Goal: Information Seeking & Learning: Find specific fact

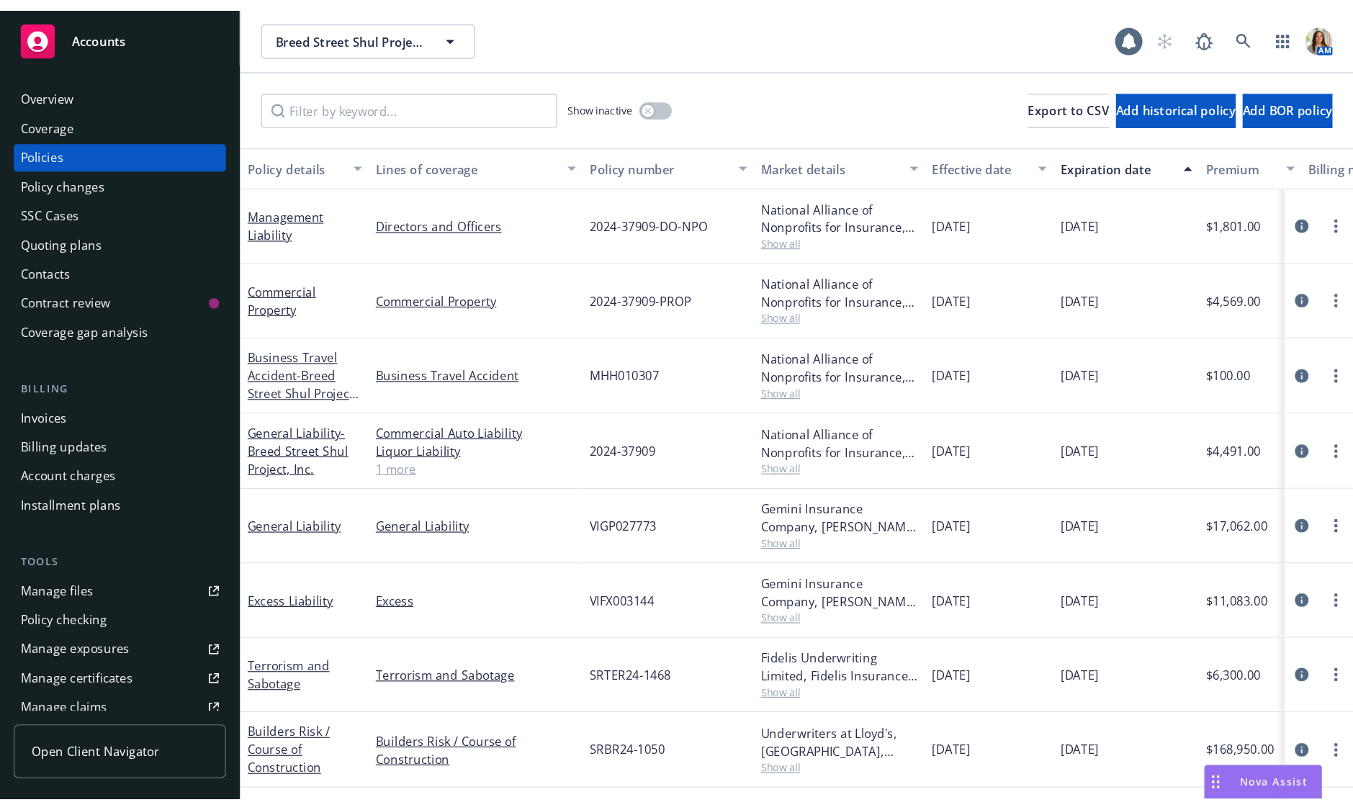
scroll to position [0, 453]
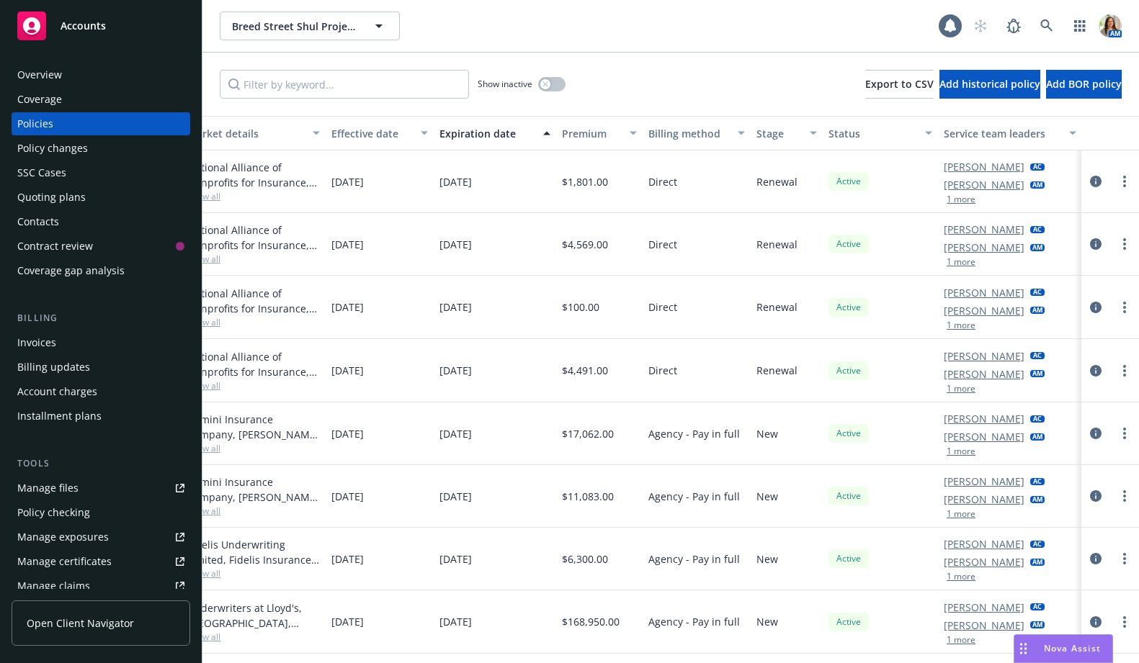
drag, startPoint x: 1057, startPoint y: 643, endPoint x: 562, endPoint y: 617, distance: 496.2
click at [562, 617] on body "Accounts Overview Coverage Policies Policy changes SSC Cases Quoting plans Cont…" at bounding box center [569, 331] width 1139 height 663
drag, startPoint x: 1024, startPoint y: 648, endPoint x: 233, endPoint y: 609, distance: 791.8
click at [233, 609] on body "Accounts Overview Coverage Policies Policy changes SSC Cases Quoting plans Cont…" at bounding box center [569, 331] width 1139 height 663
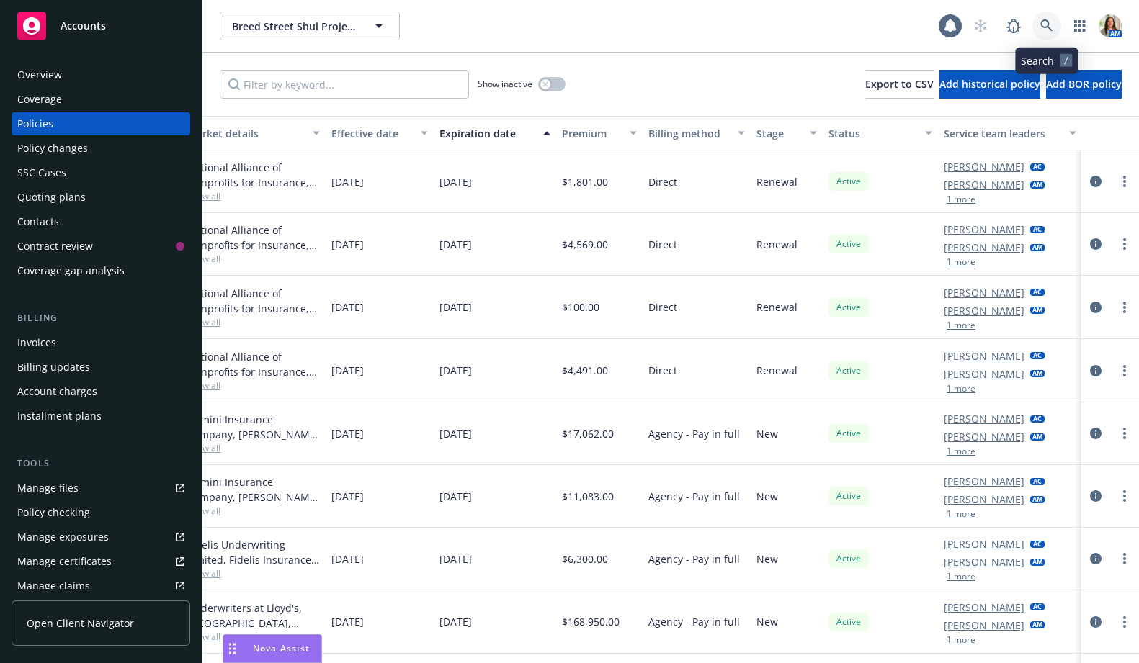
click at [1047, 25] on icon at bounding box center [1046, 25] width 13 height 13
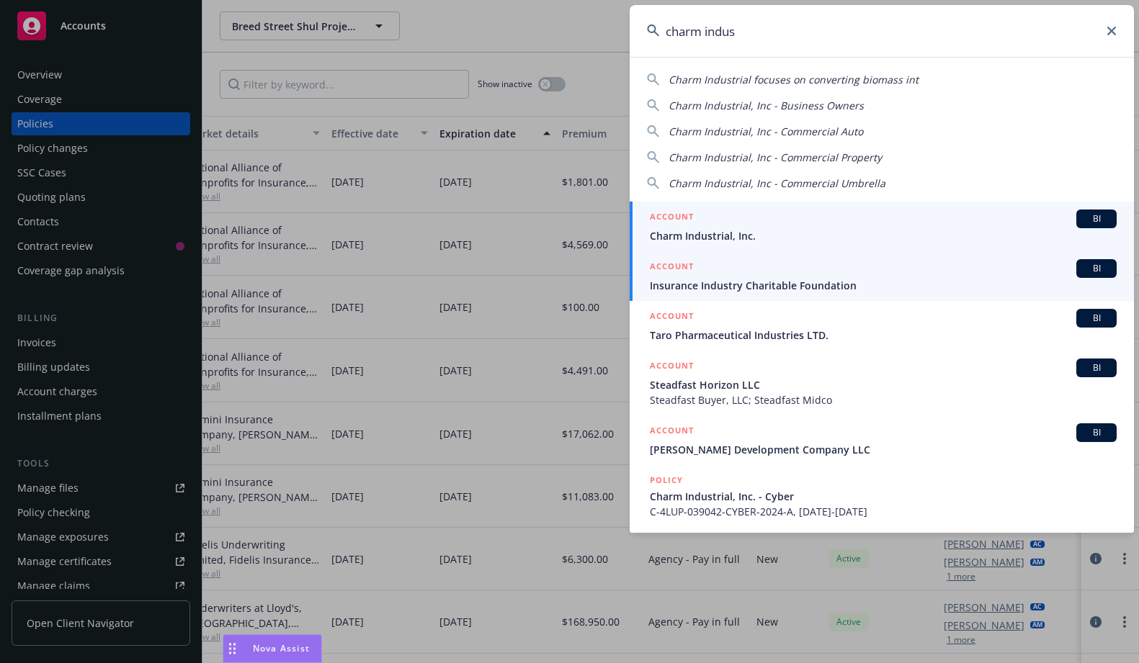
type input "charm indus"
click at [689, 232] on span "Charm Industrial, Inc." at bounding box center [883, 235] width 467 height 15
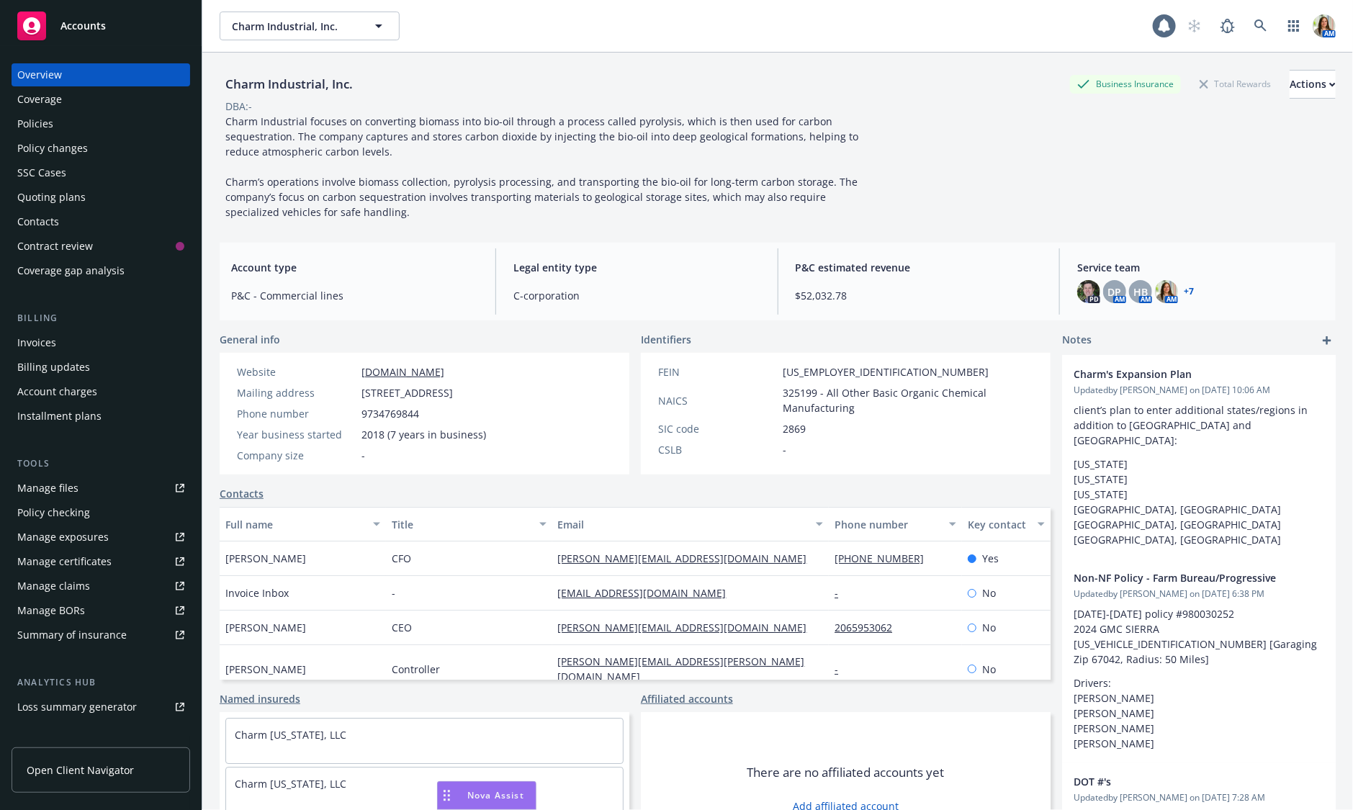
click at [64, 114] on div "Policies" at bounding box center [100, 123] width 167 height 23
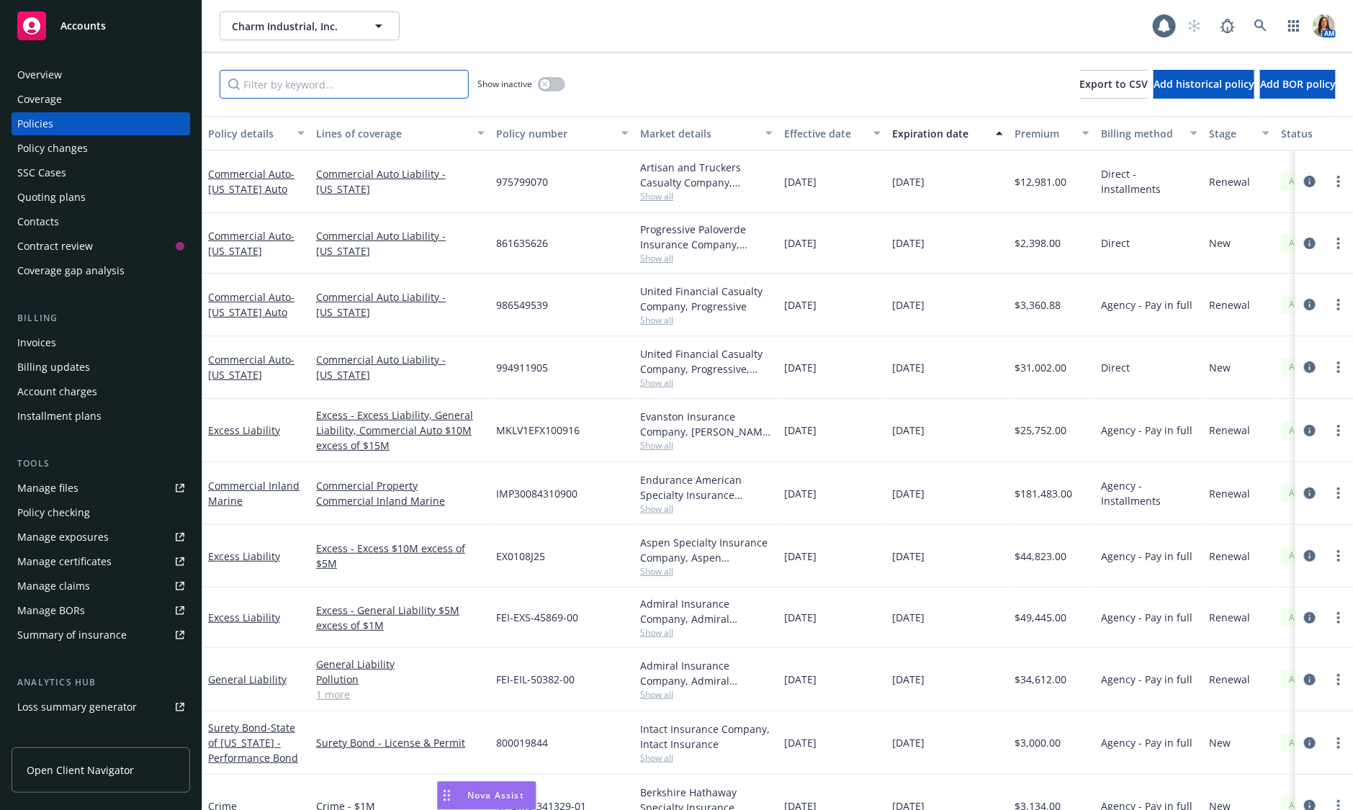
click at [388, 81] on input "Filter by keyword..." at bounding box center [344, 84] width 249 height 29
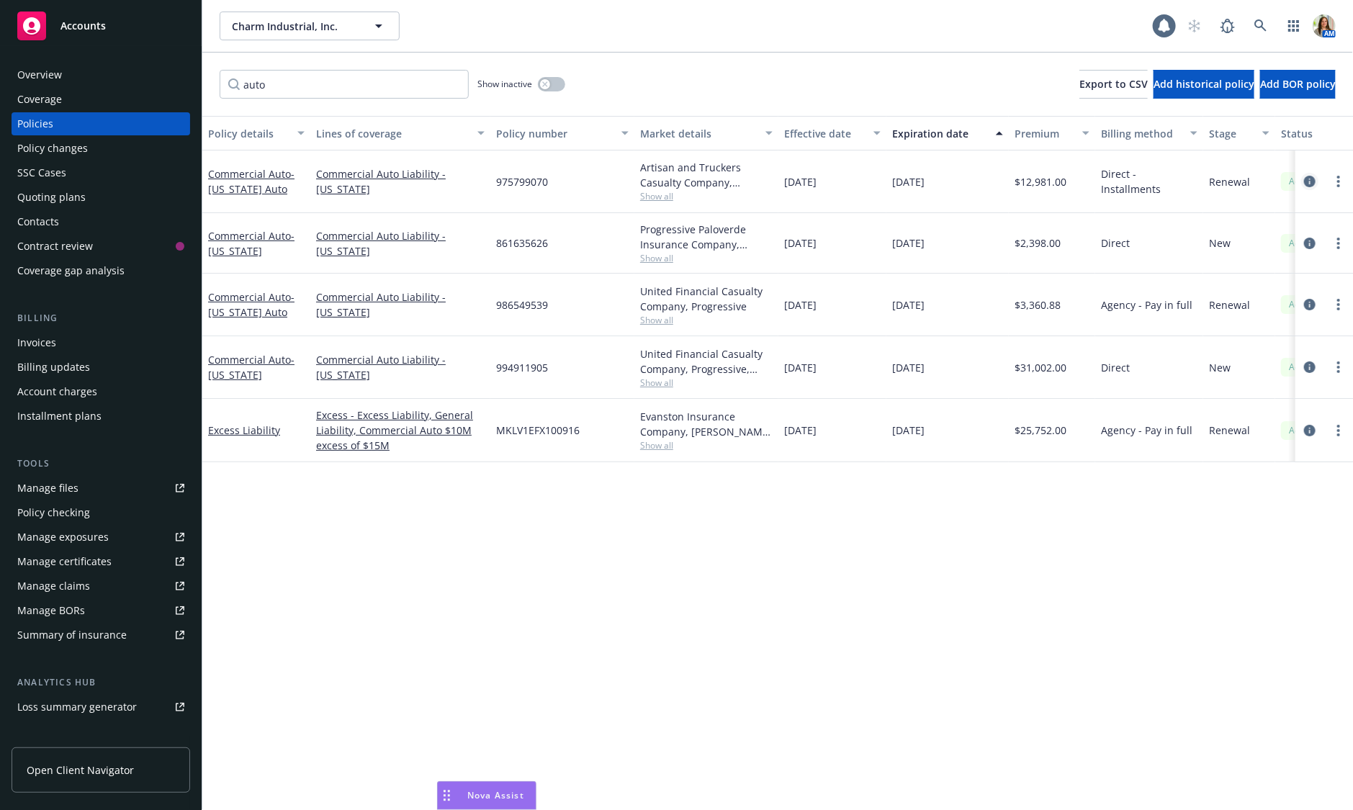
click at [1138, 182] on icon "circleInformation" at bounding box center [1310, 182] width 12 height 12
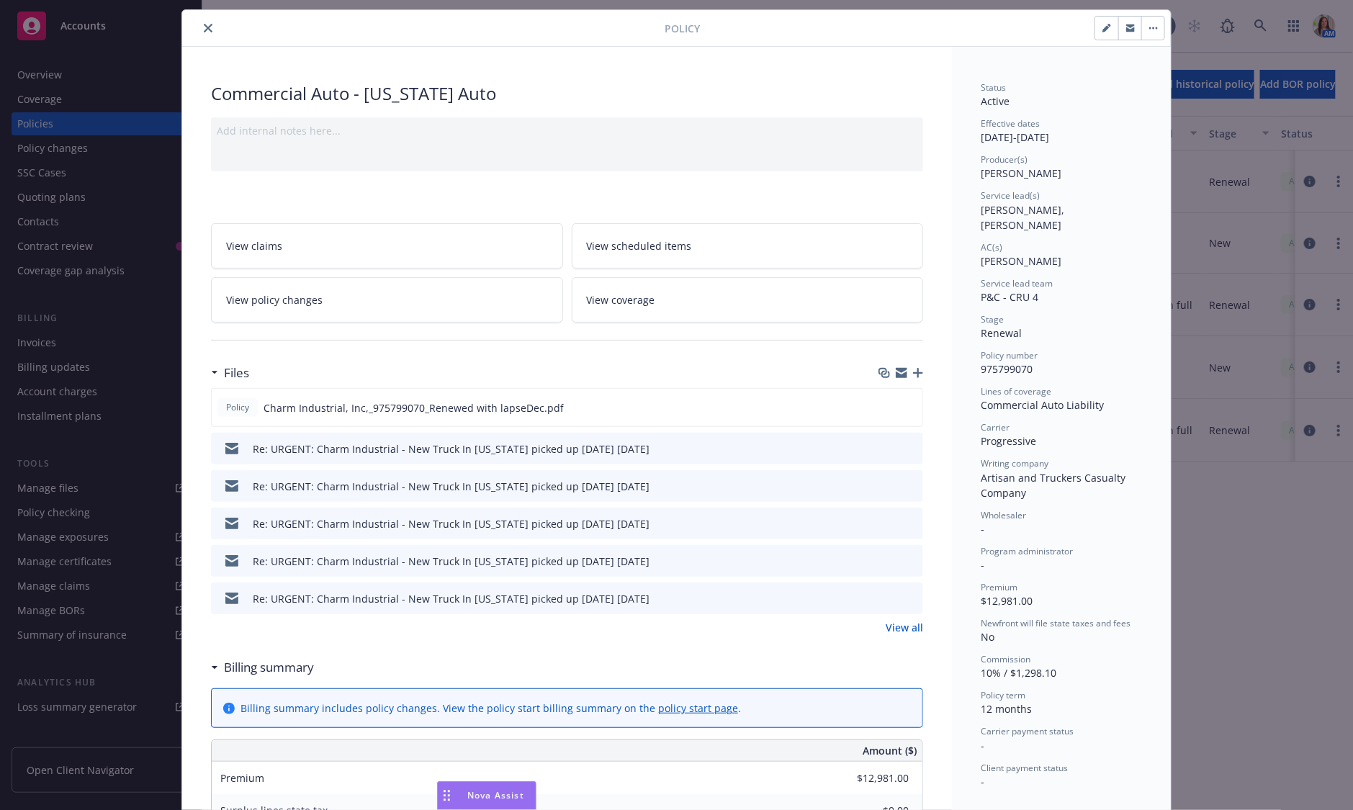
scroll to position [39, 0]
click at [911, 622] on link "View all" at bounding box center [904, 625] width 37 height 15
click at [204, 27] on icon "close" at bounding box center [208, 26] width 9 height 9
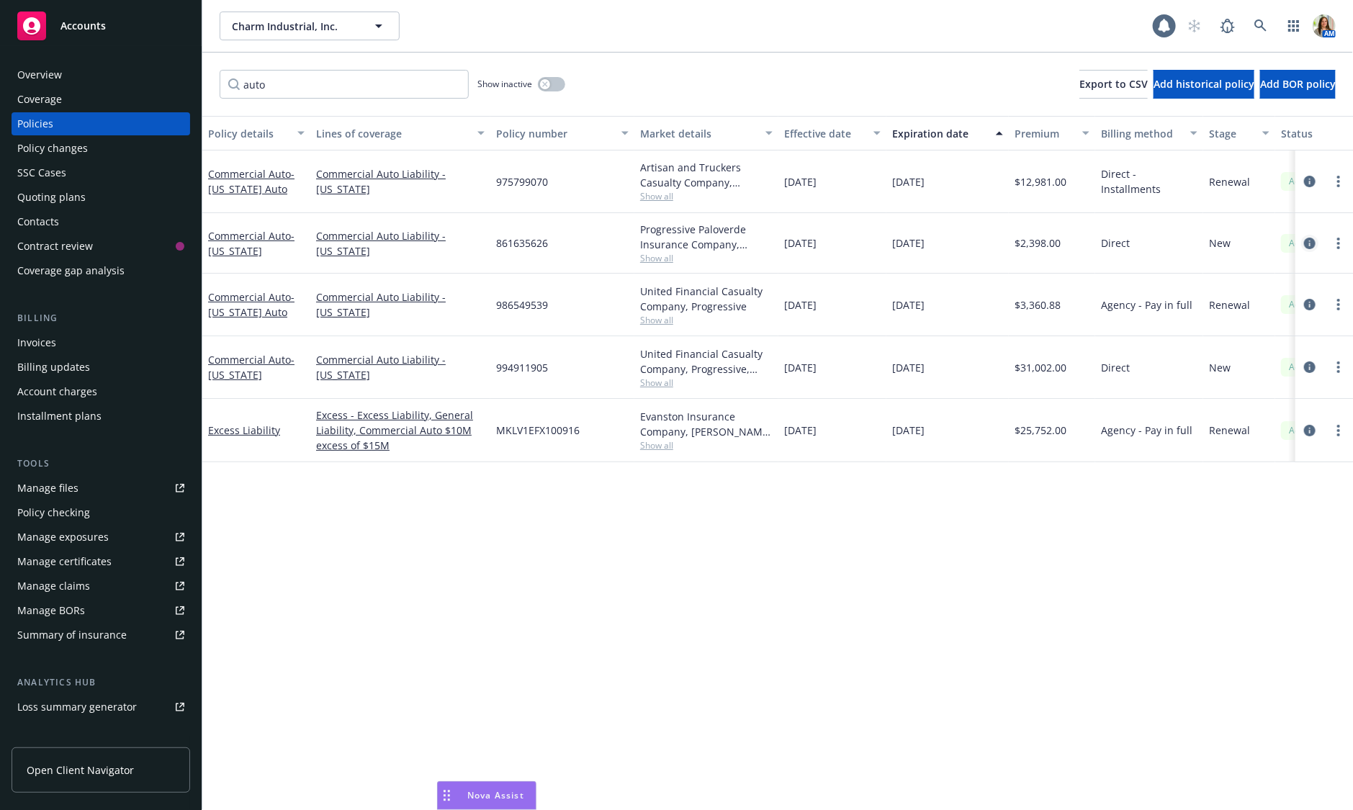
click at [1138, 242] on icon "circleInformation" at bounding box center [1310, 244] width 12 height 12
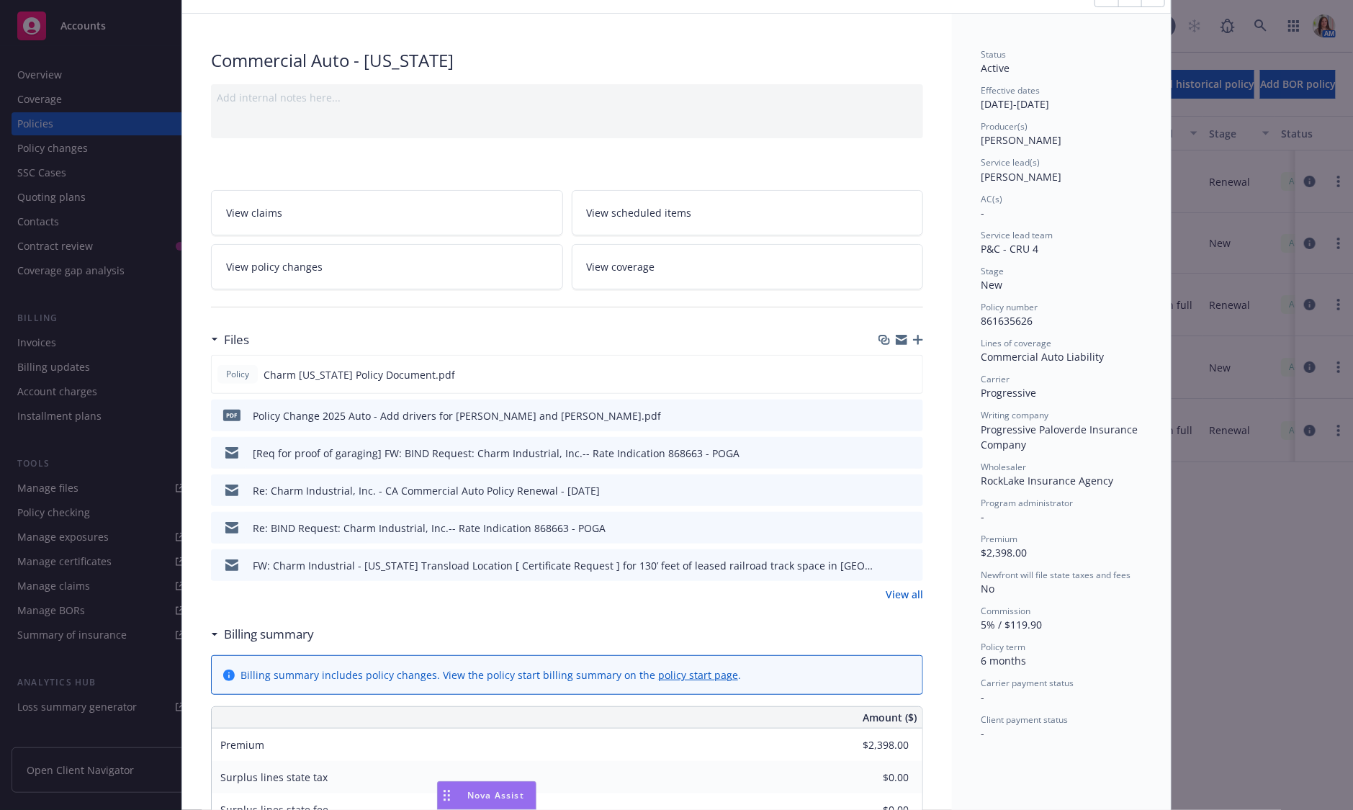
scroll to position [72, 0]
click at [900, 593] on link "View all" at bounding box center [904, 592] width 37 height 15
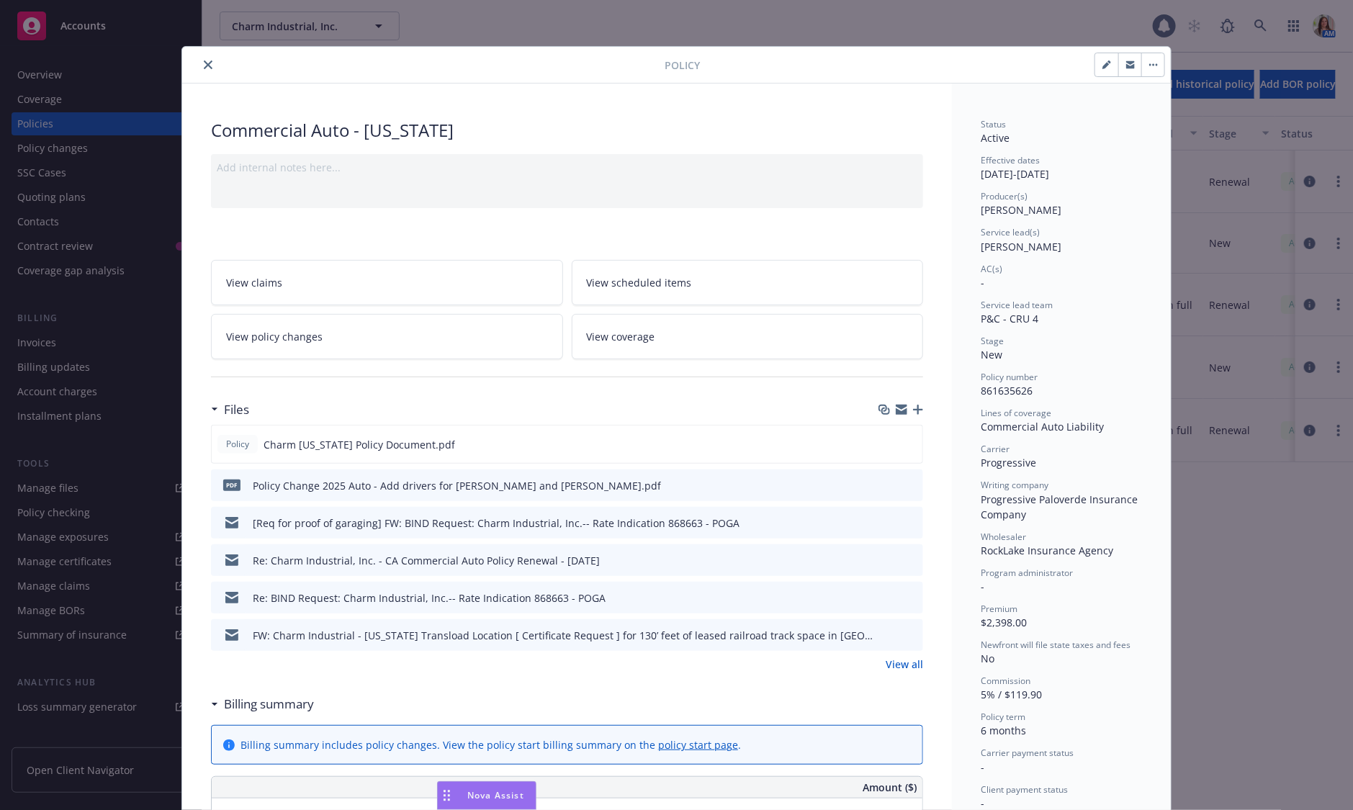
click at [206, 61] on icon "close" at bounding box center [208, 65] width 9 height 9
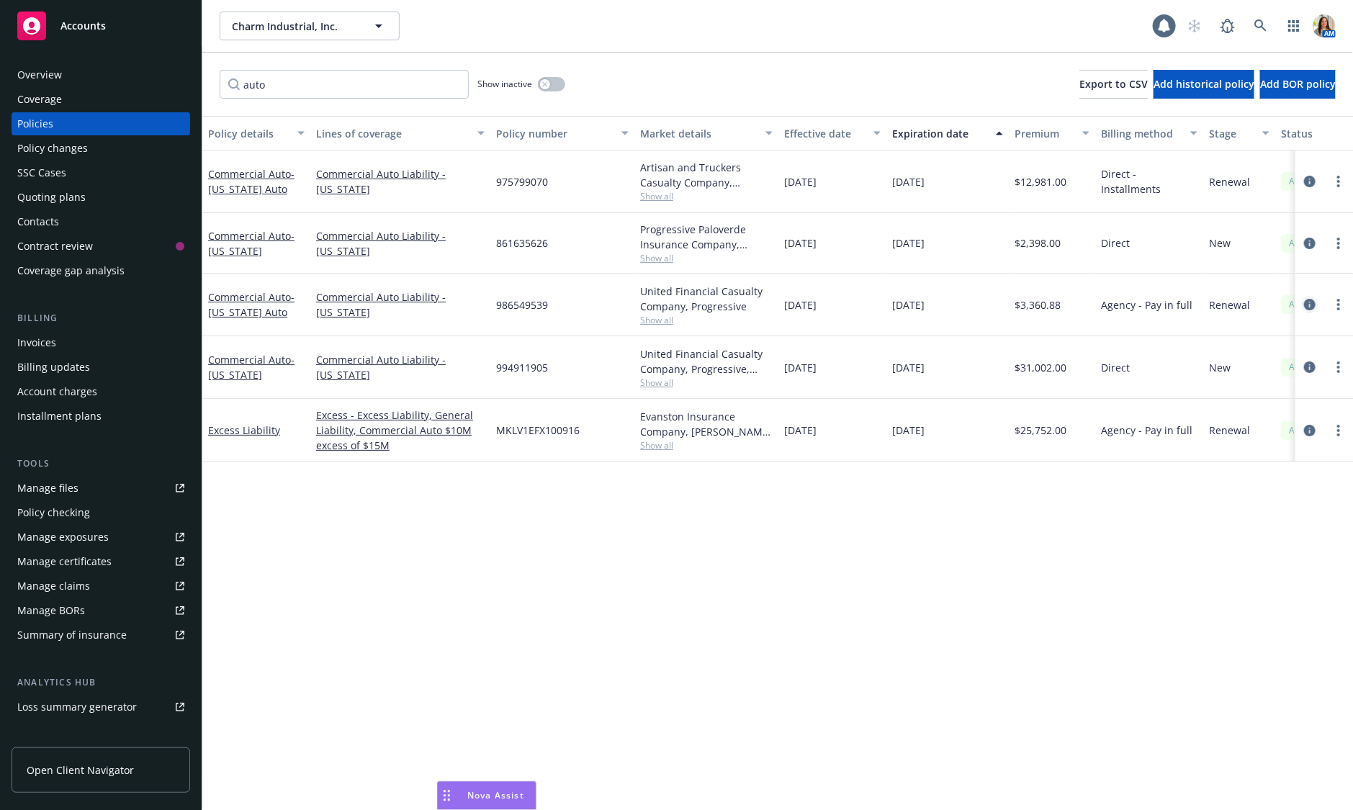
click at [1138, 306] on icon "circleInformation" at bounding box center [1310, 305] width 12 height 12
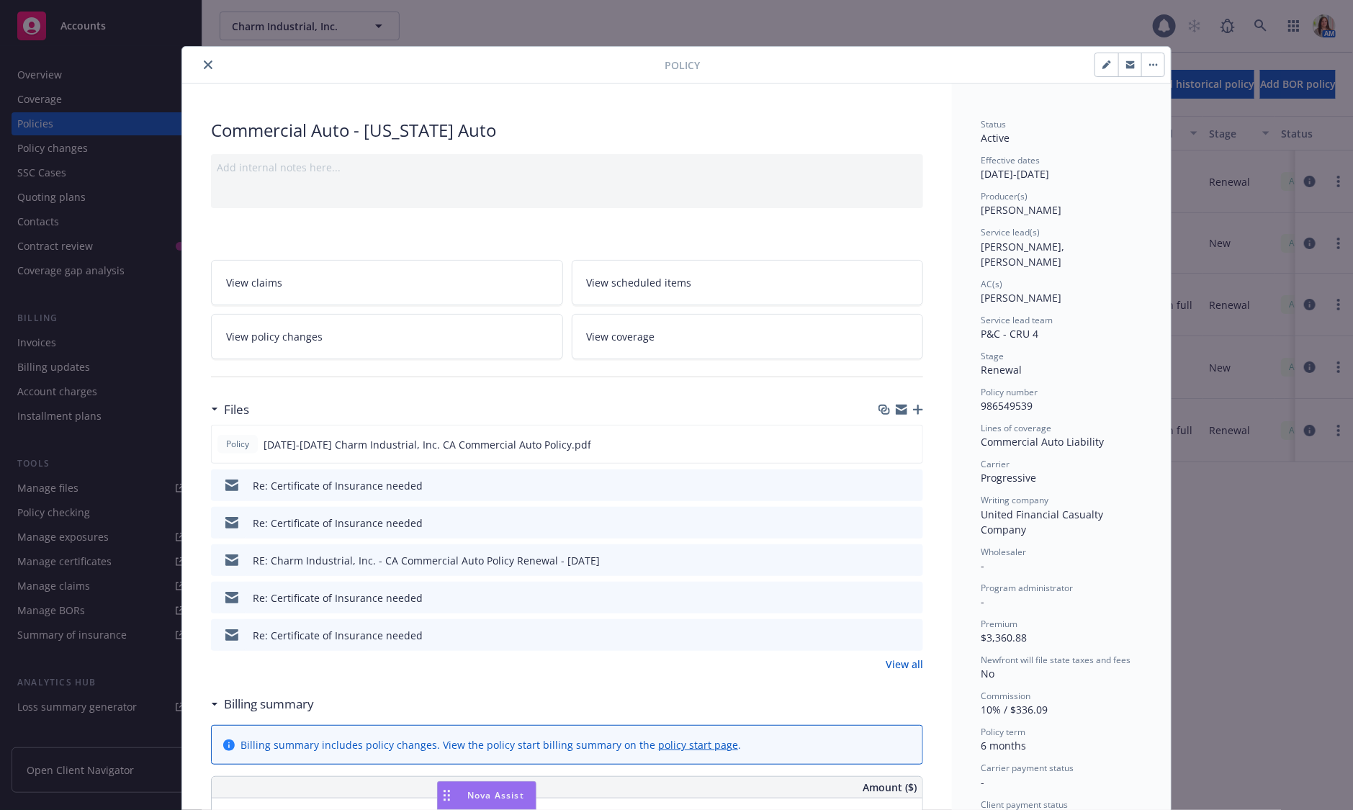
click at [908, 658] on link "View all" at bounding box center [904, 664] width 37 height 15
click at [211, 65] on icon "close" at bounding box center [208, 65] width 9 height 9
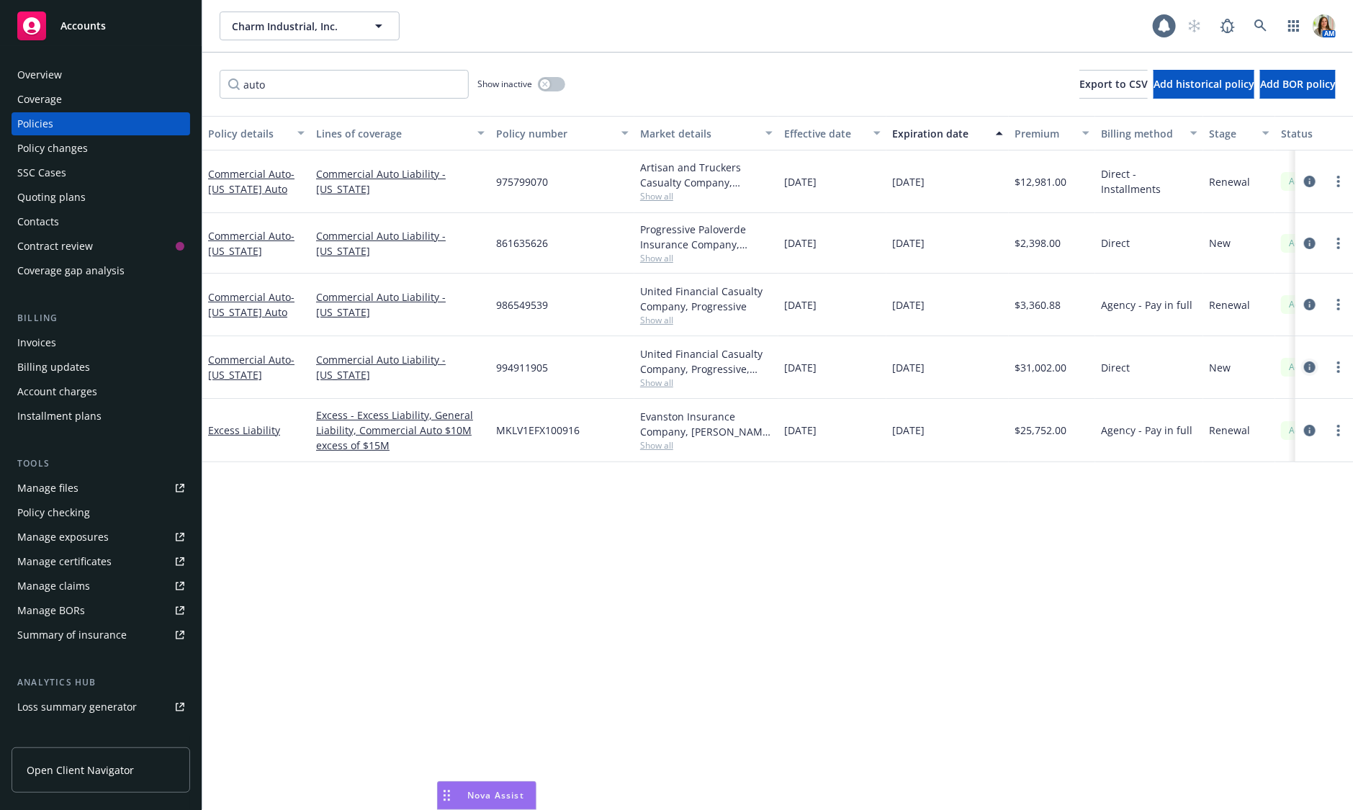
click at [1138, 366] on icon "circleInformation" at bounding box center [1310, 368] width 12 height 12
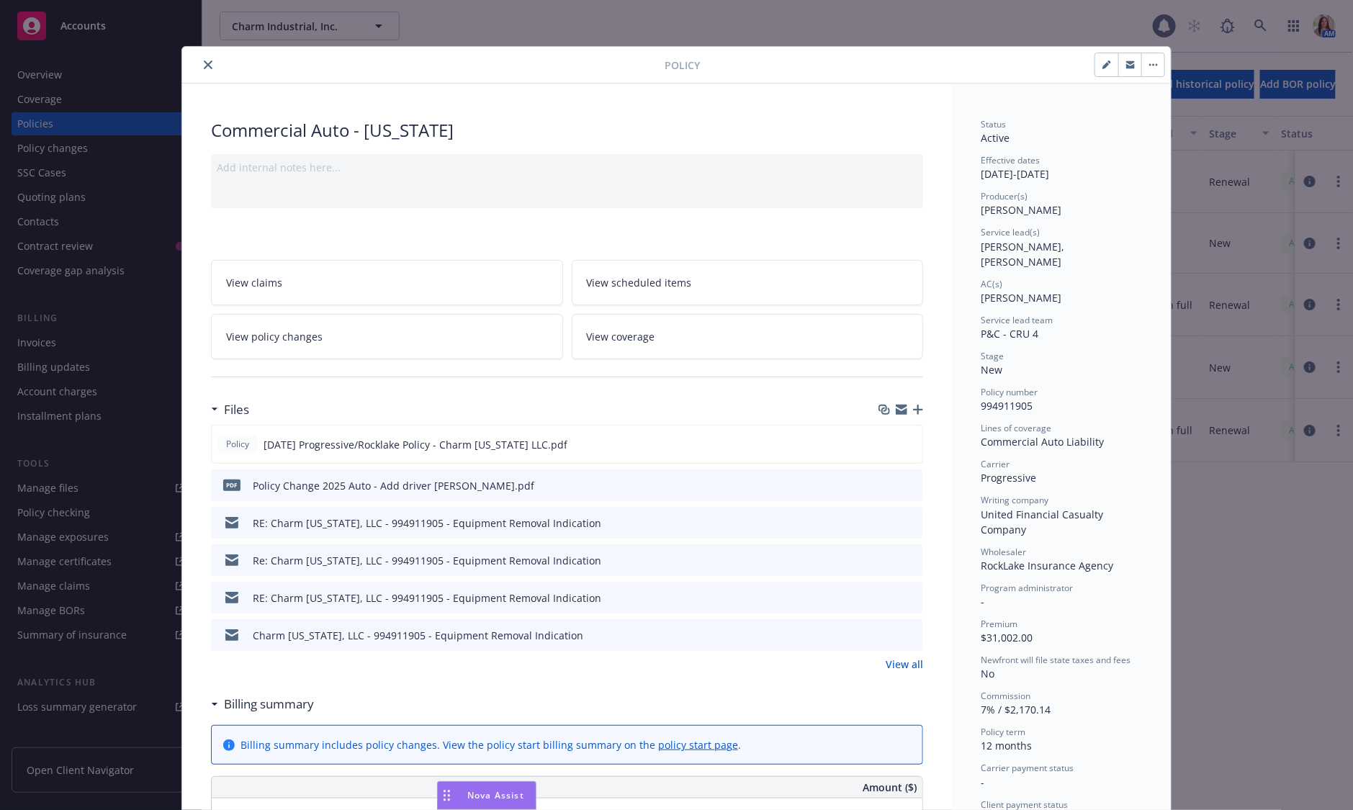
click at [906, 659] on link "View all" at bounding box center [904, 664] width 37 height 15
click at [208, 63] on icon "close" at bounding box center [208, 65] width 9 height 9
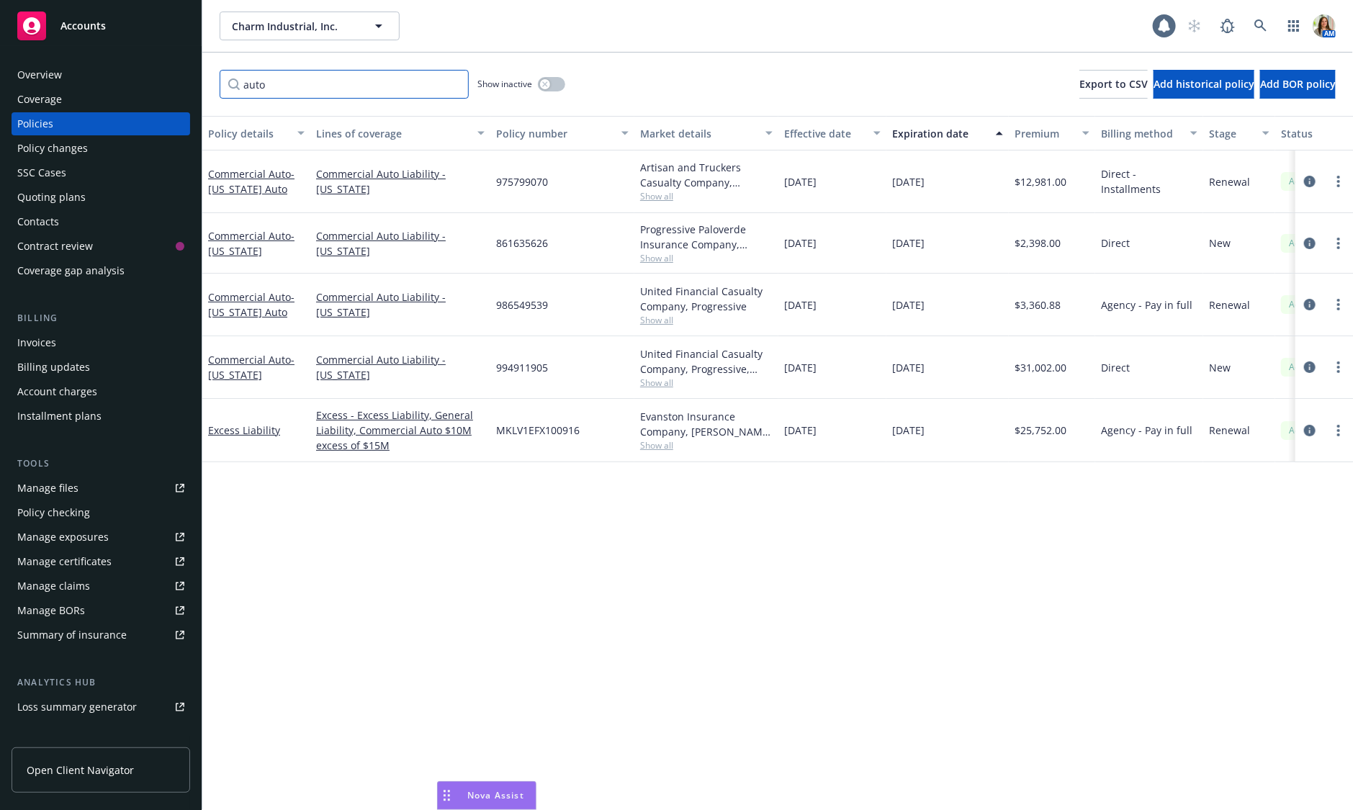
click at [302, 79] on input "auto" at bounding box center [344, 84] width 249 height 29
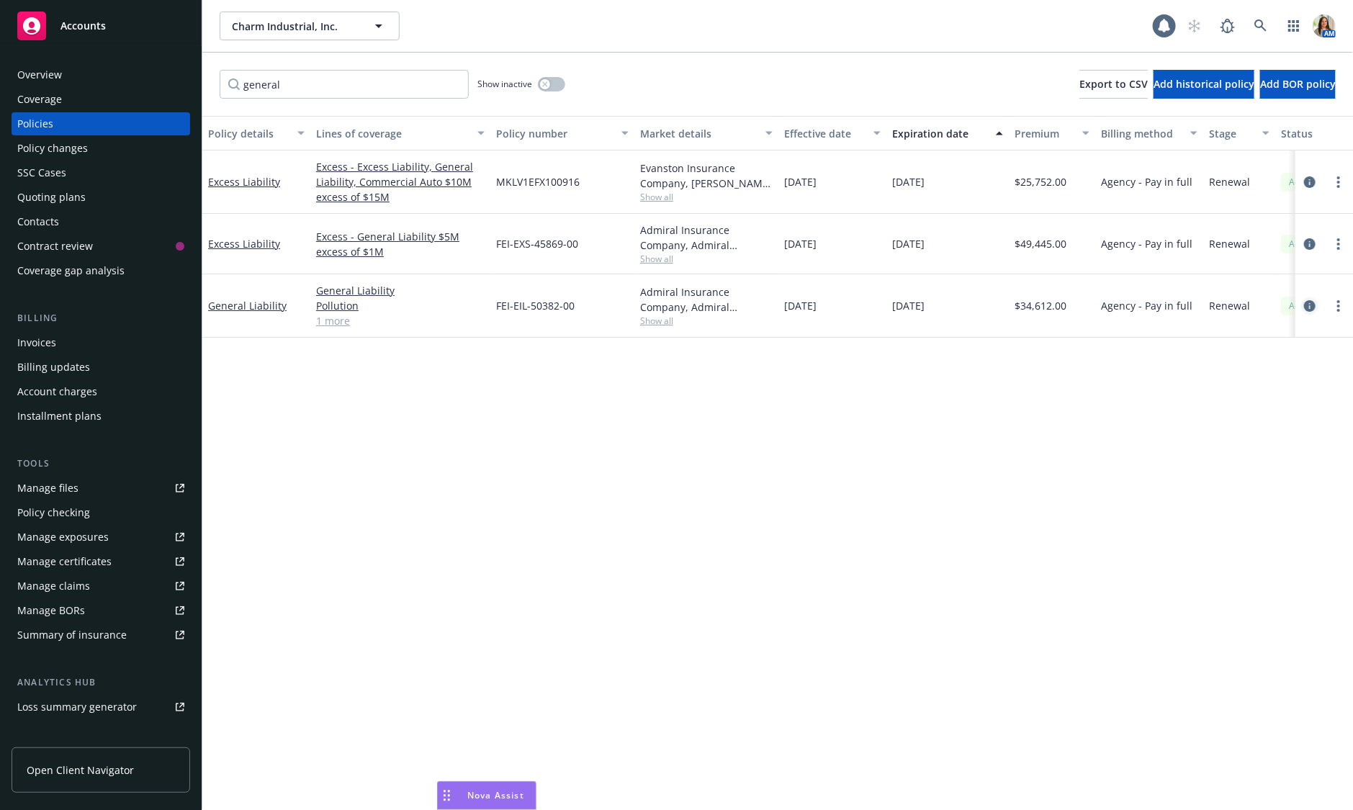
click at [1138, 307] on icon "circleInformation" at bounding box center [1310, 306] width 12 height 12
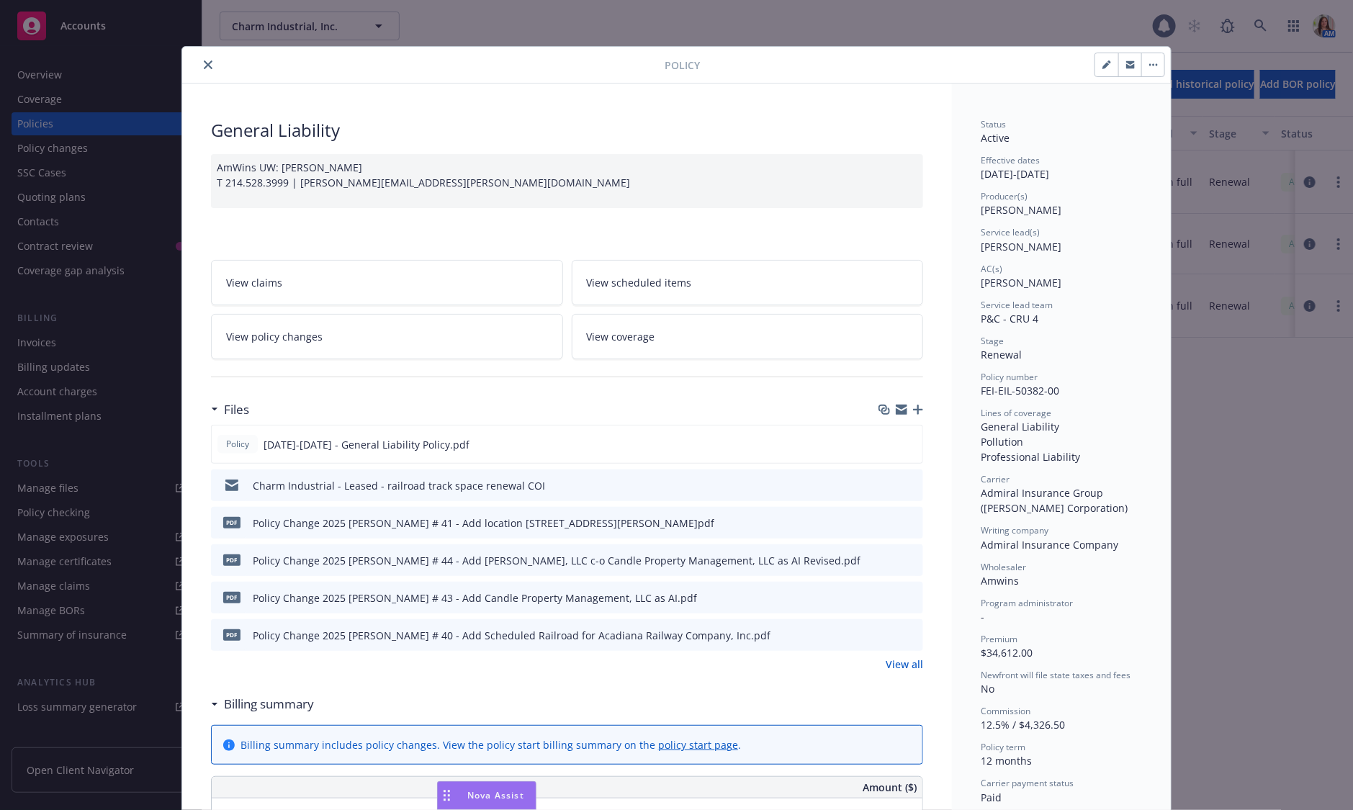
click at [900, 661] on link "View all" at bounding box center [904, 664] width 37 height 15
click at [210, 68] on button "close" at bounding box center [208, 64] width 17 height 17
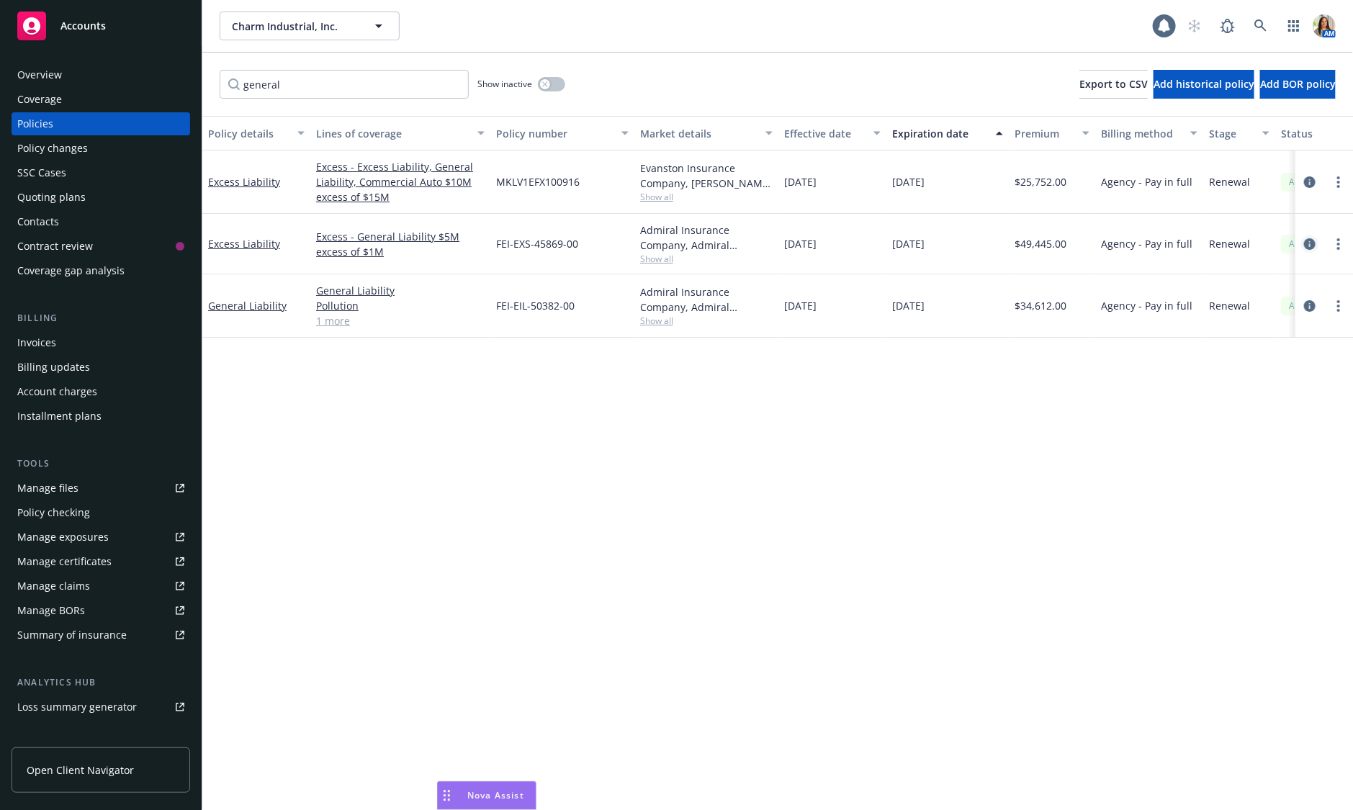
click at [1138, 241] on icon "circleInformation" at bounding box center [1310, 244] width 12 height 12
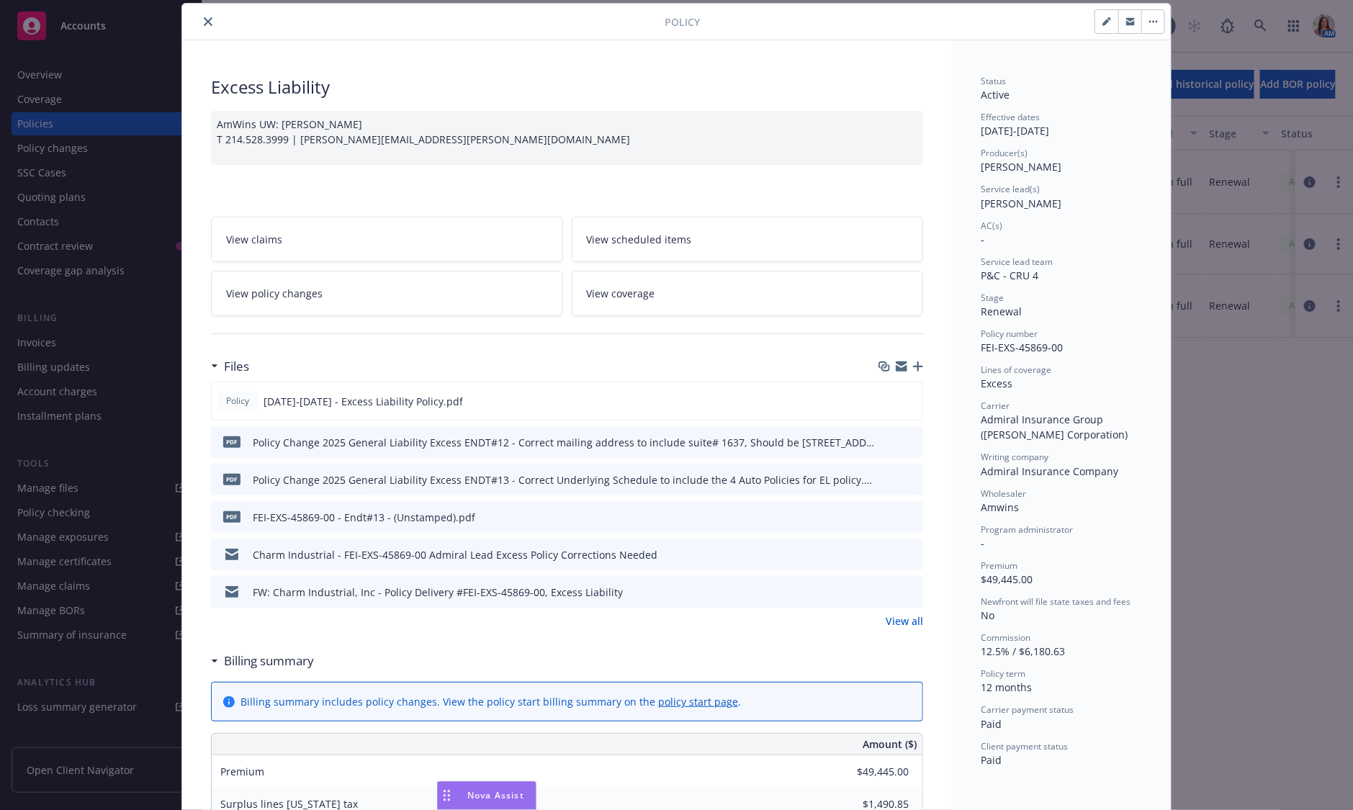
scroll to position [48, 0]
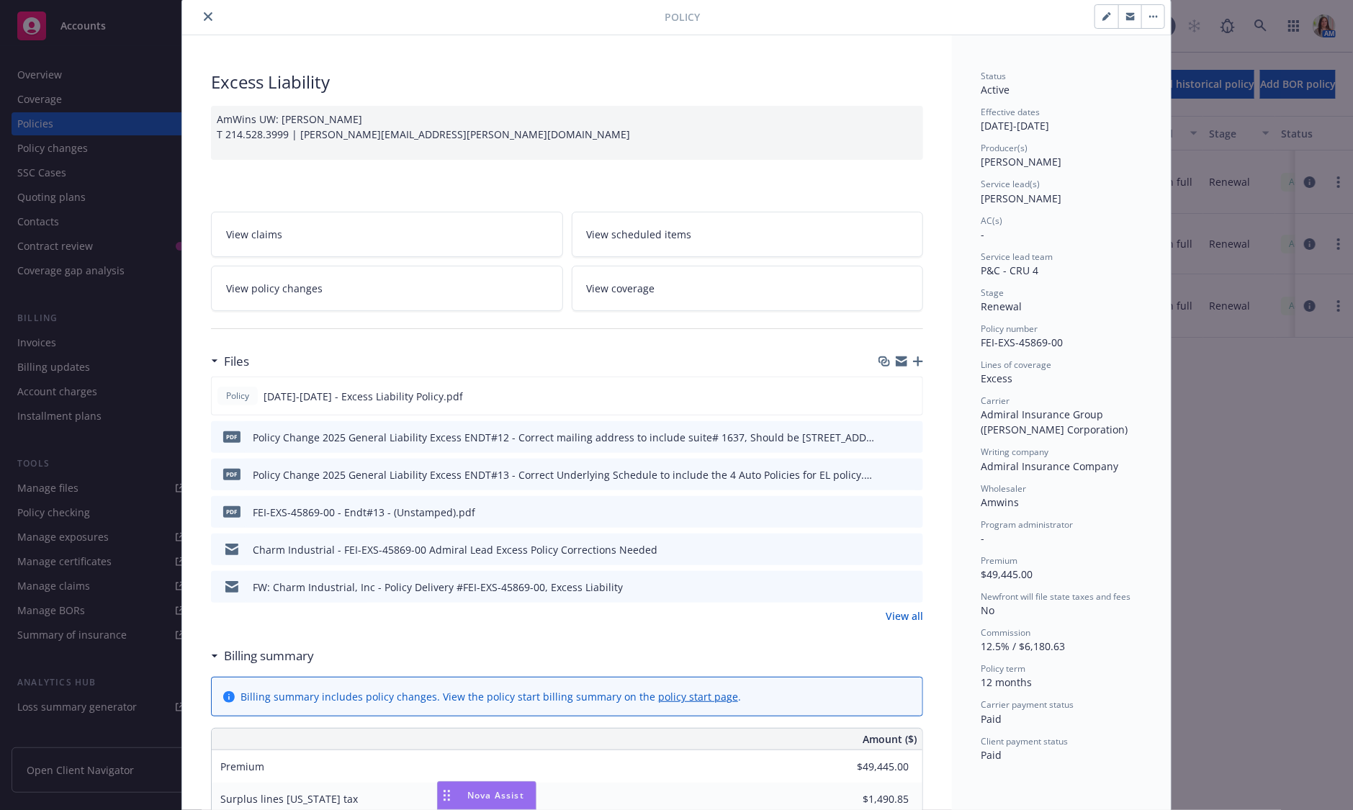
click at [906, 612] on link "View all" at bounding box center [904, 616] width 37 height 15
click at [210, 17] on icon "close" at bounding box center [208, 16] width 9 height 9
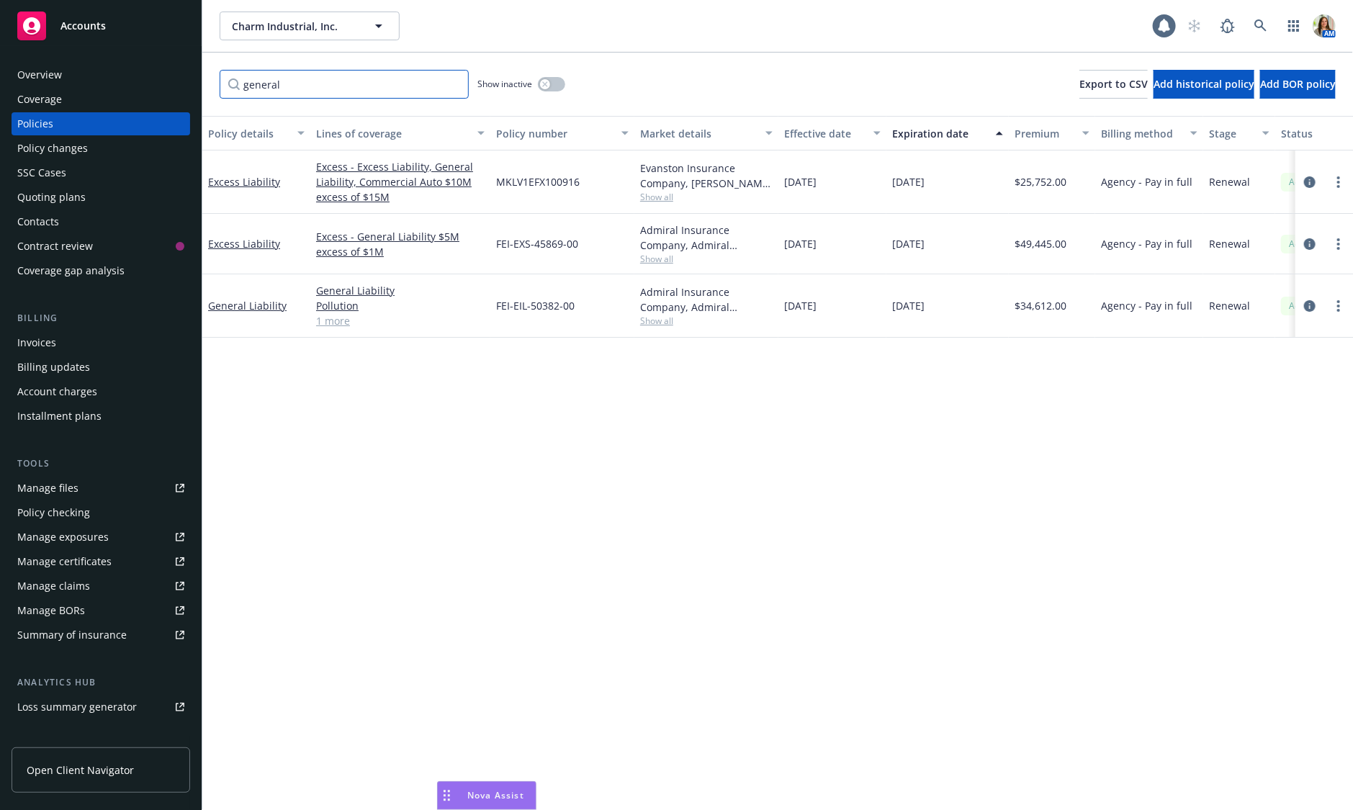
click at [297, 77] on input "general" at bounding box center [344, 84] width 249 height 29
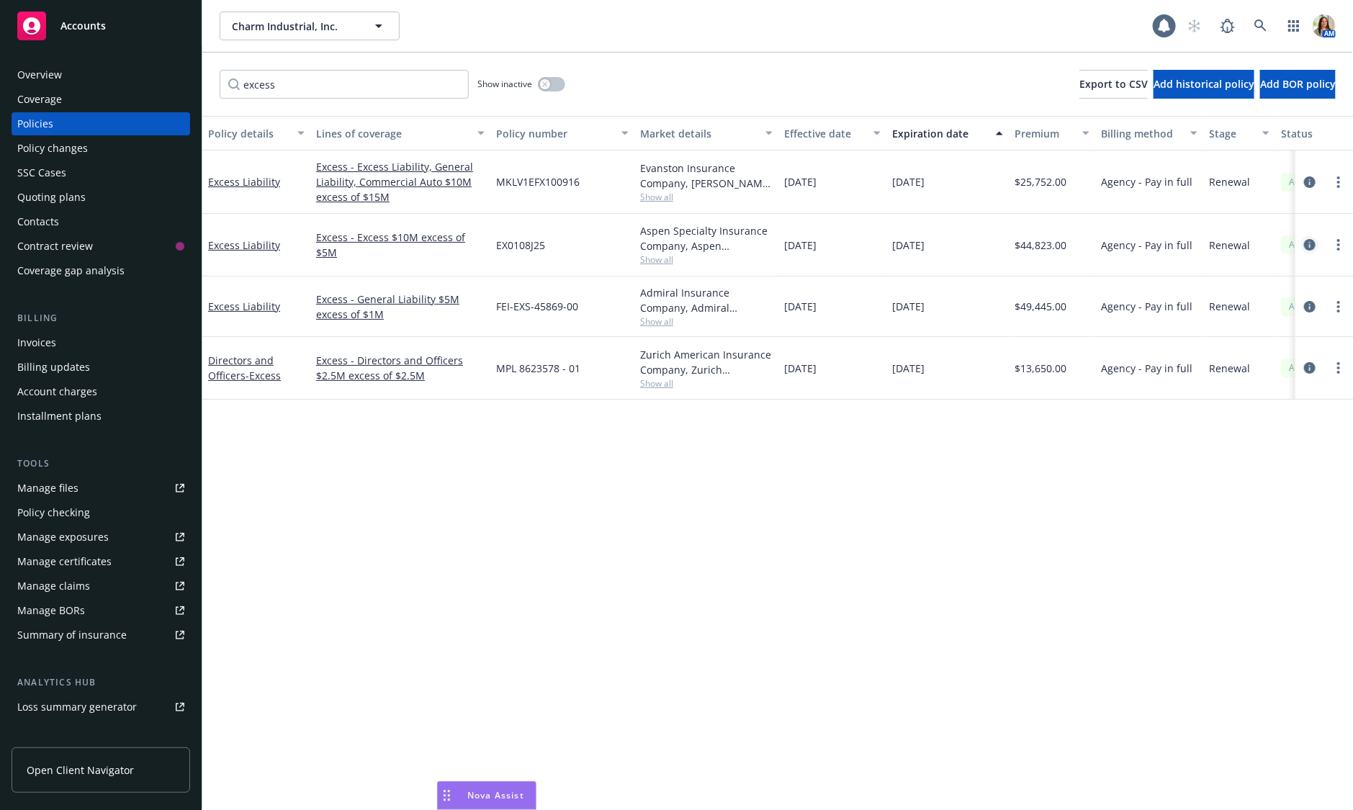
click at [1138, 240] on icon "circleInformation" at bounding box center [1310, 245] width 12 height 12
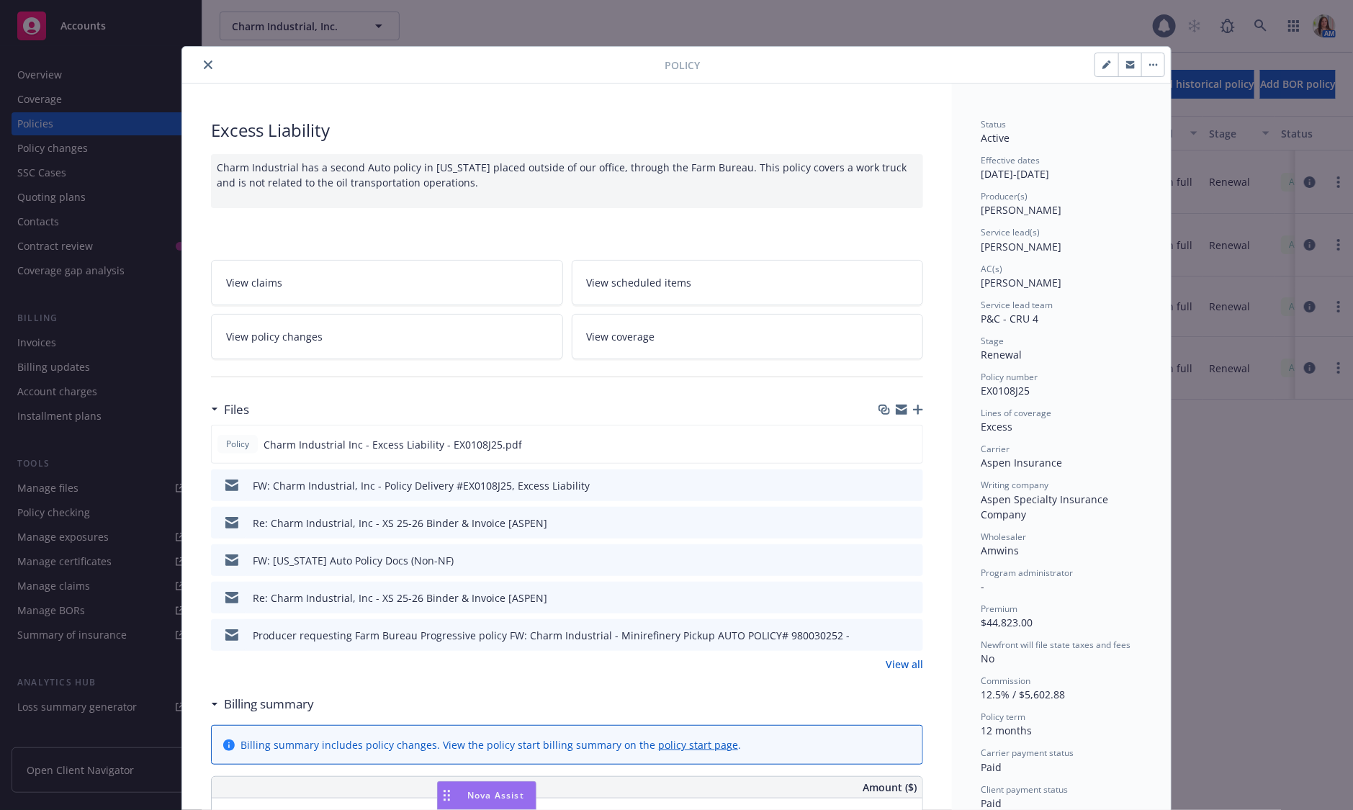
click at [910, 663] on link "View all" at bounding box center [904, 664] width 37 height 15
click at [204, 66] on icon "close" at bounding box center [208, 65] width 9 height 9
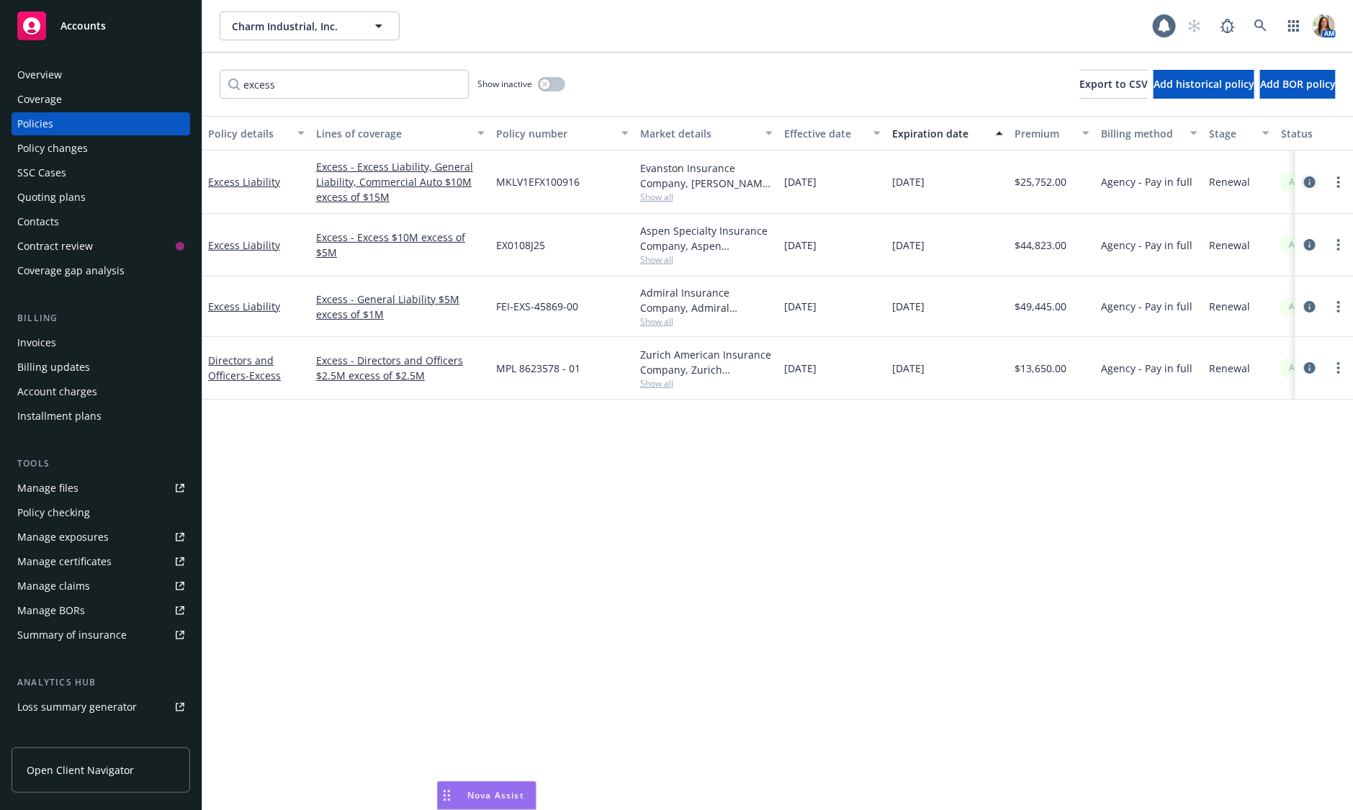
click at [1138, 182] on icon "circleInformation" at bounding box center [1310, 182] width 12 height 12
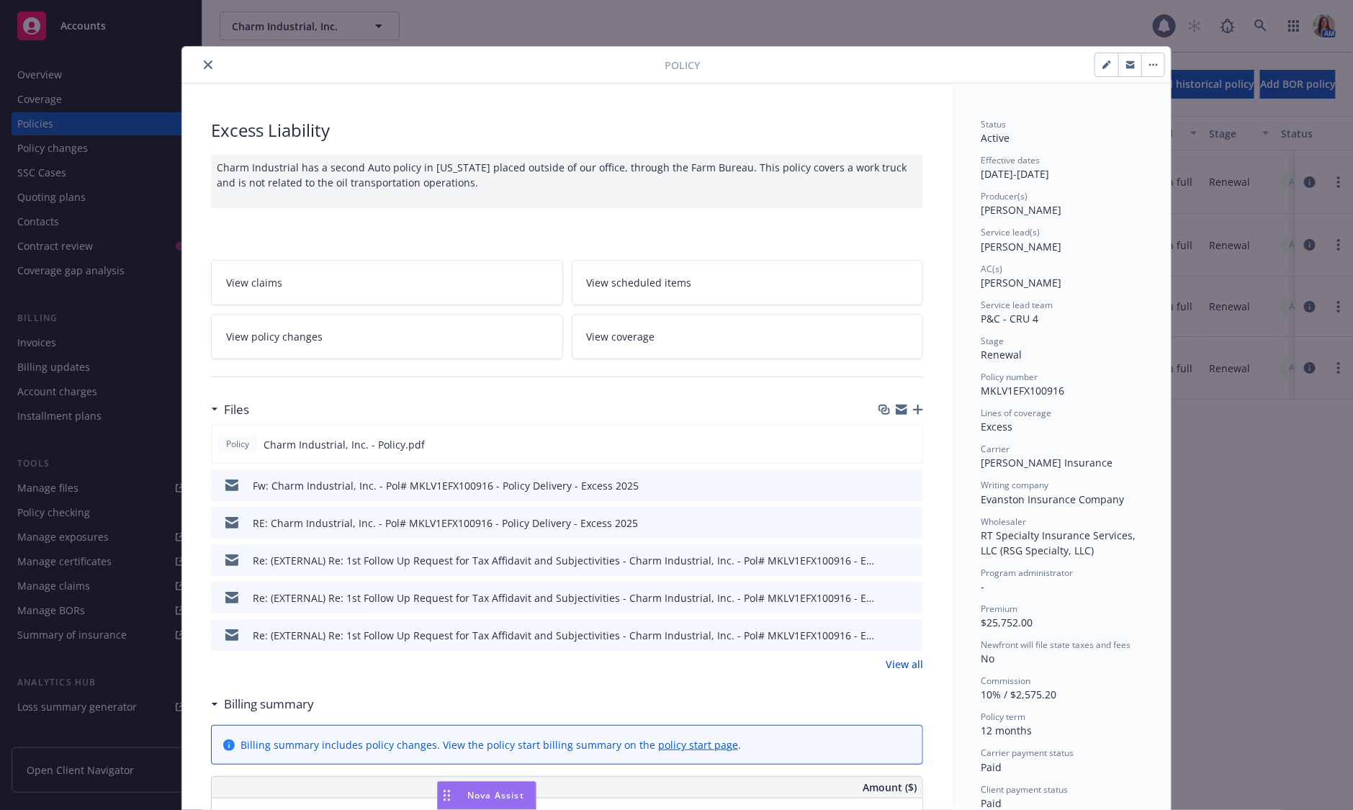
click at [900, 659] on link "View all" at bounding box center [904, 664] width 37 height 15
click at [205, 63] on icon "close" at bounding box center [208, 65] width 9 height 9
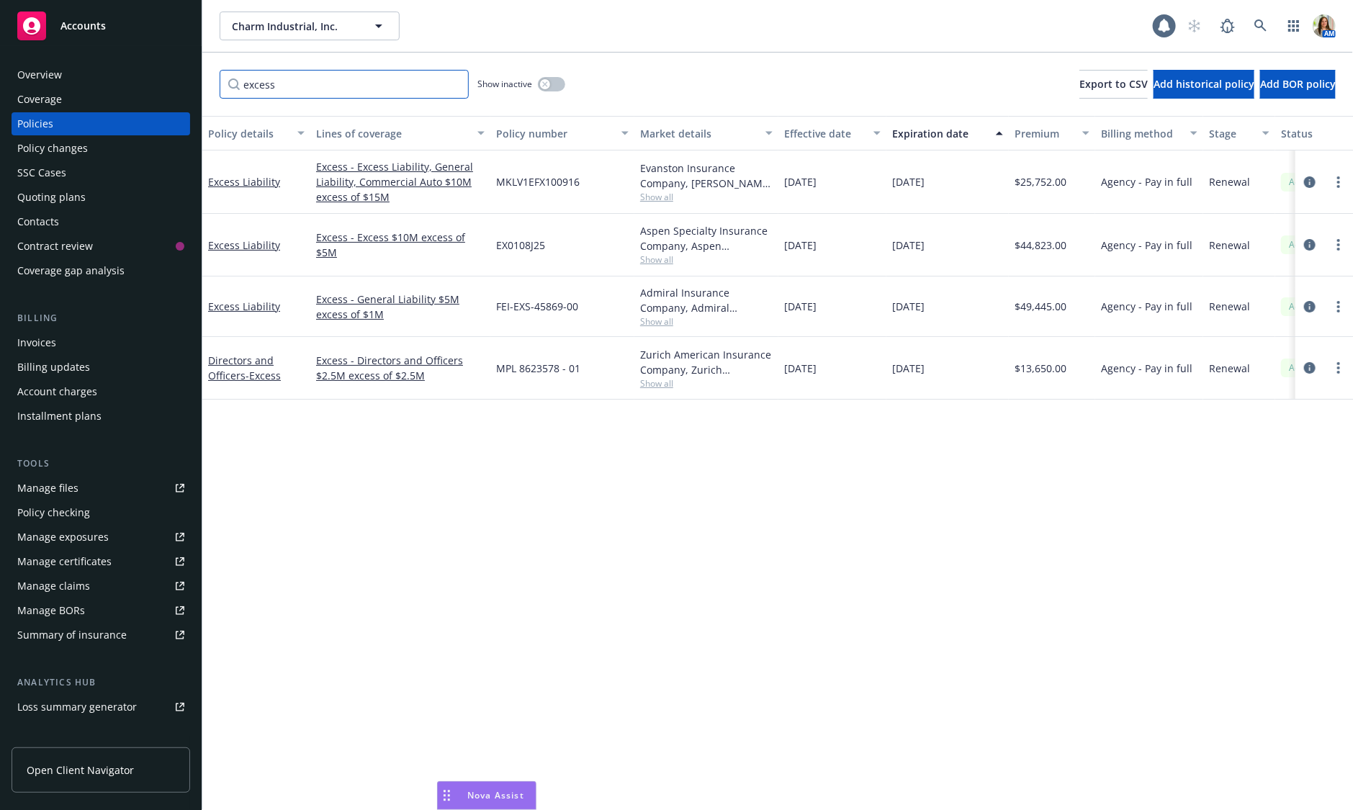
click at [435, 83] on input "excess" at bounding box center [344, 84] width 249 height 29
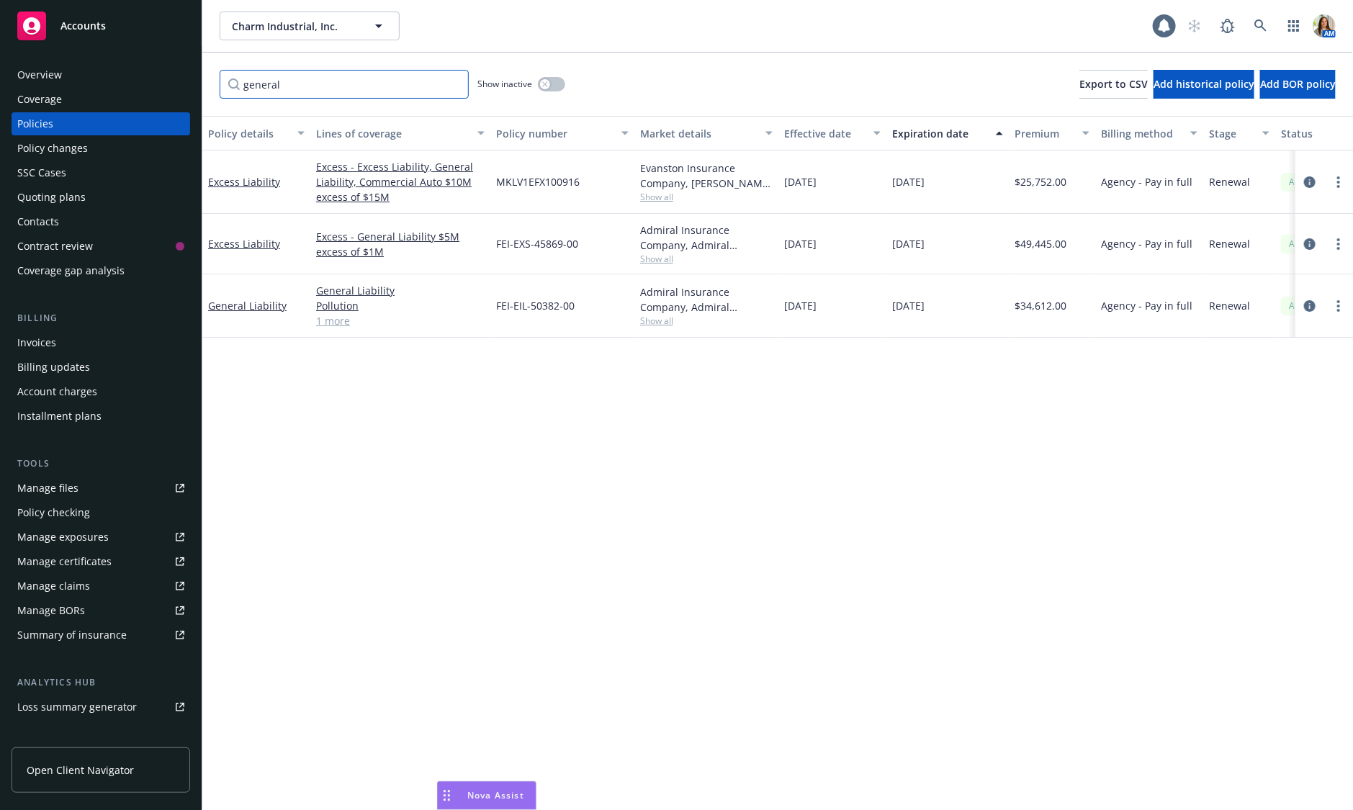
click at [382, 84] on input "general" at bounding box center [344, 84] width 249 height 29
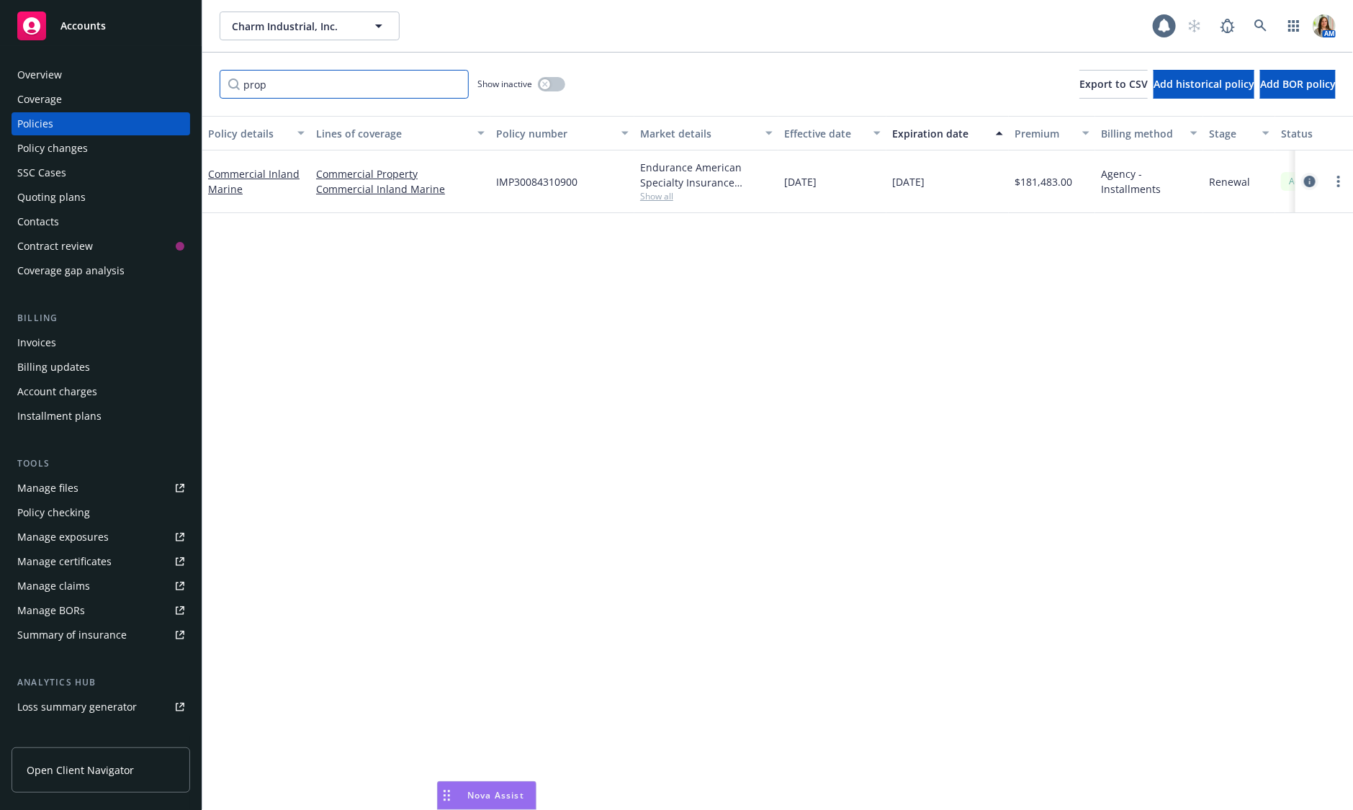
type input "prop"
click at [1138, 181] on icon "circleInformation" at bounding box center [1310, 182] width 12 height 12
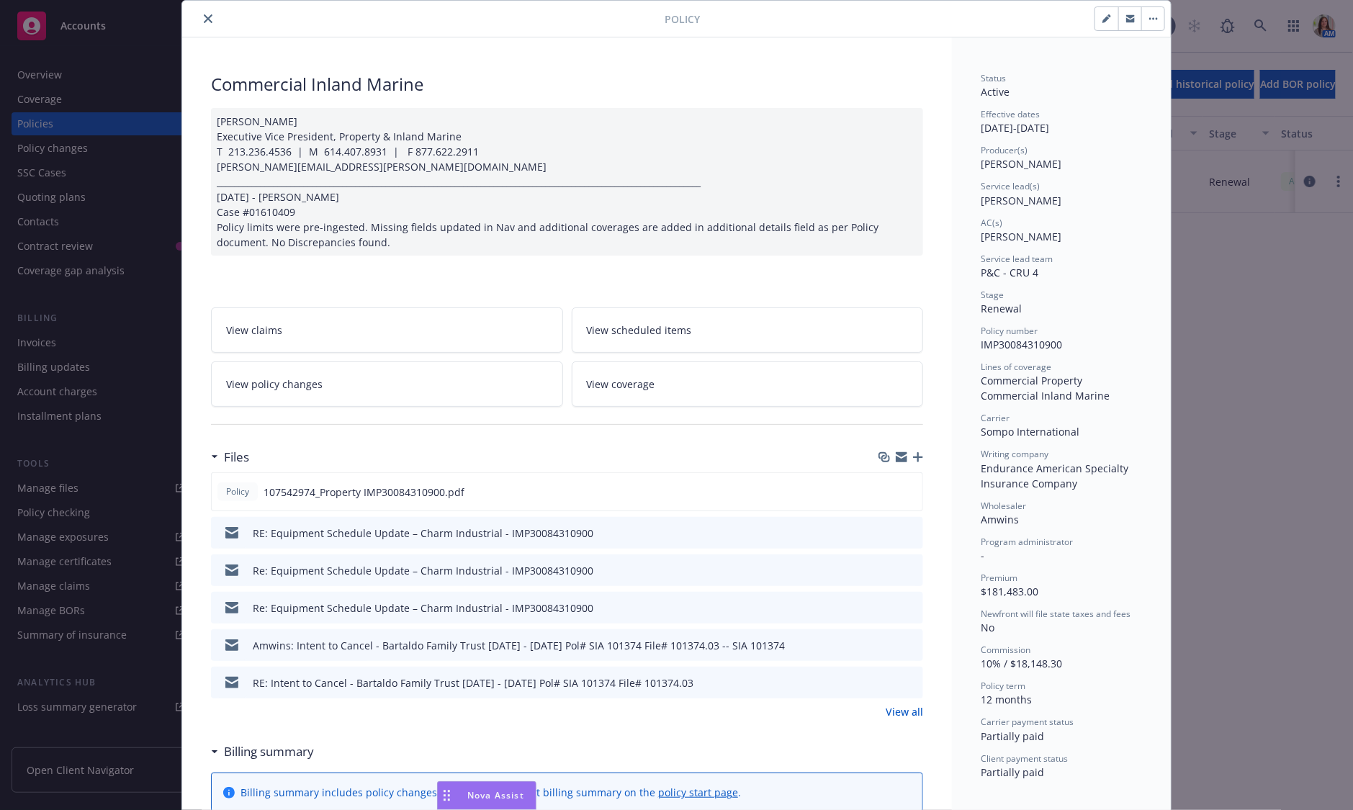
scroll to position [44, 0]
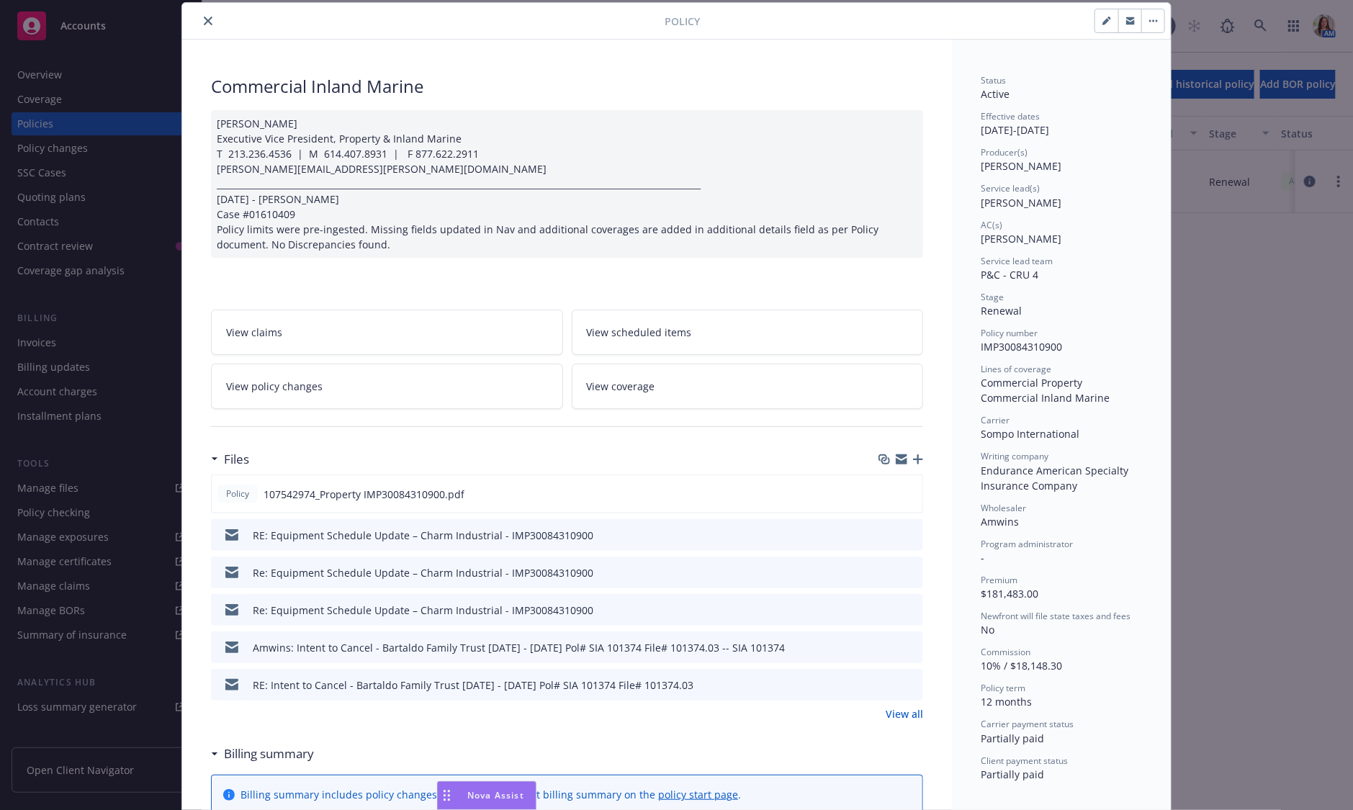
click at [902, 663] on link "View all" at bounding box center [904, 714] width 37 height 15
click at [204, 21] on icon "close" at bounding box center [208, 21] width 9 height 9
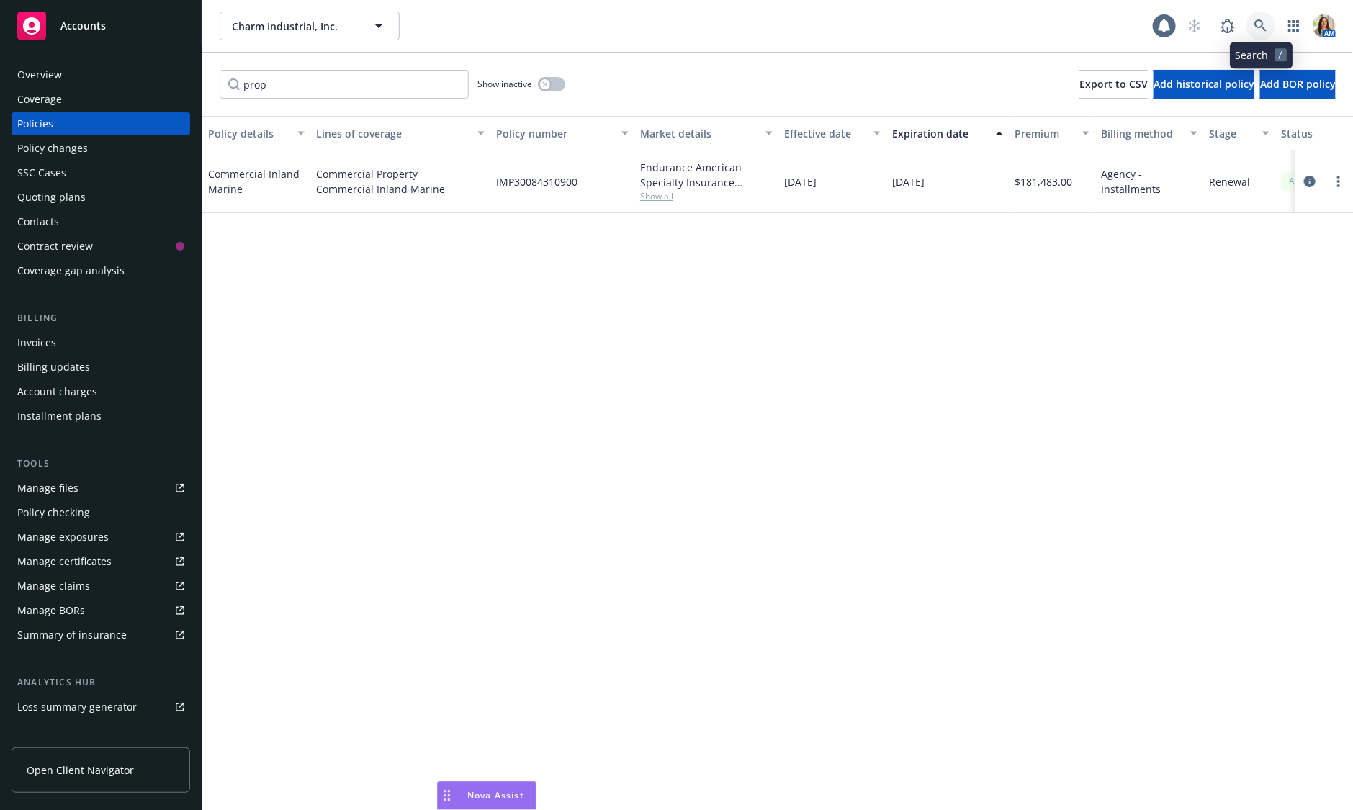
click at [1138, 22] on icon at bounding box center [1261, 25] width 13 height 13
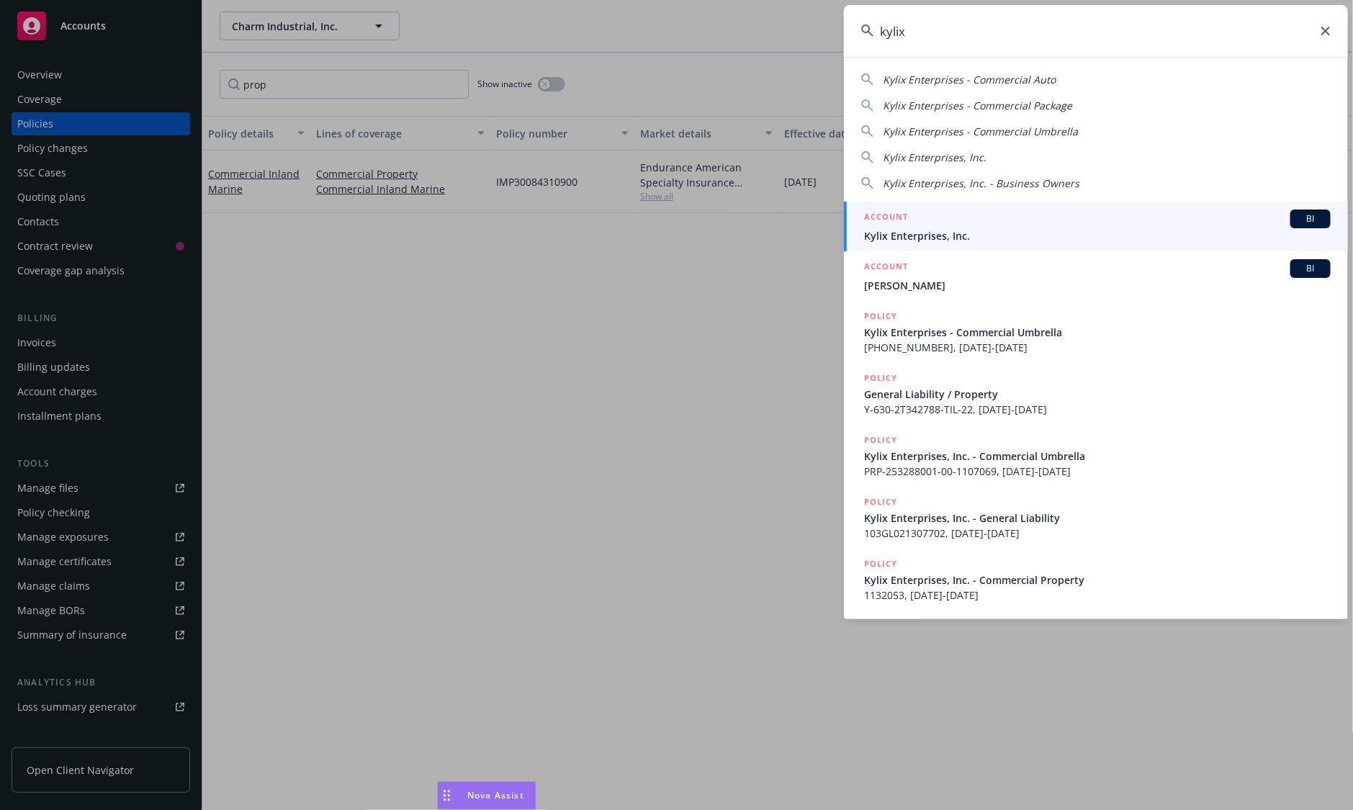
type input "kylix"
click at [985, 237] on span "Kylix Enterprises, Inc." at bounding box center [1097, 235] width 467 height 15
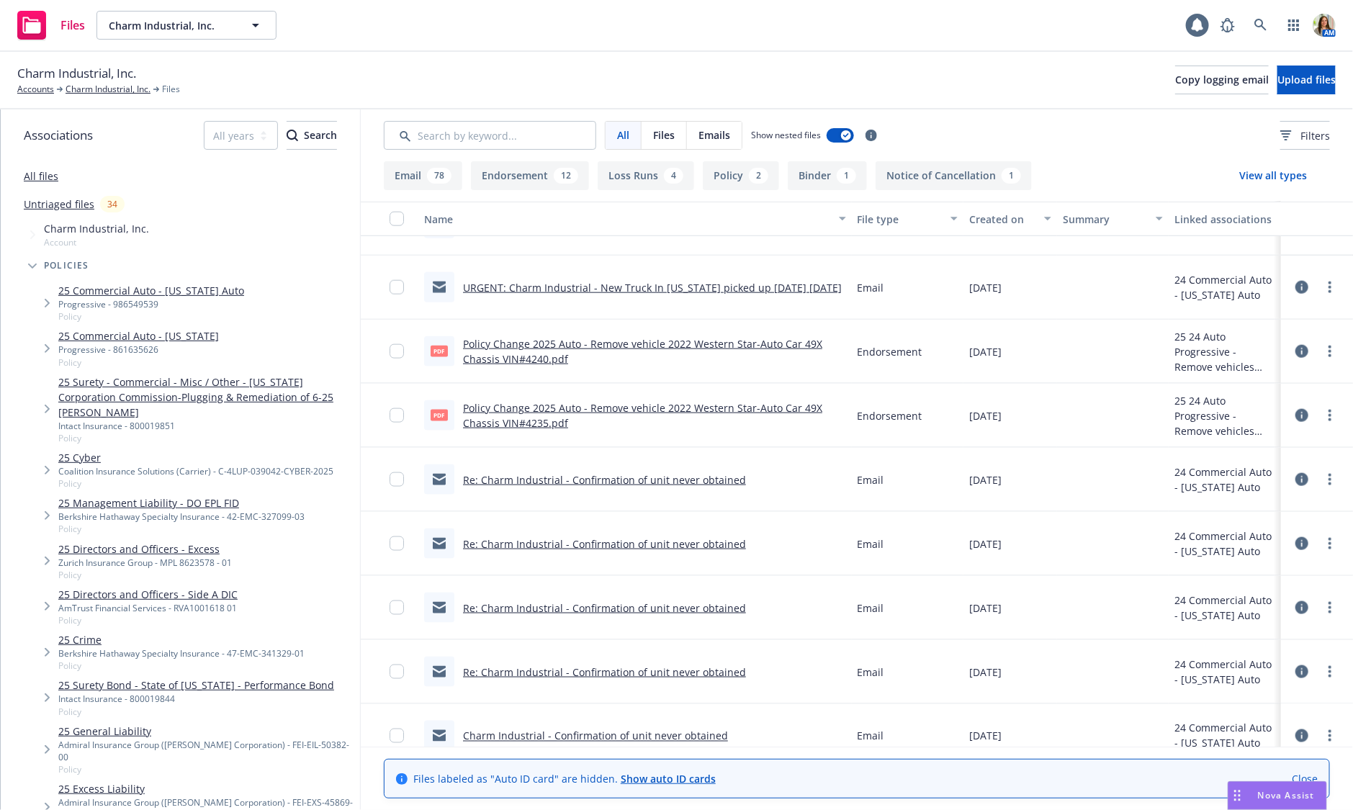
scroll to position [872, 0]
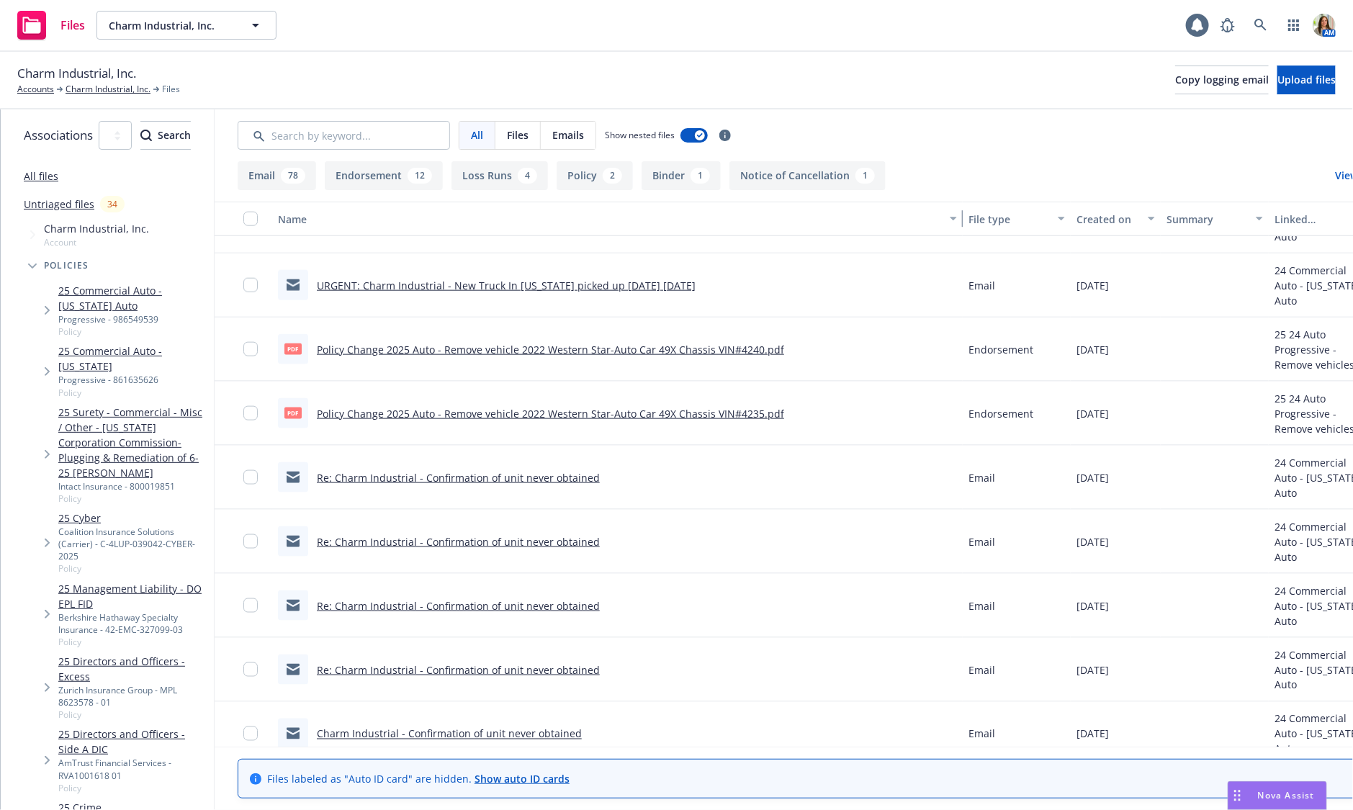
drag, startPoint x: 849, startPoint y: 220, endPoint x: 1248, endPoint y: 246, distance: 399.9
click at [1247, 246] on div "Name File type Created on Summary Linked associations Re: URGENT: Charm Industr…" at bounding box center [832, 474] width 1235 height 545
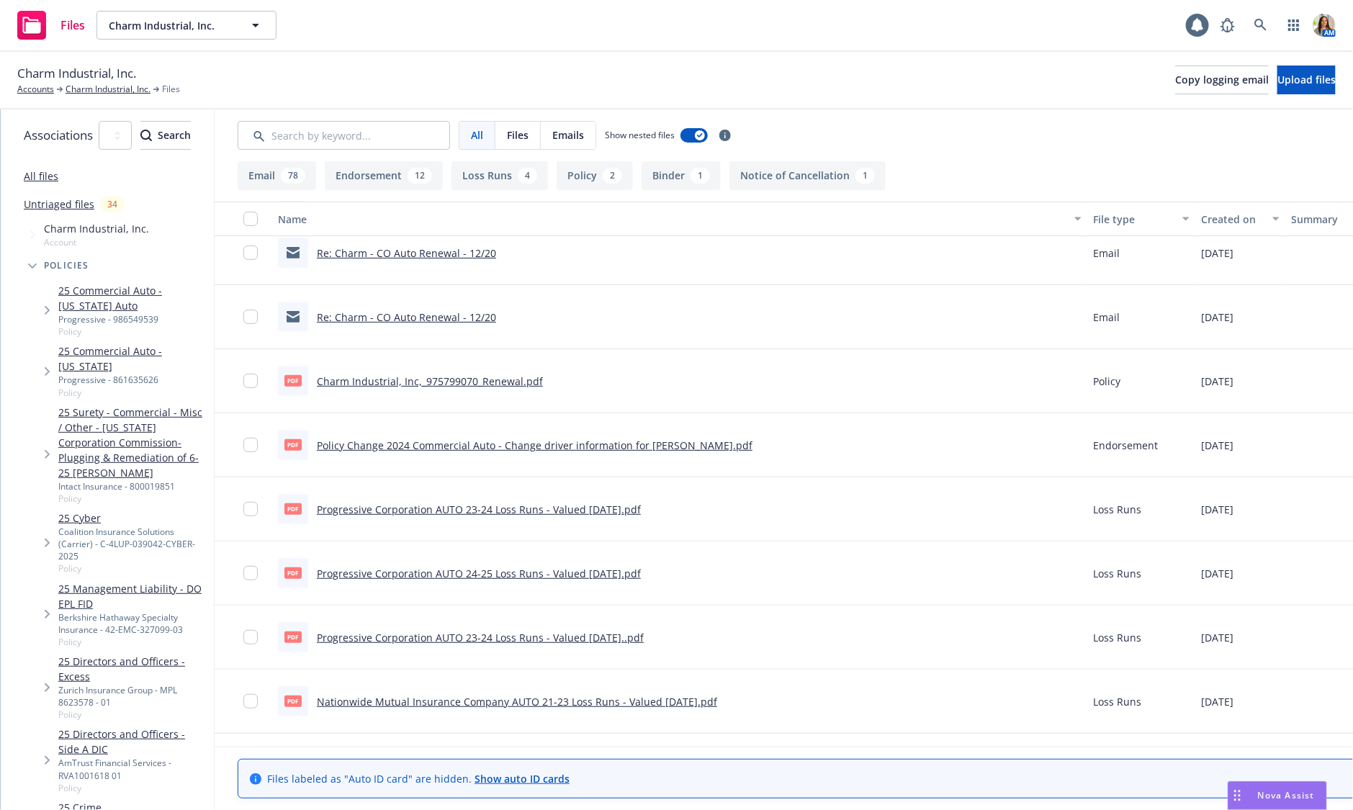
scroll to position [5705, 0]
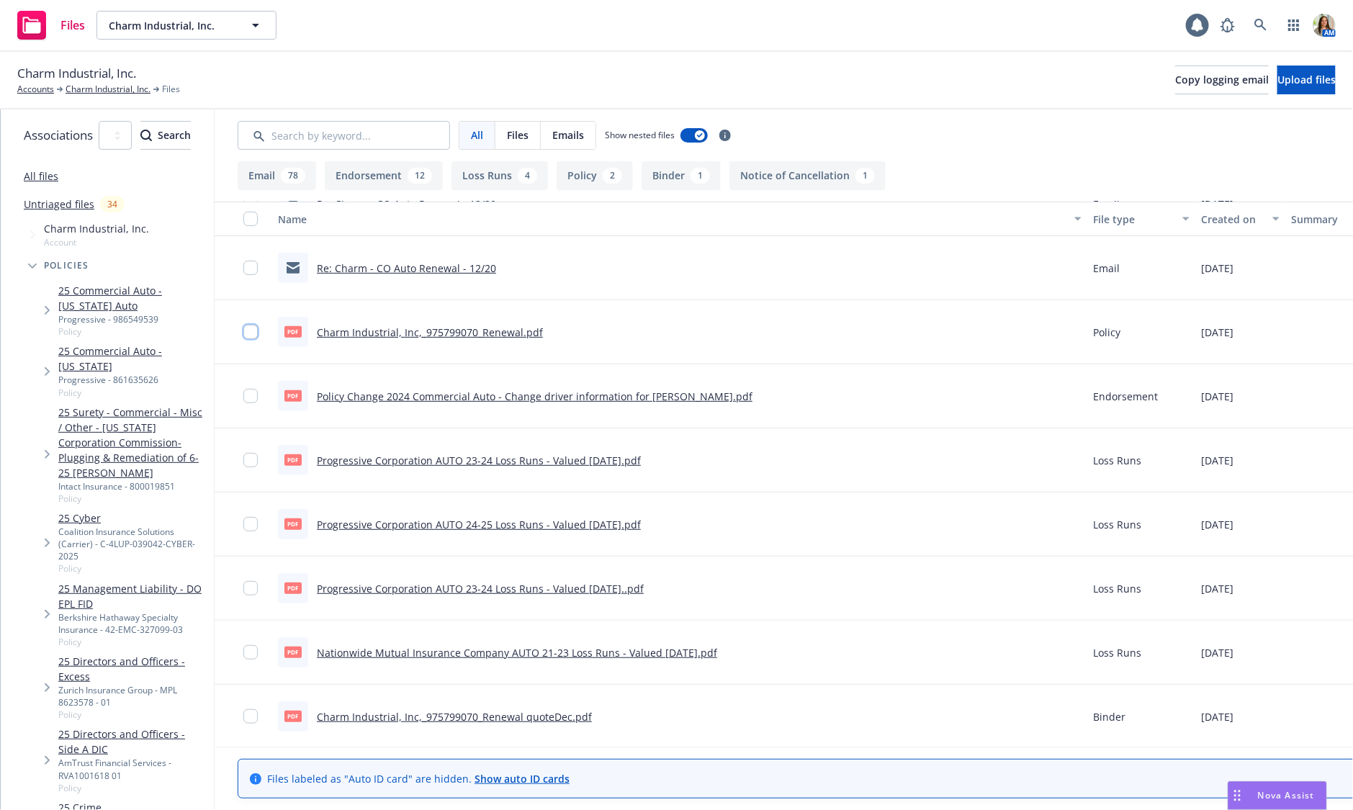
click at [258, 329] on input "checkbox" at bounding box center [250, 332] width 14 height 14
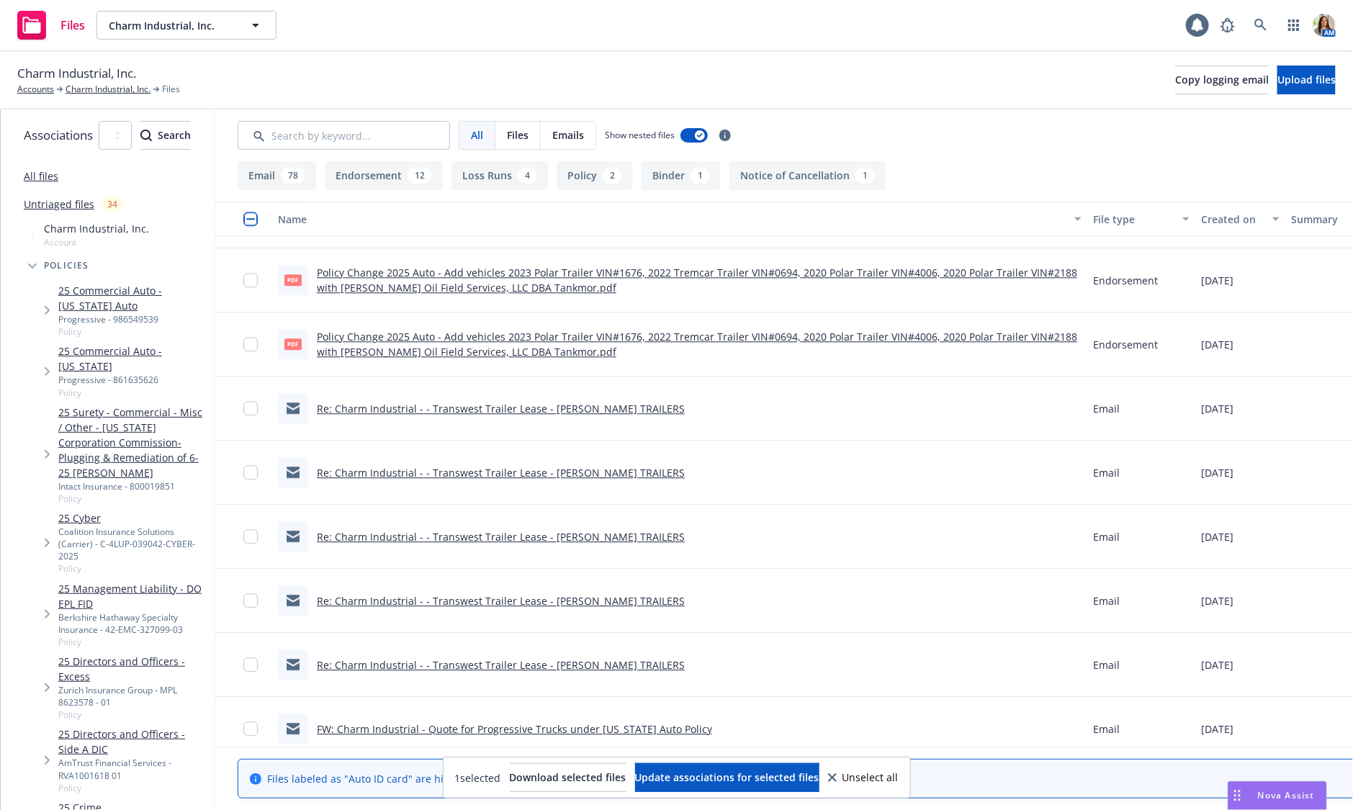
scroll to position [4545, 0]
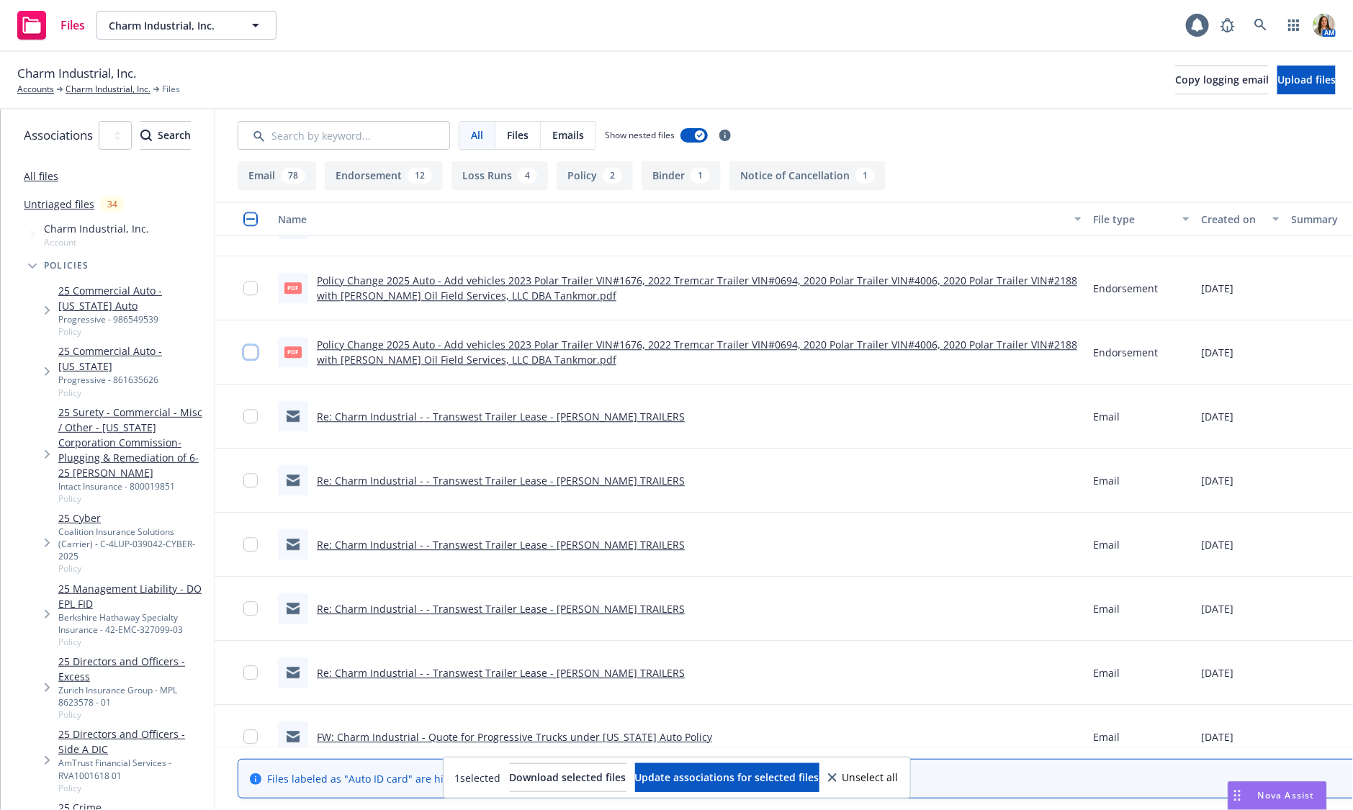
click at [258, 350] on input "checkbox" at bounding box center [250, 352] width 14 height 14
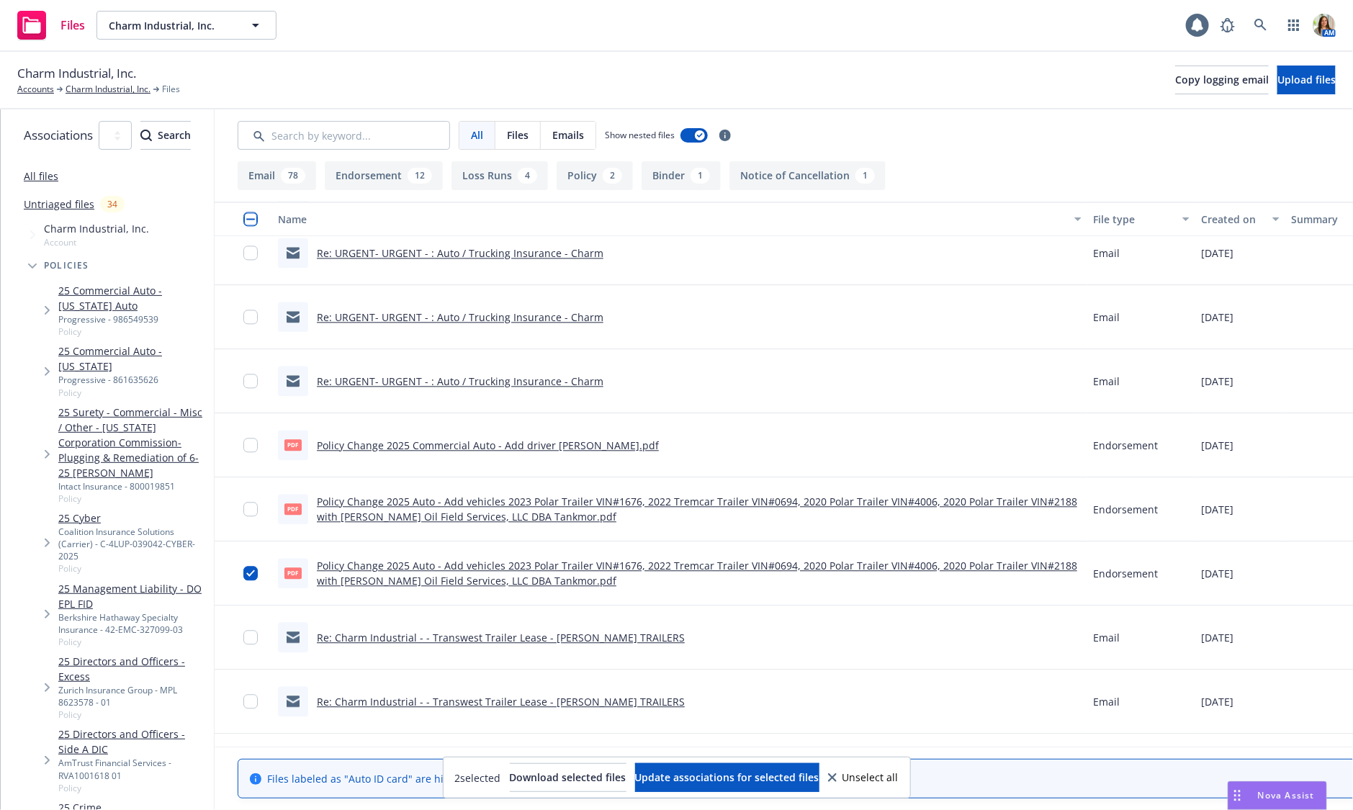
scroll to position [4325, 0]
click at [258, 443] on input "checkbox" at bounding box center [250, 446] width 14 height 14
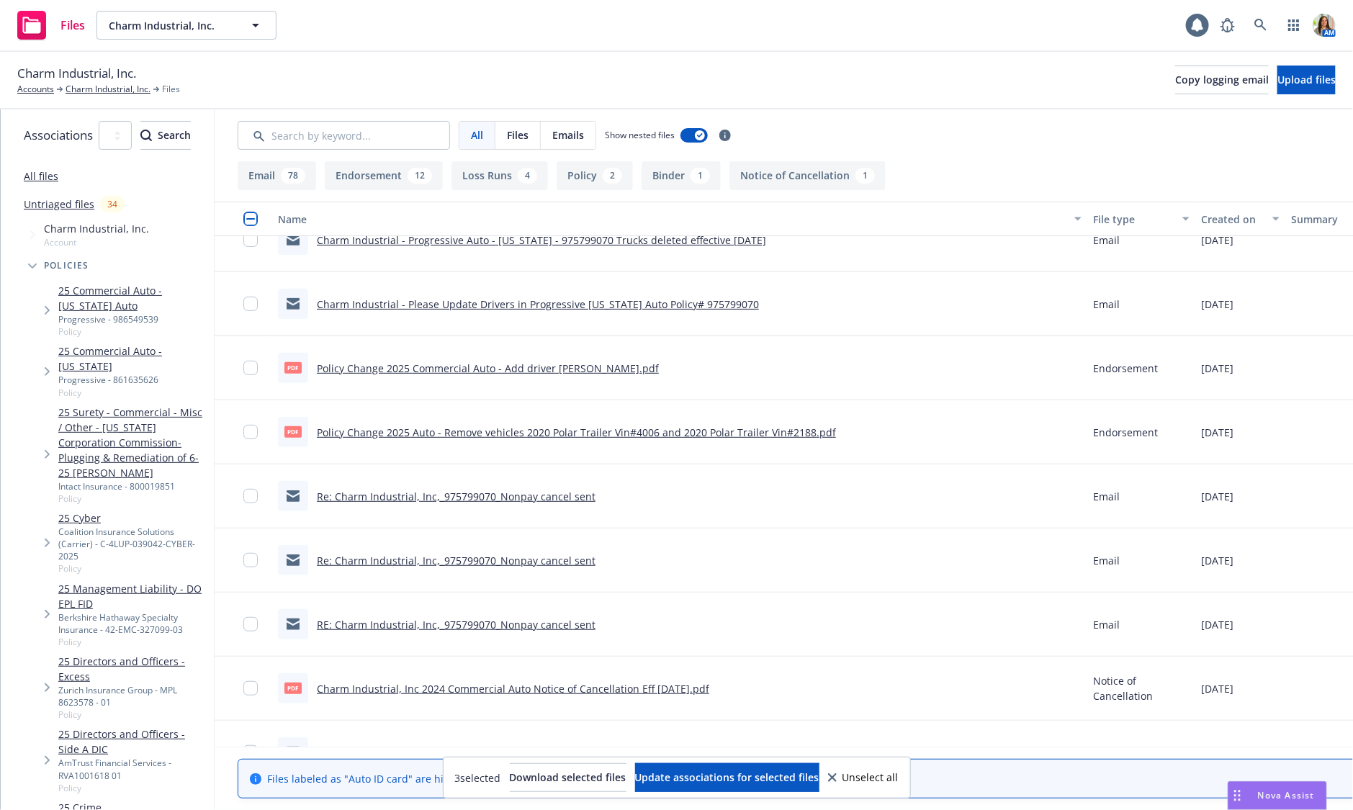
scroll to position [3014, 0]
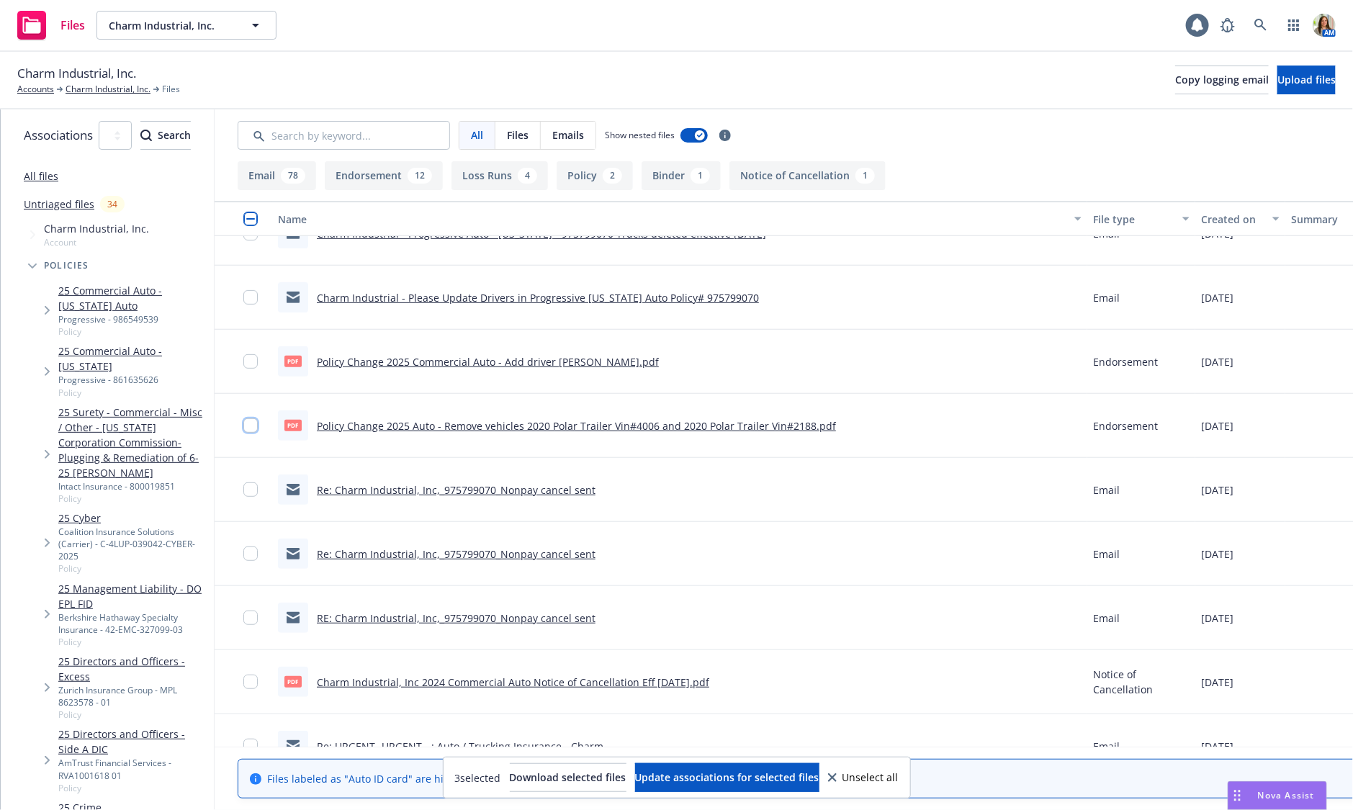
click at [258, 426] on input "checkbox" at bounding box center [250, 425] width 14 height 14
click at [258, 359] on input "checkbox" at bounding box center [250, 361] width 14 height 14
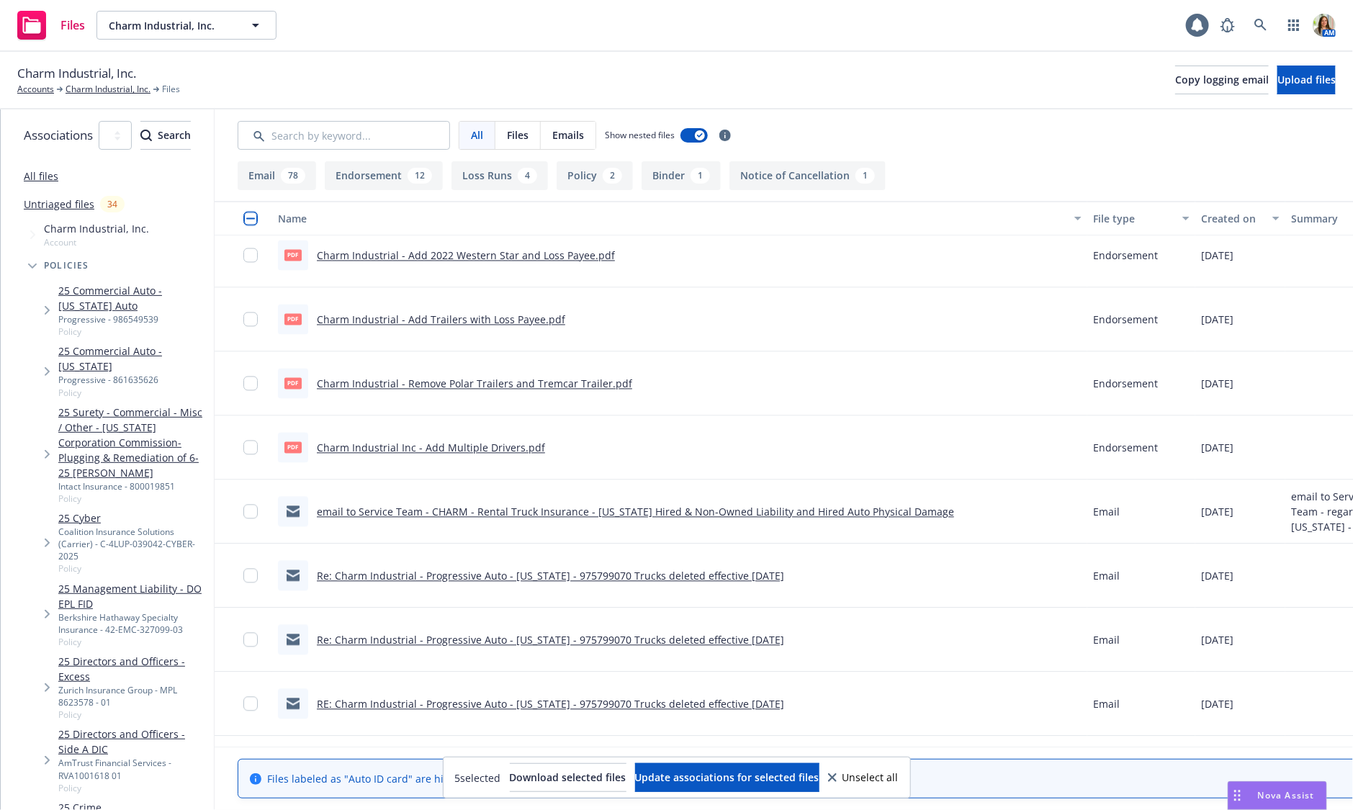
scroll to position [1403, 0]
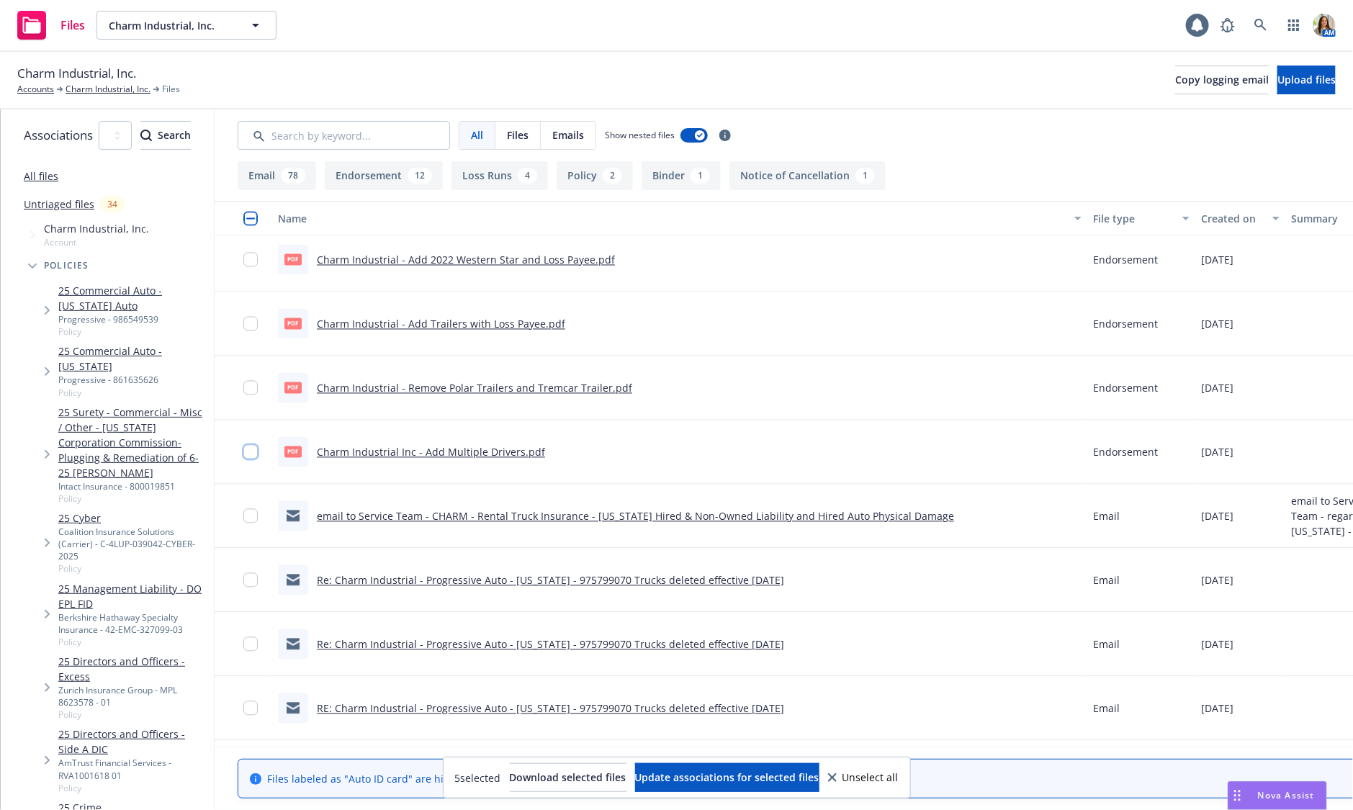
click at [258, 454] on input "checkbox" at bounding box center [250, 452] width 14 height 14
click at [258, 388] on input "checkbox" at bounding box center [250, 388] width 14 height 14
click at [258, 322] on input "checkbox" at bounding box center [250, 324] width 14 height 14
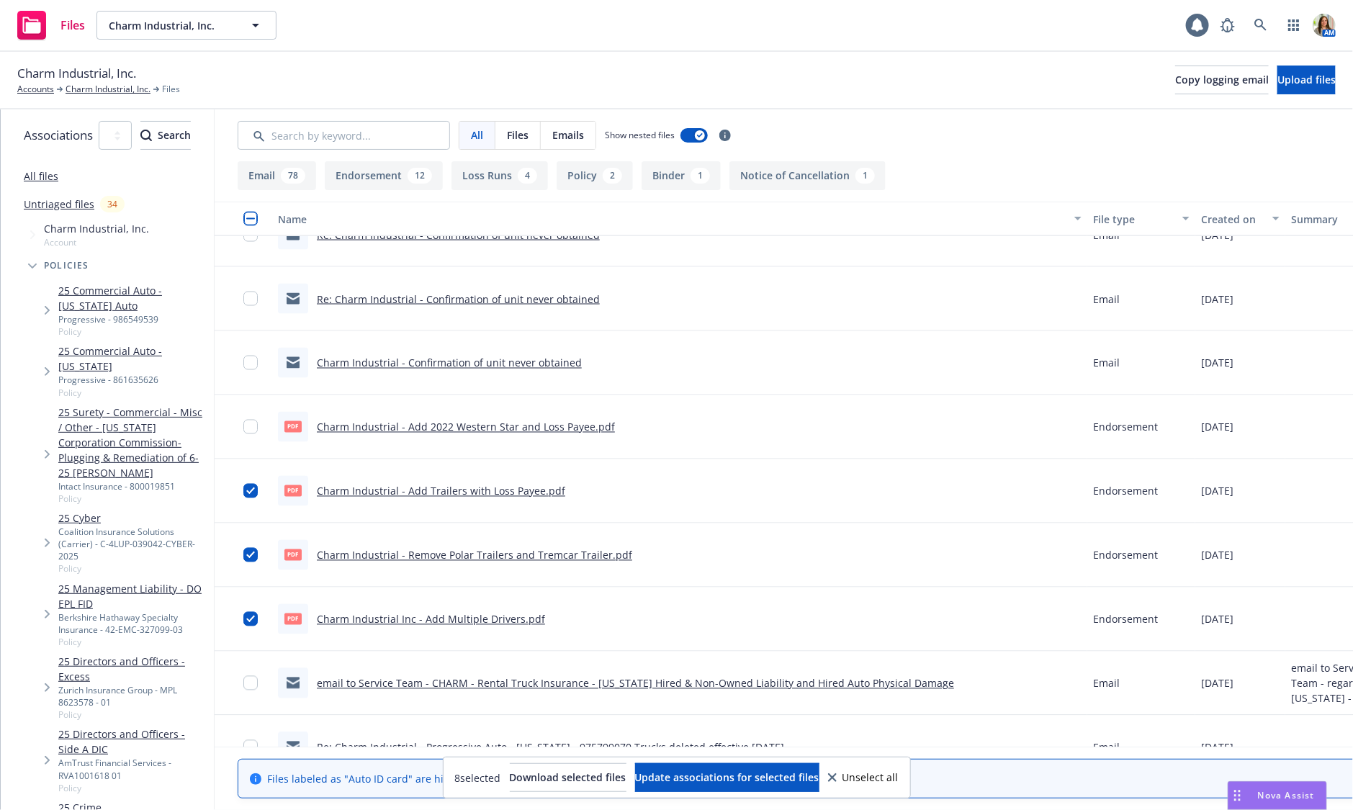
scroll to position [1236, 0]
click at [258, 424] on input "checkbox" at bounding box center [250, 429] width 14 height 14
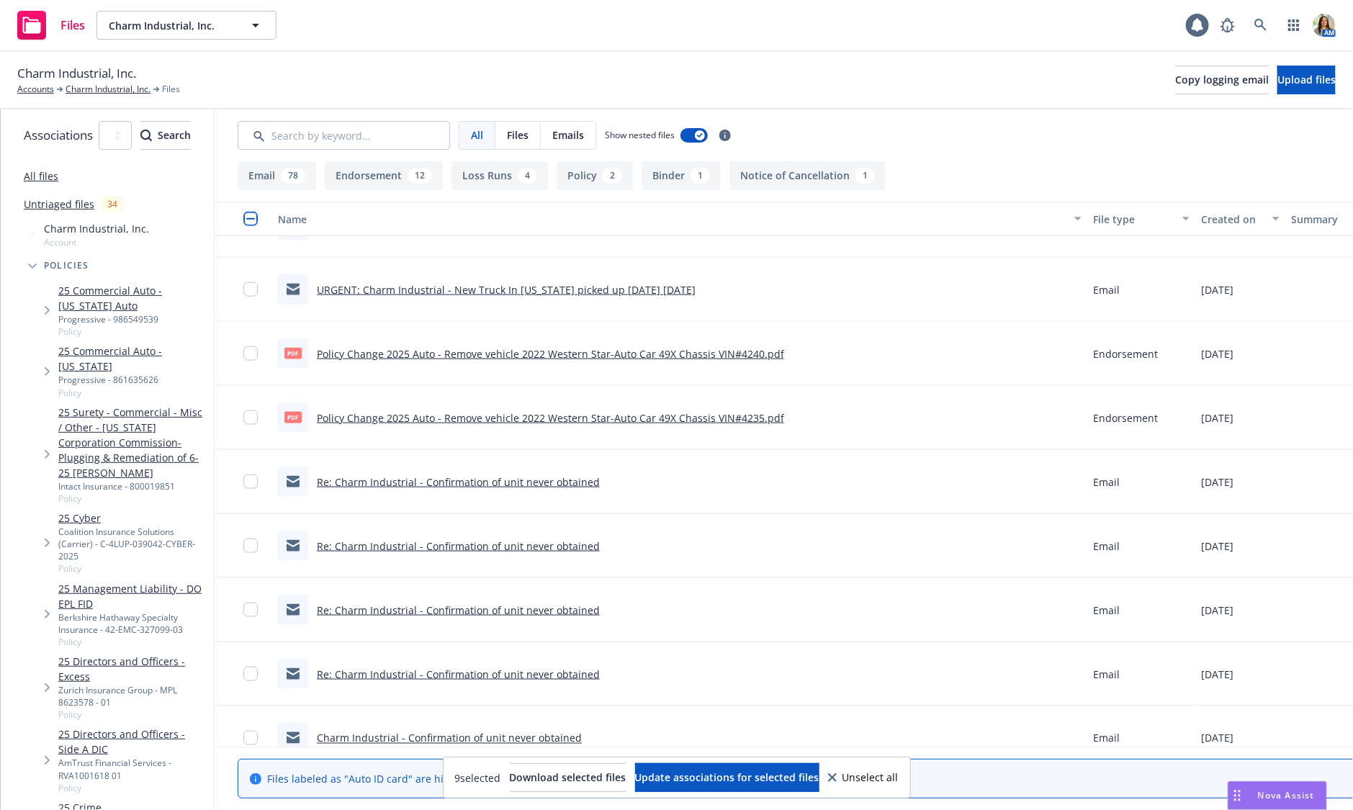
scroll to position [866, 0]
click at [258, 422] on input "checkbox" at bounding box center [250, 418] width 14 height 14
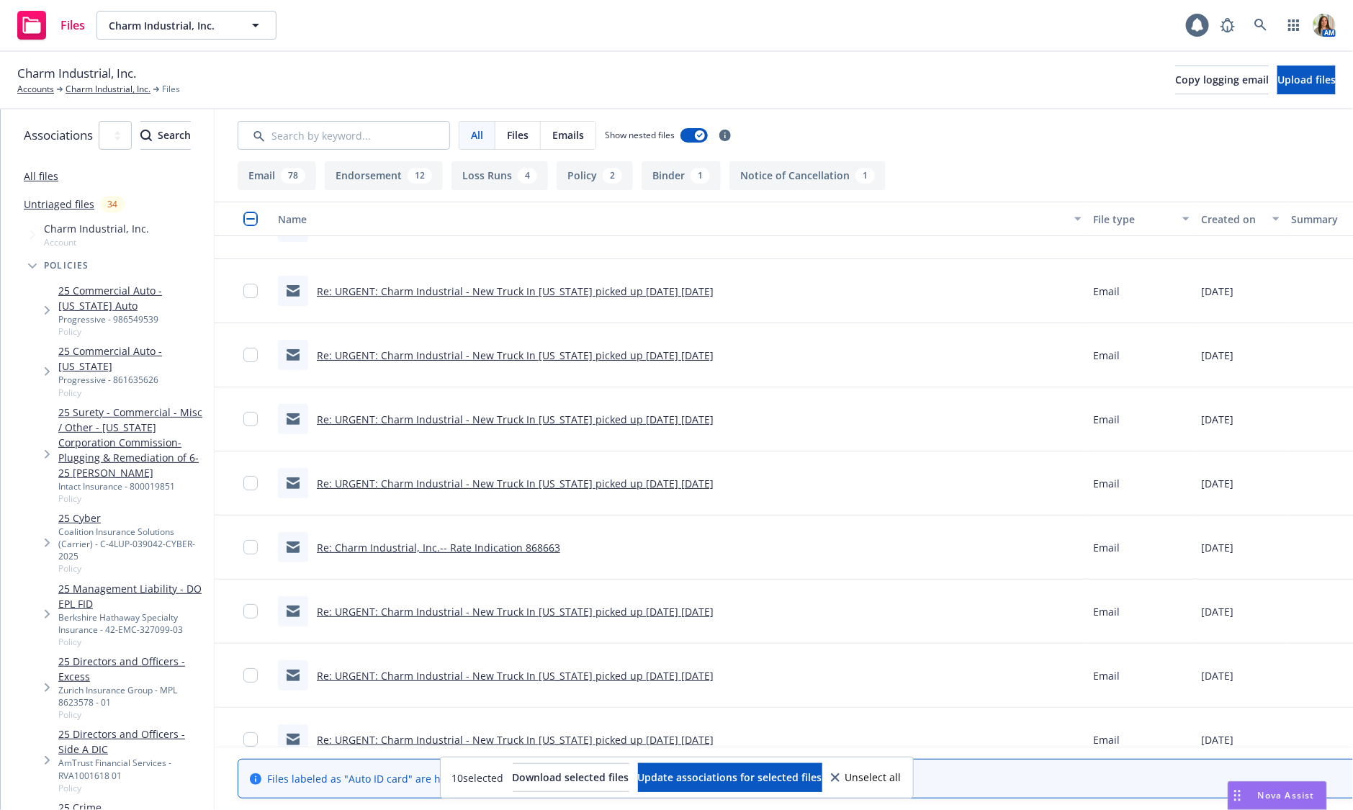
scroll to position [0, 0]
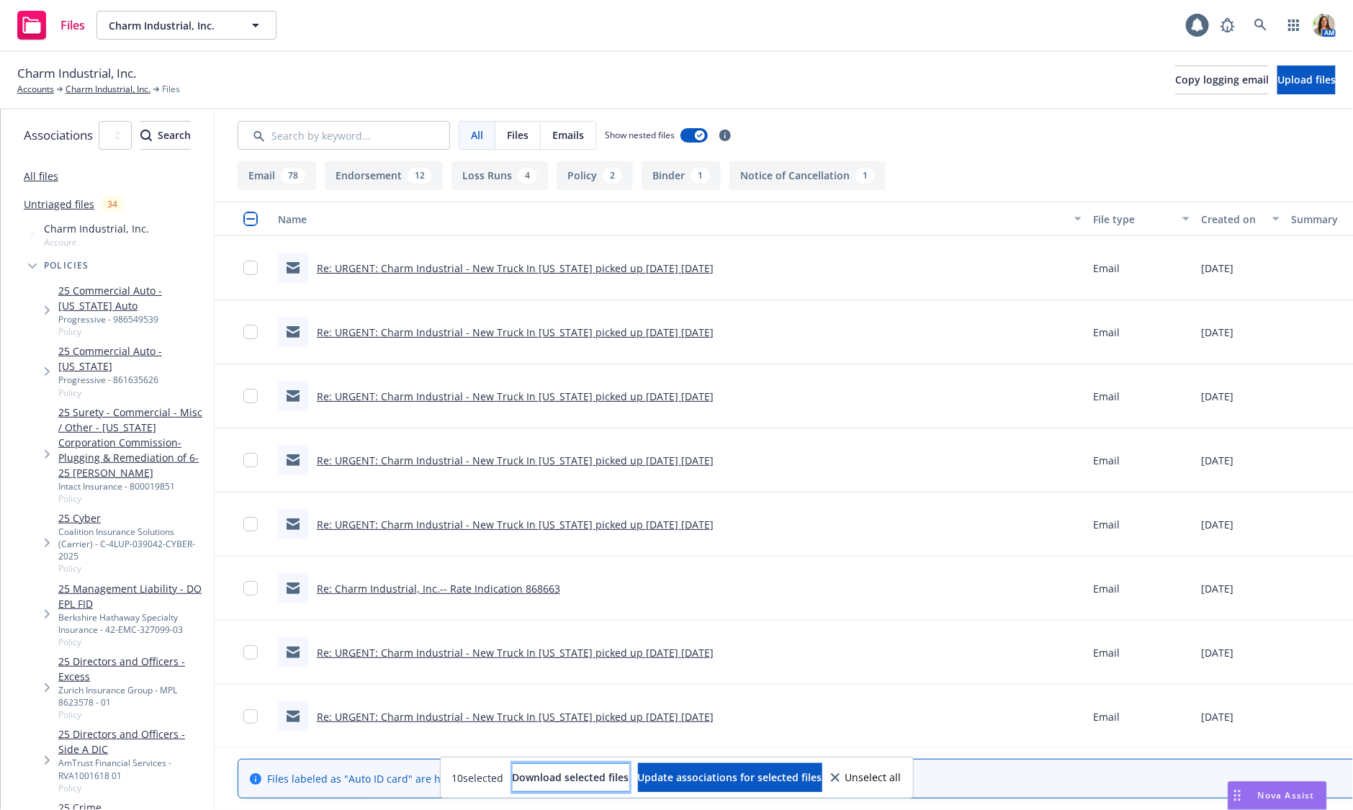
click at [566, 781] on span "Download selected files" at bounding box center [571, 778] width 117 height 14
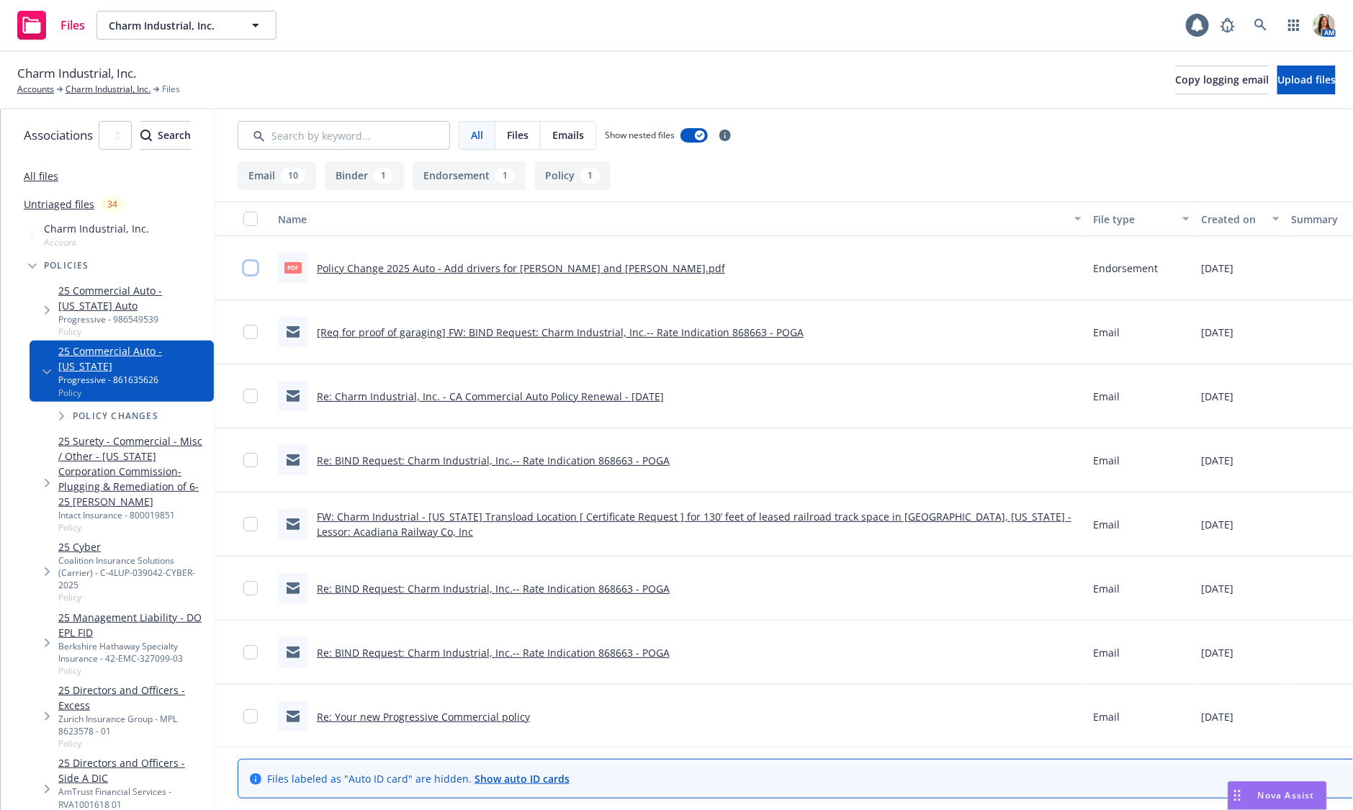
click at [258, 272] on input "checkbox" at bounding box center [250, 268] width 14 height 14
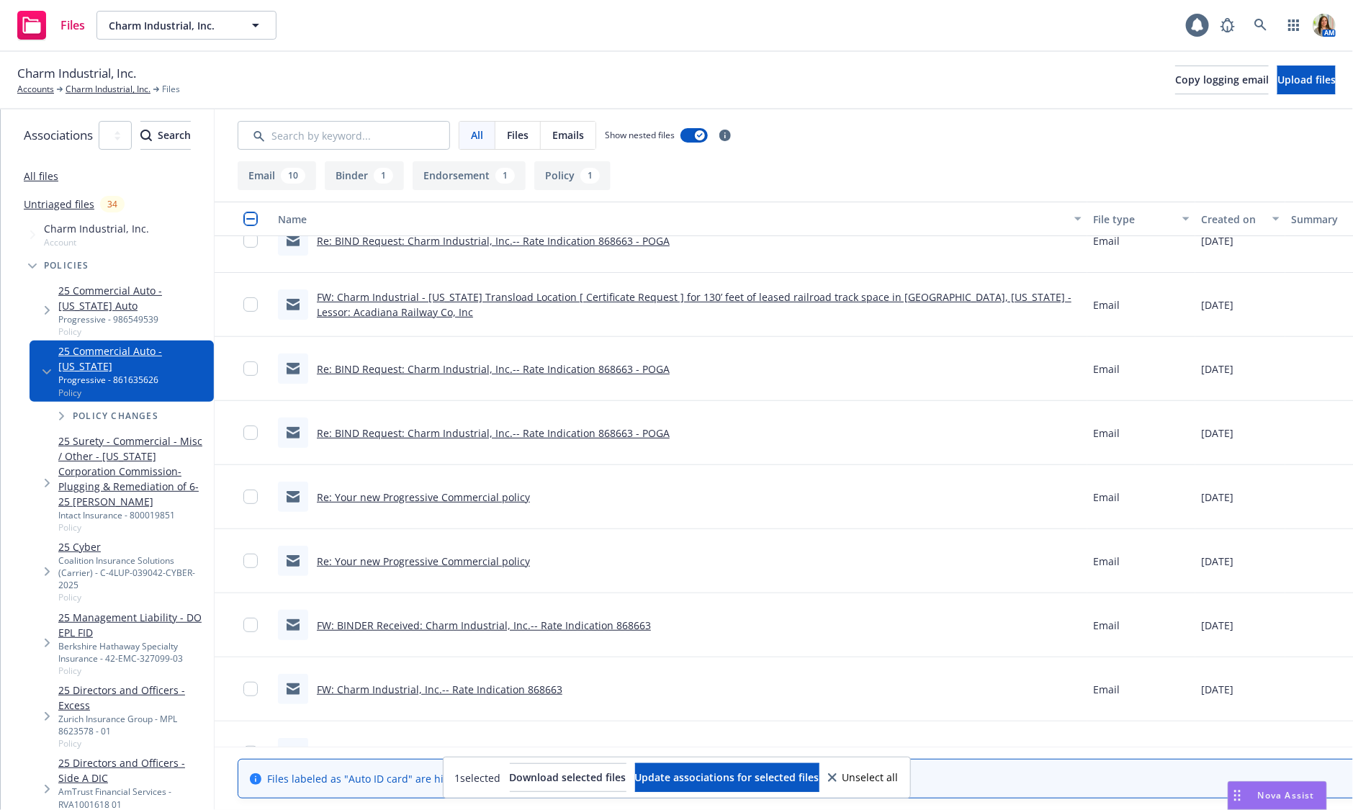
scroll to position [318, 0]
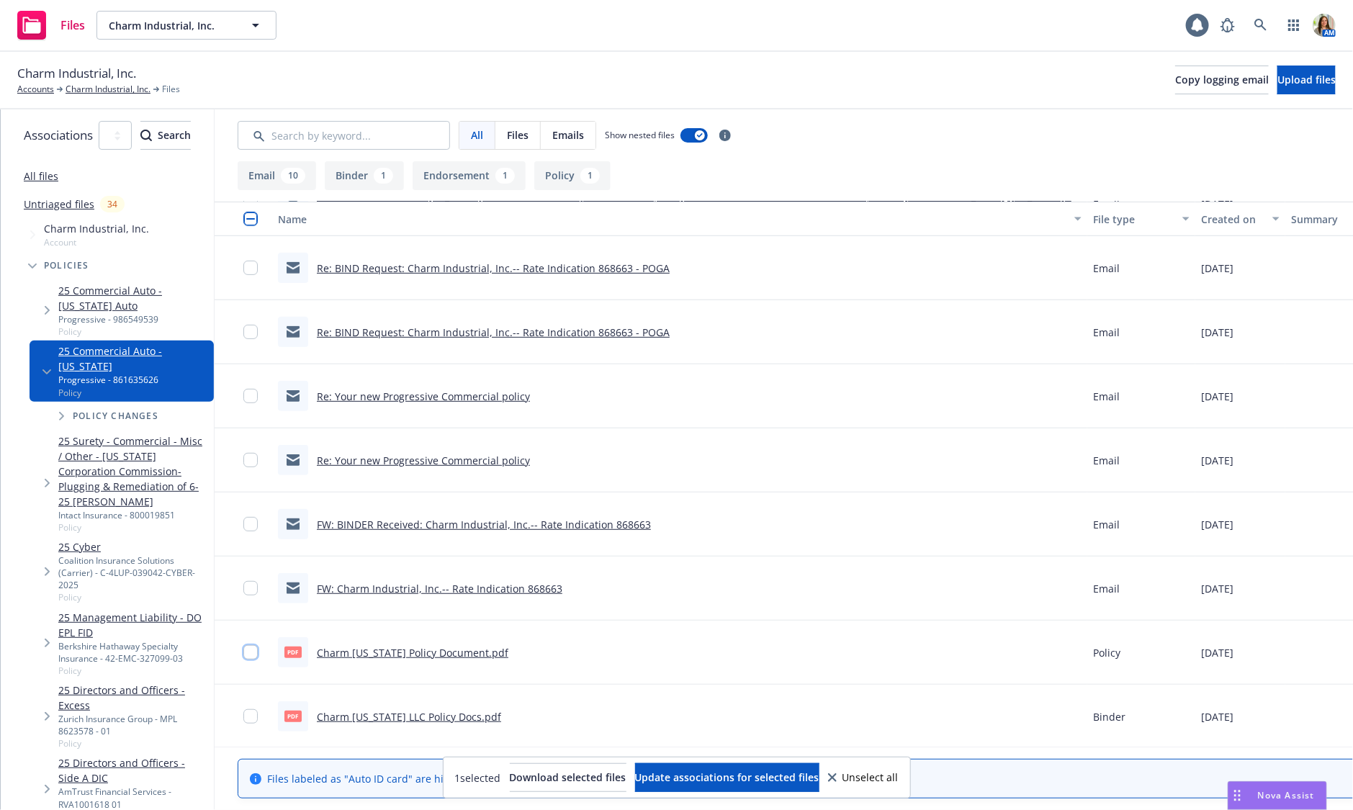
click at [258, 655] on input "checkbox" at bounding box center [250, 652] width 14 height 14
click at [574, 784] on span "Download selected files" at bounding box center [568, 778] width 117 height 14
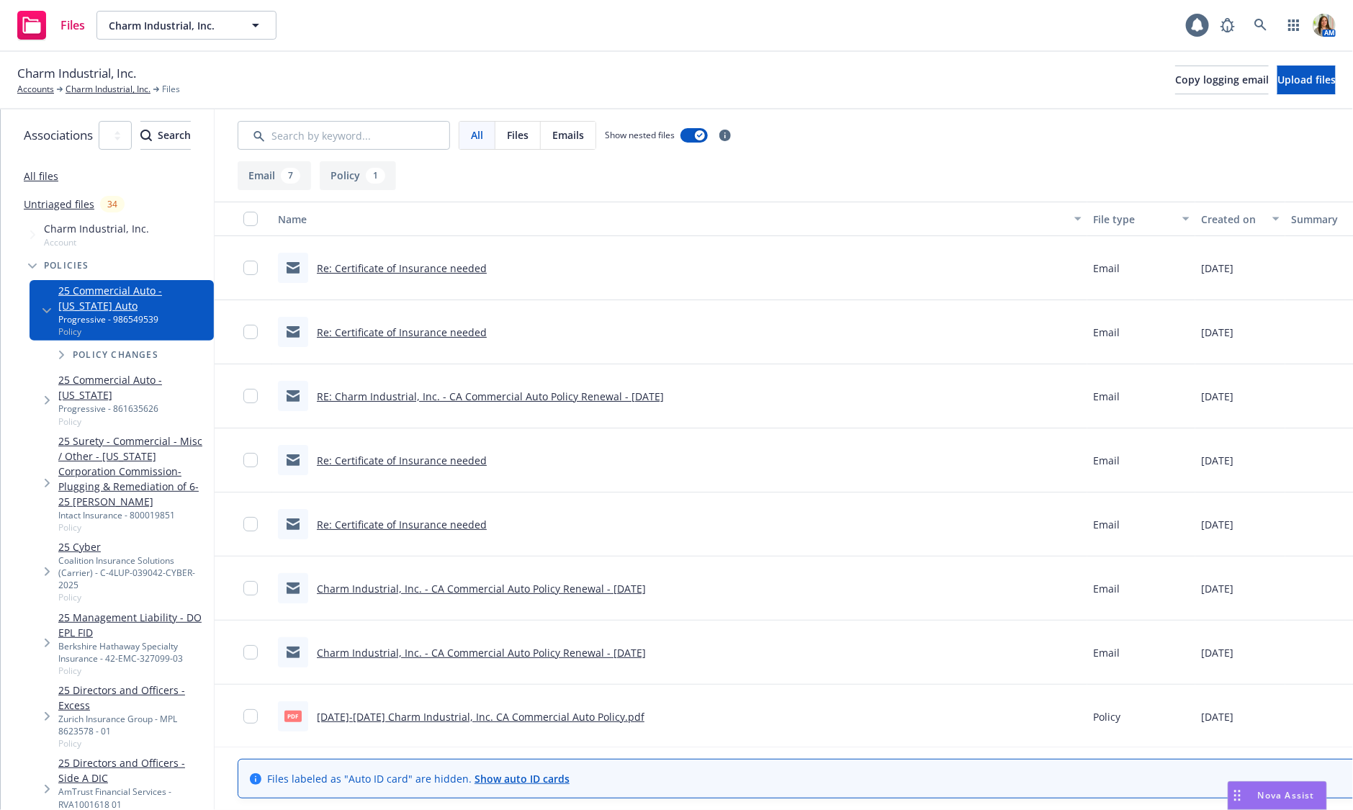
click at [426, 716] on link "2025-2026 Charm Industrial, Inc. CA Commercial Auto Policy.pdf" at bounding box center [481, 717] width 328 height 14
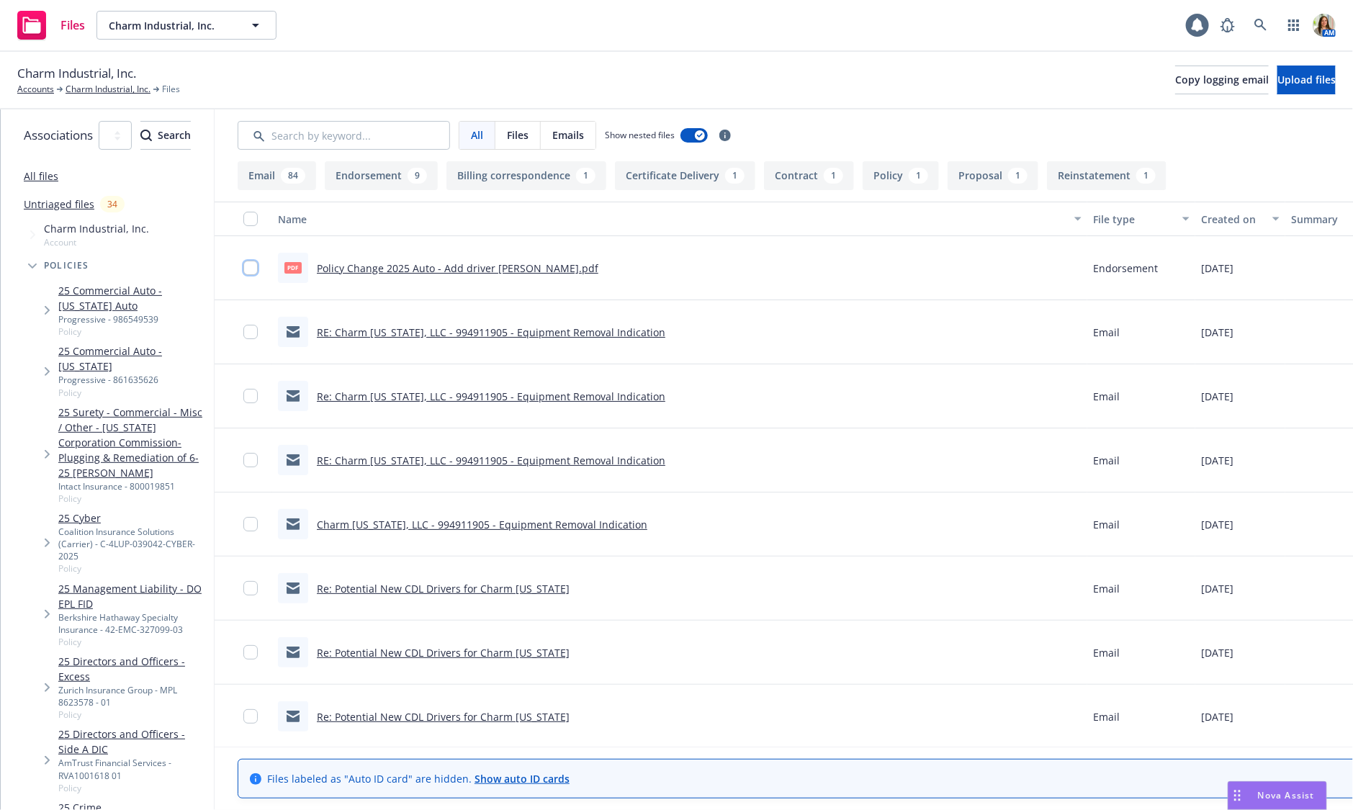
click at [258, 273] on input "checkbox" at bounding box center [250, 268] width 14 height 14
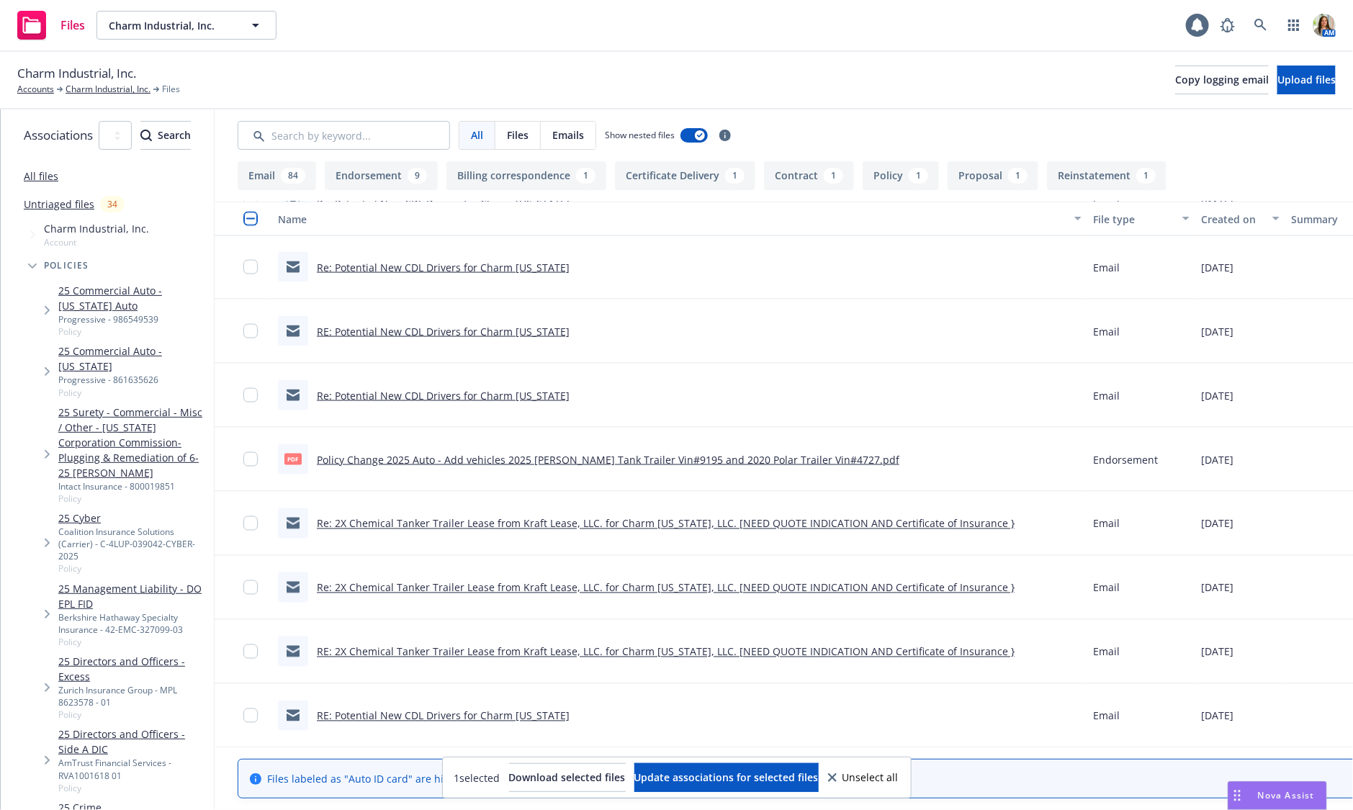
scroll to position [1081, 0]
click at [258, 457] on input "checkbox" at bounding box center [250, 457] width 14 height 14
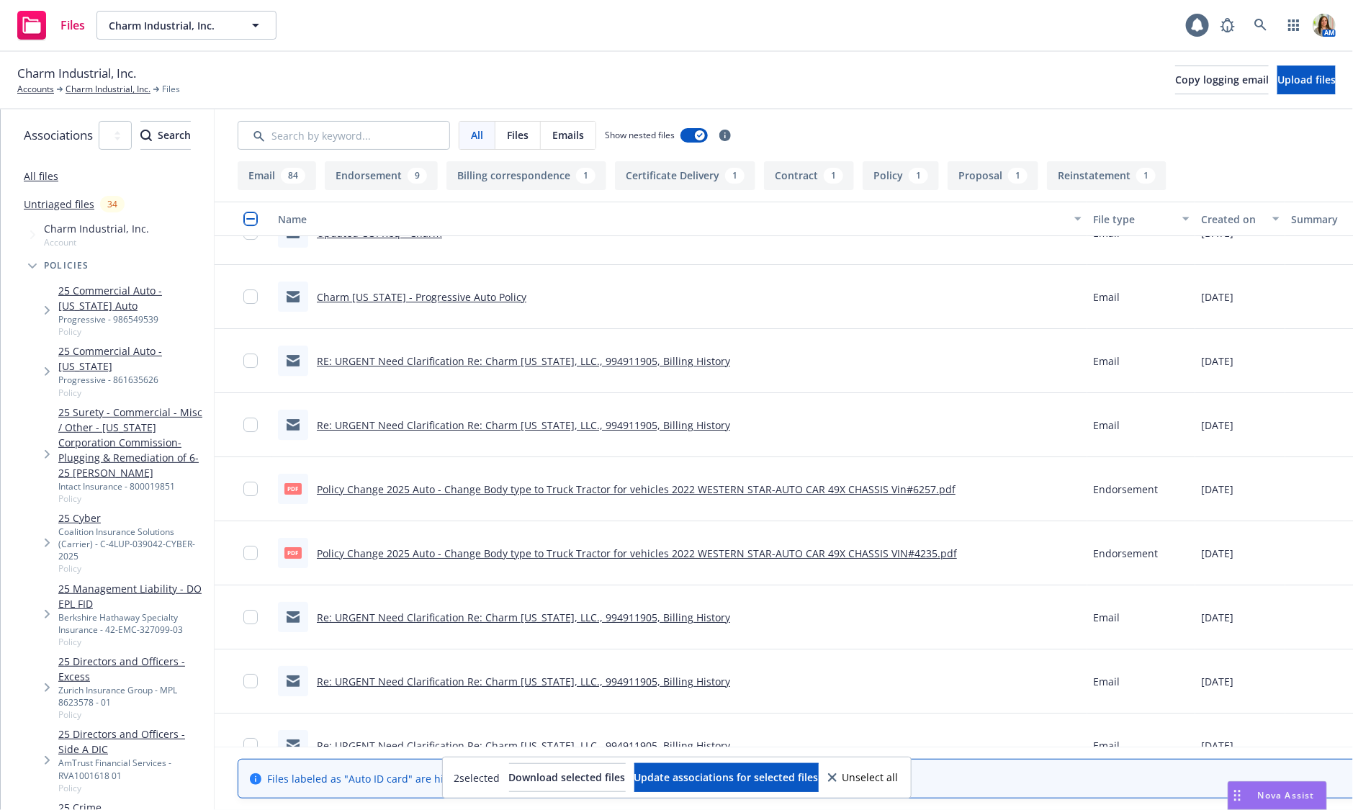
scroll to position [2442, 0]
click at [258, 489] on input "checkbox" at bounding box center [250, 491] width 14 height 14
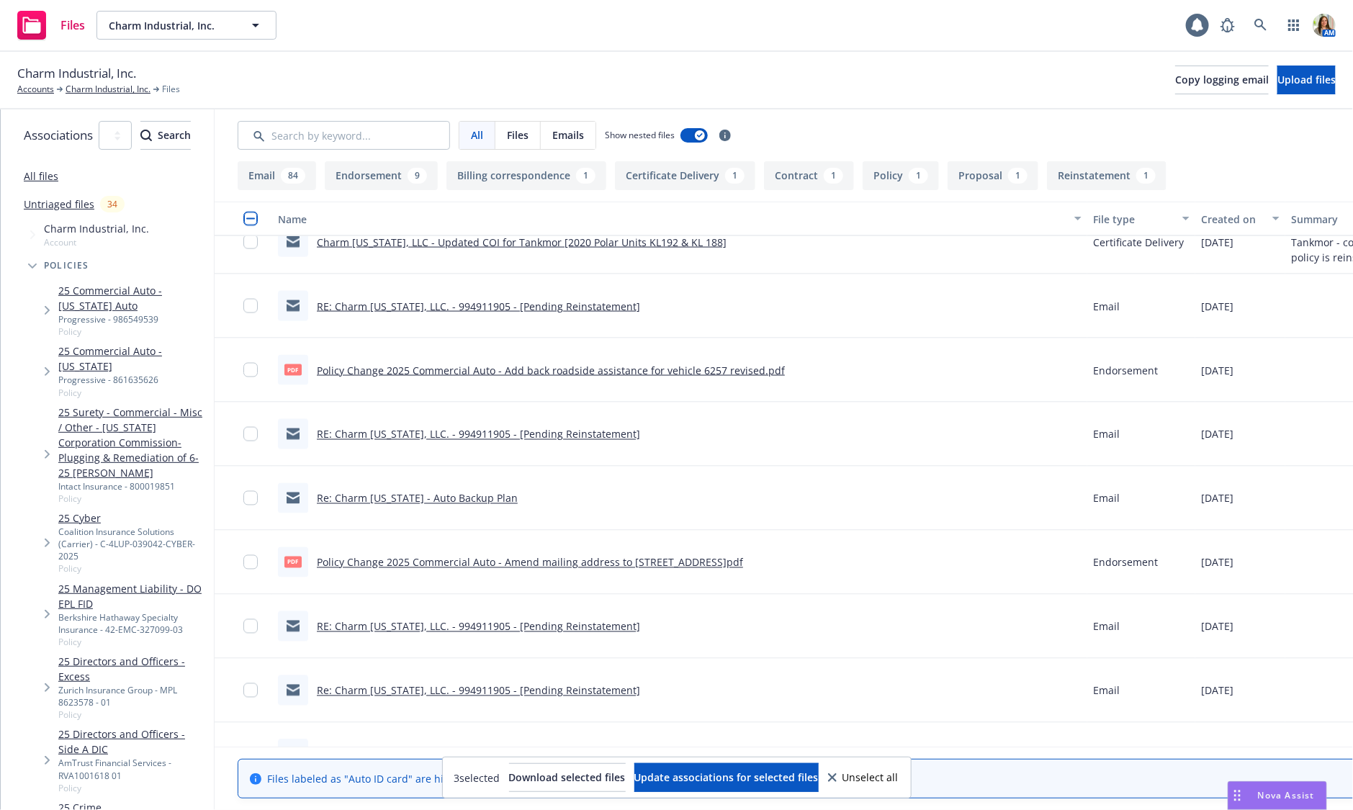
scroll to position [3832, 0]
click at [258, 365] on input "checkbox" at bounding box center [250, 368] width 14 height 14
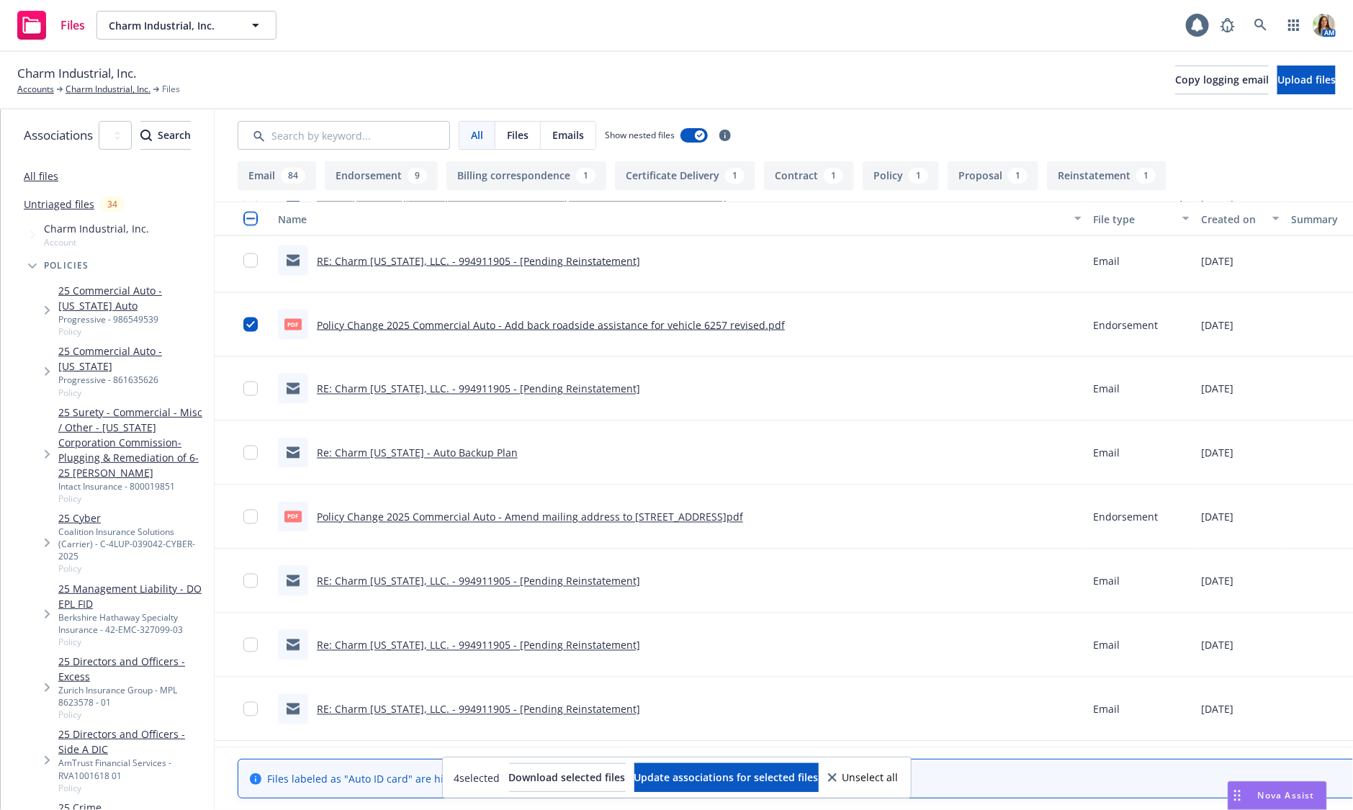
scroll to position [3875, 0]
click at [258, 516] on input "checkbox" at bounding box center [250, 516] width 14 height 14
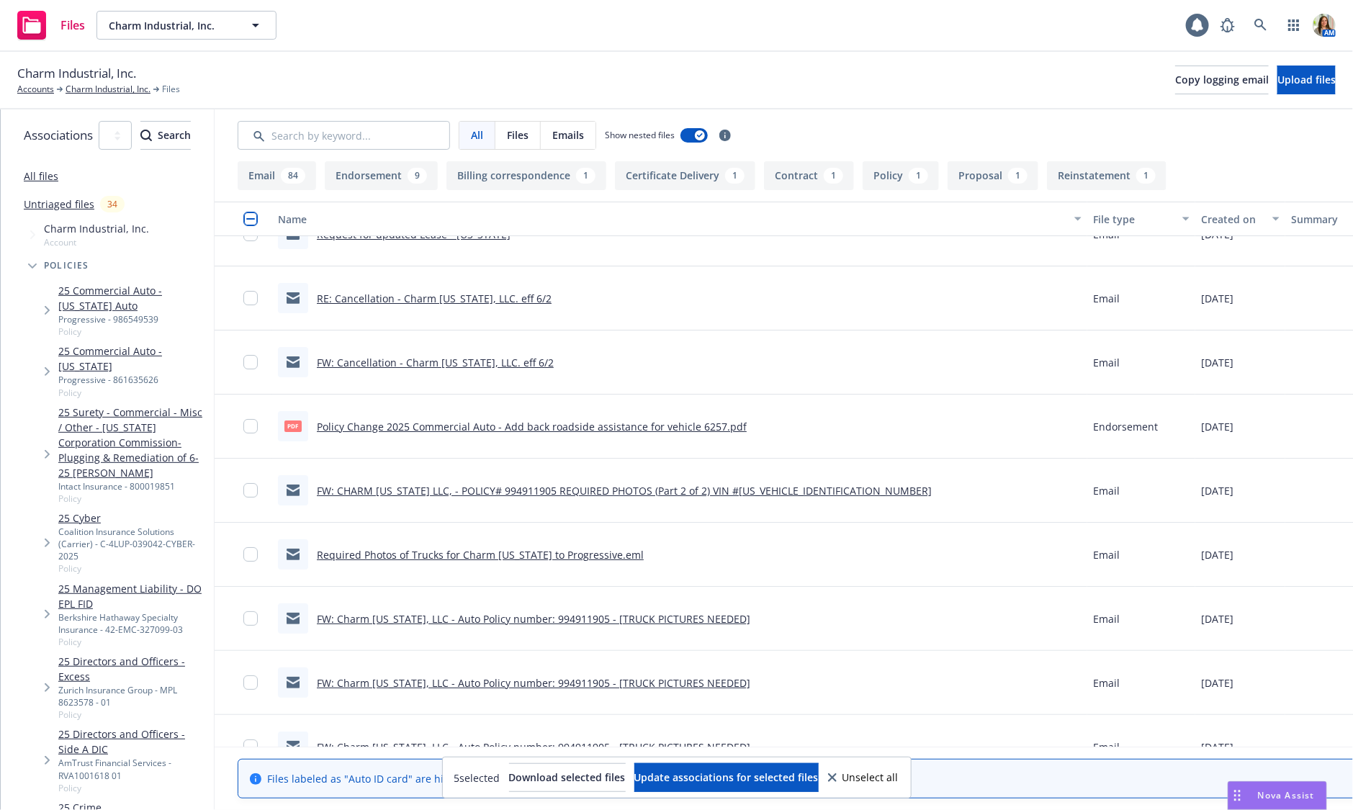
scroll to position [5376, 0]
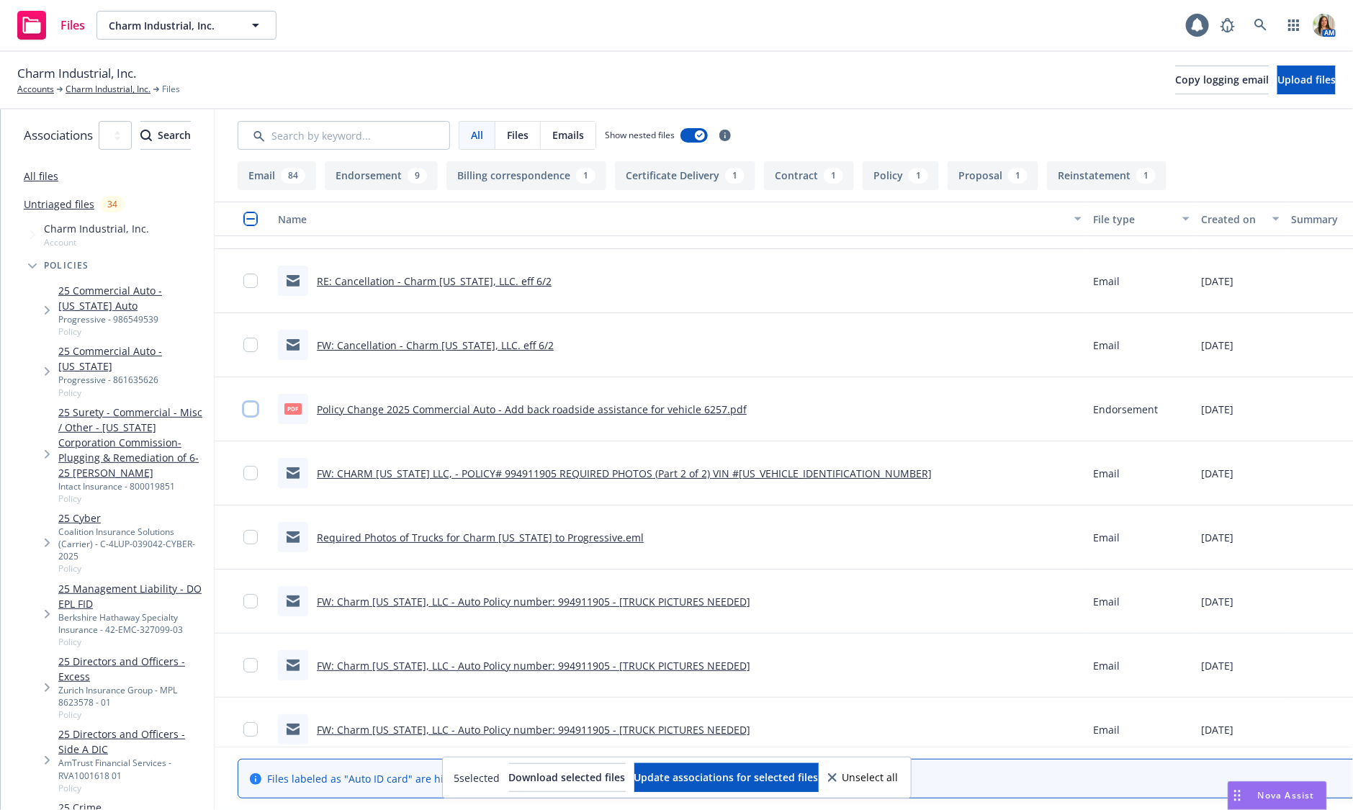
click at [258, 403] on input "checkbox" at bounding box center [250, 409] width 14 height 14
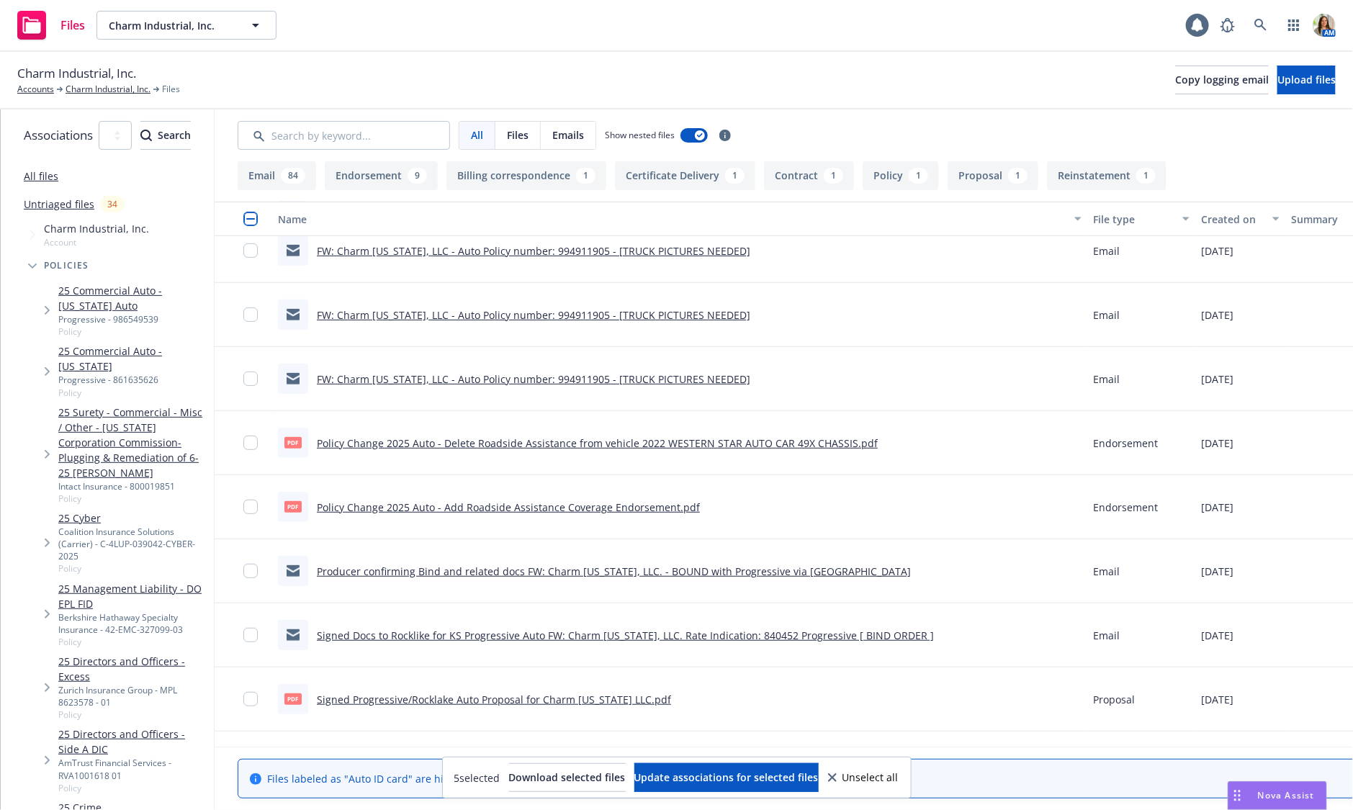
scroll to position [5750, 0]
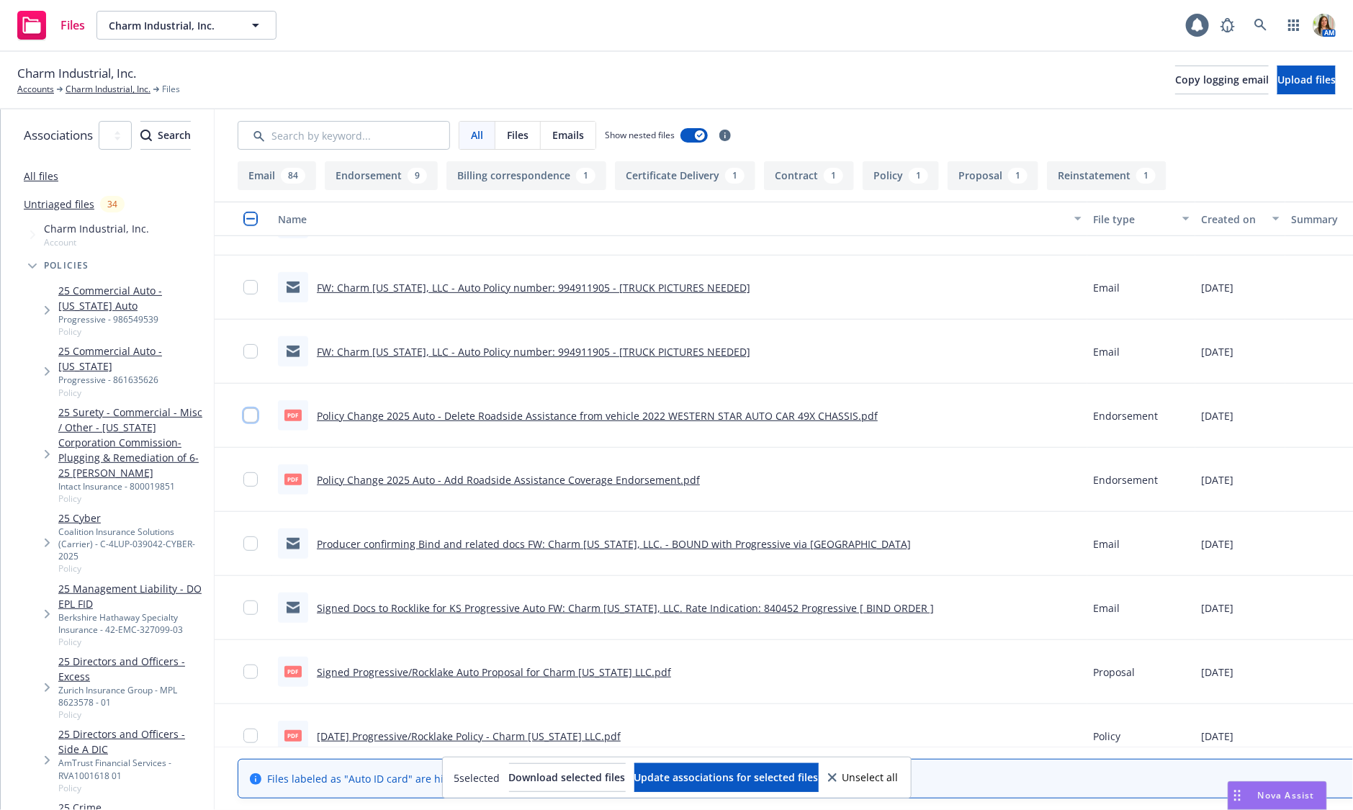
click at [258, 413] on input "checkbox" at bounding box center [250, 415] width 14 height 14
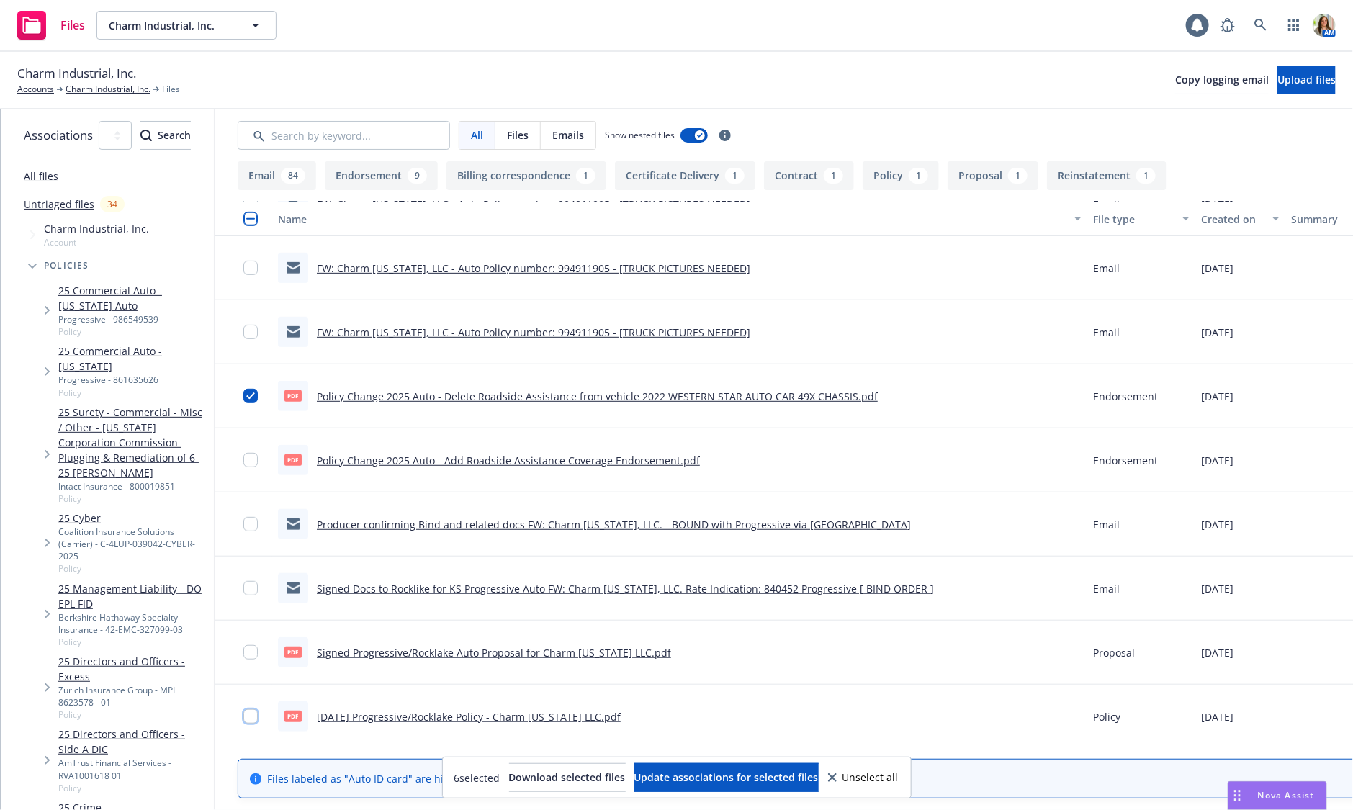
click at [258, 716] on input "checkbox" at bounding box center [250, 716] width 14 height 14
click at [542, 784] on button "Download selected files" at bounding box center [567, 777] width 117 height 29
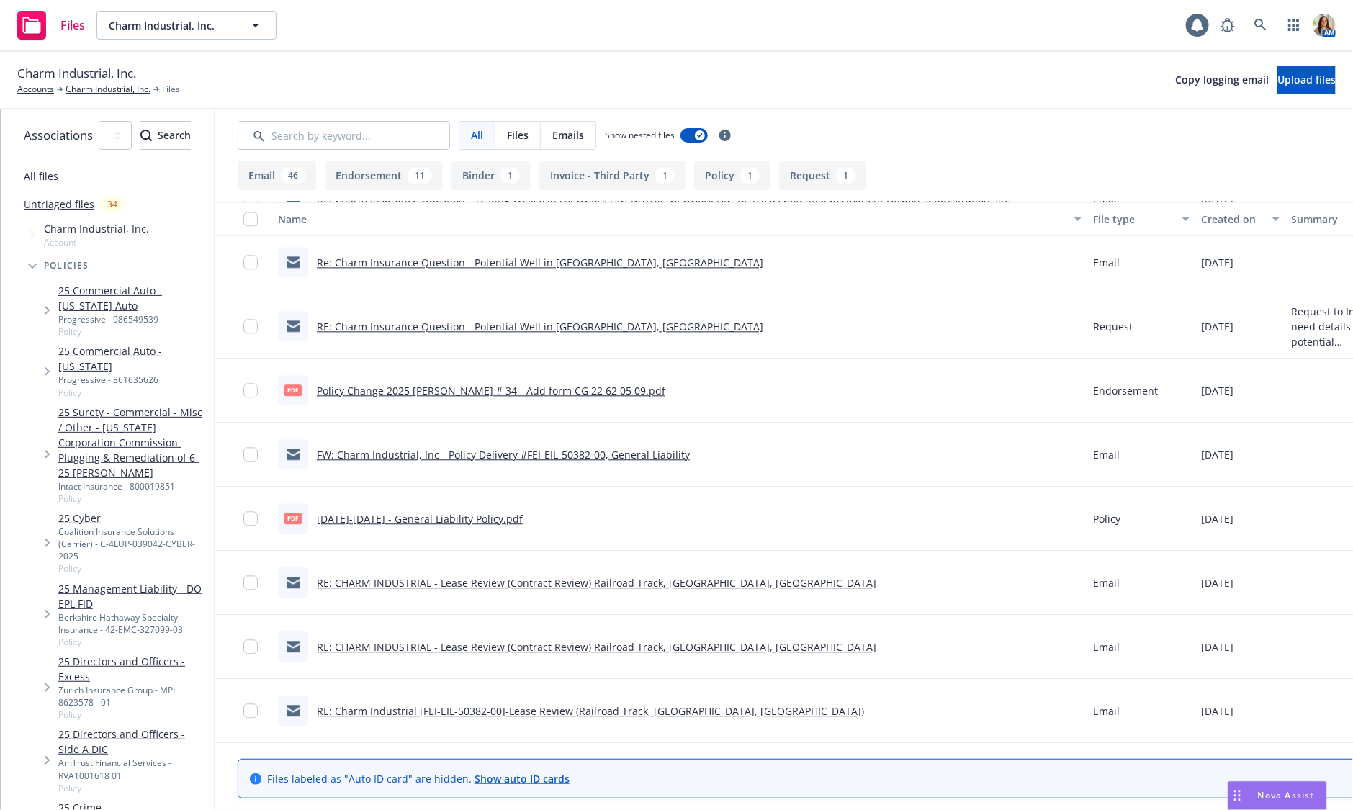
scroll to position [1638, 0]
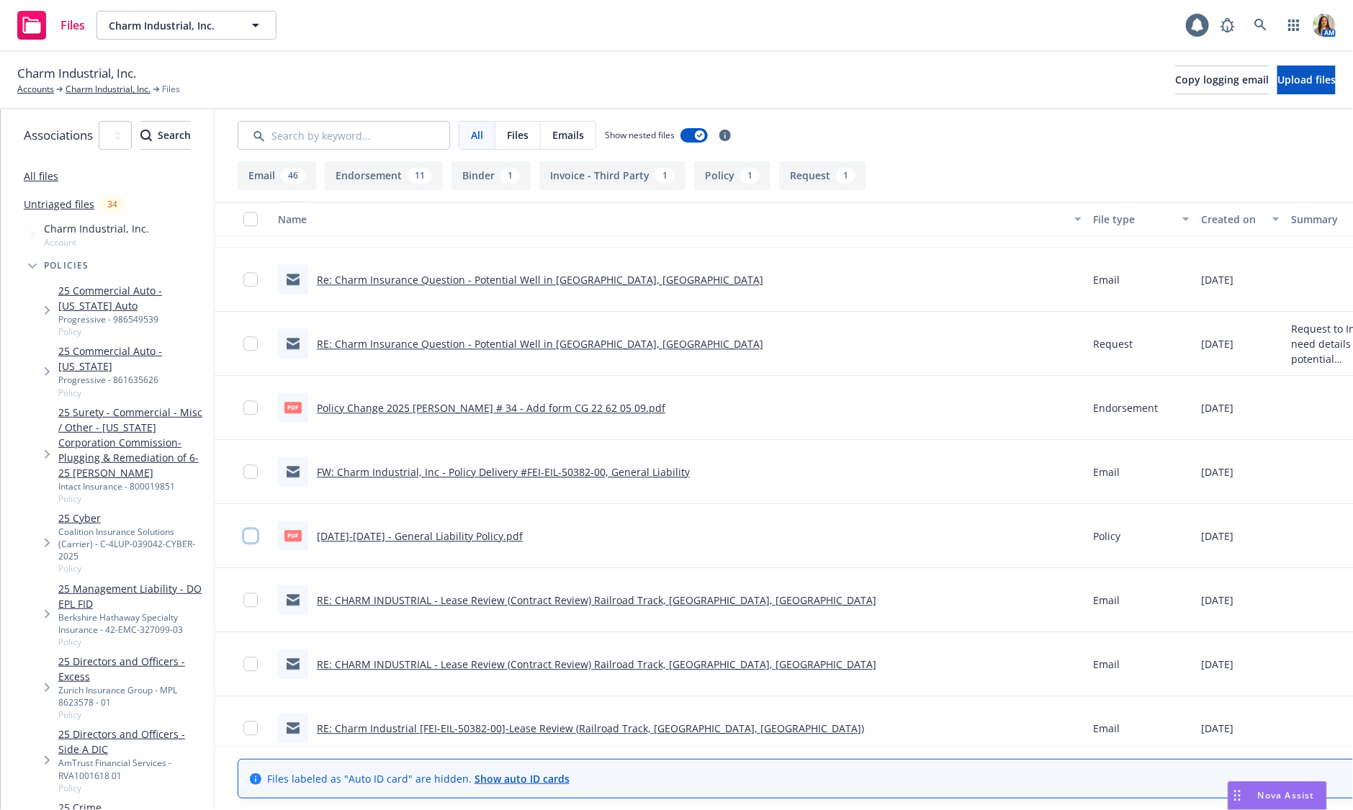
click at [258, 531] on input "checkbox" at bounding box center [250, 536] width 14 height 14
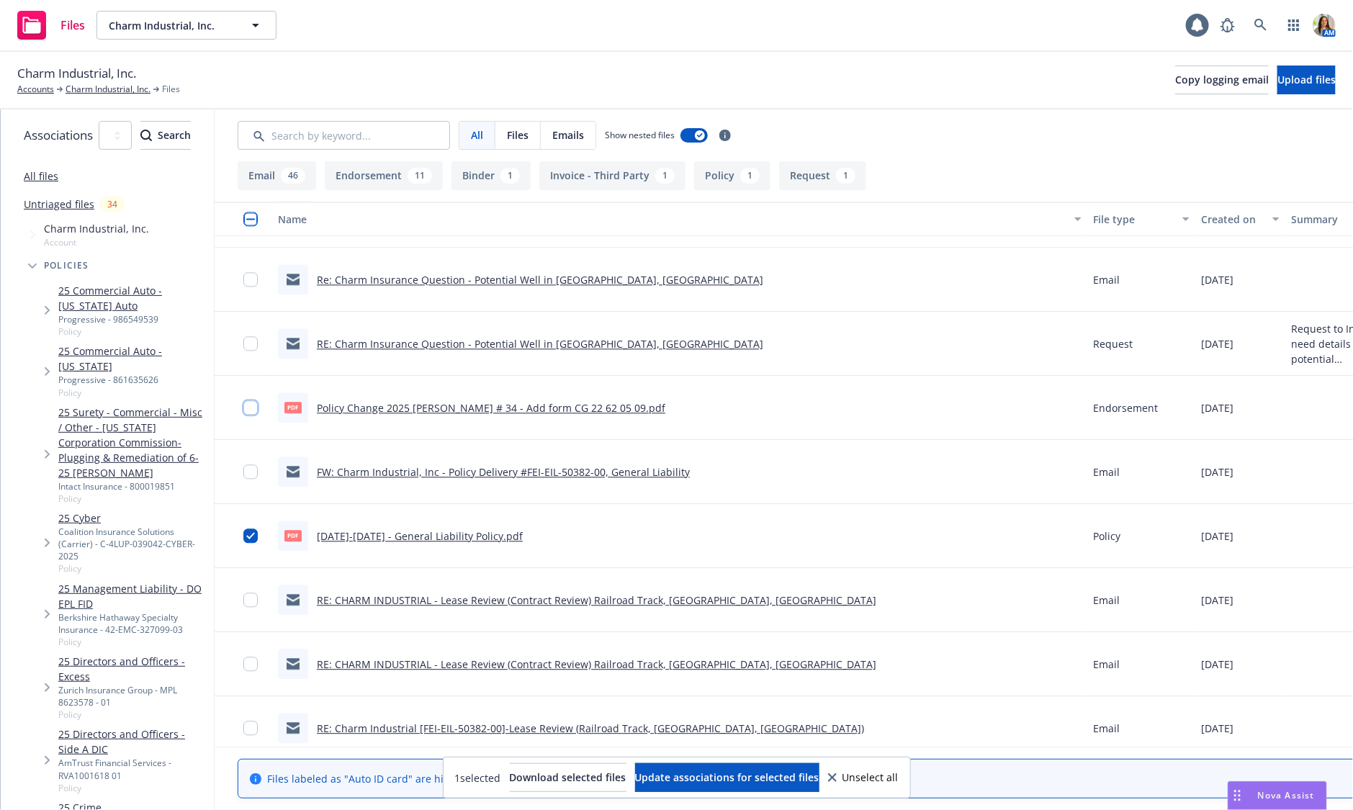
click at [258, 406] on input "checkbox" at bounding box center [250, 407] width 14 height 14
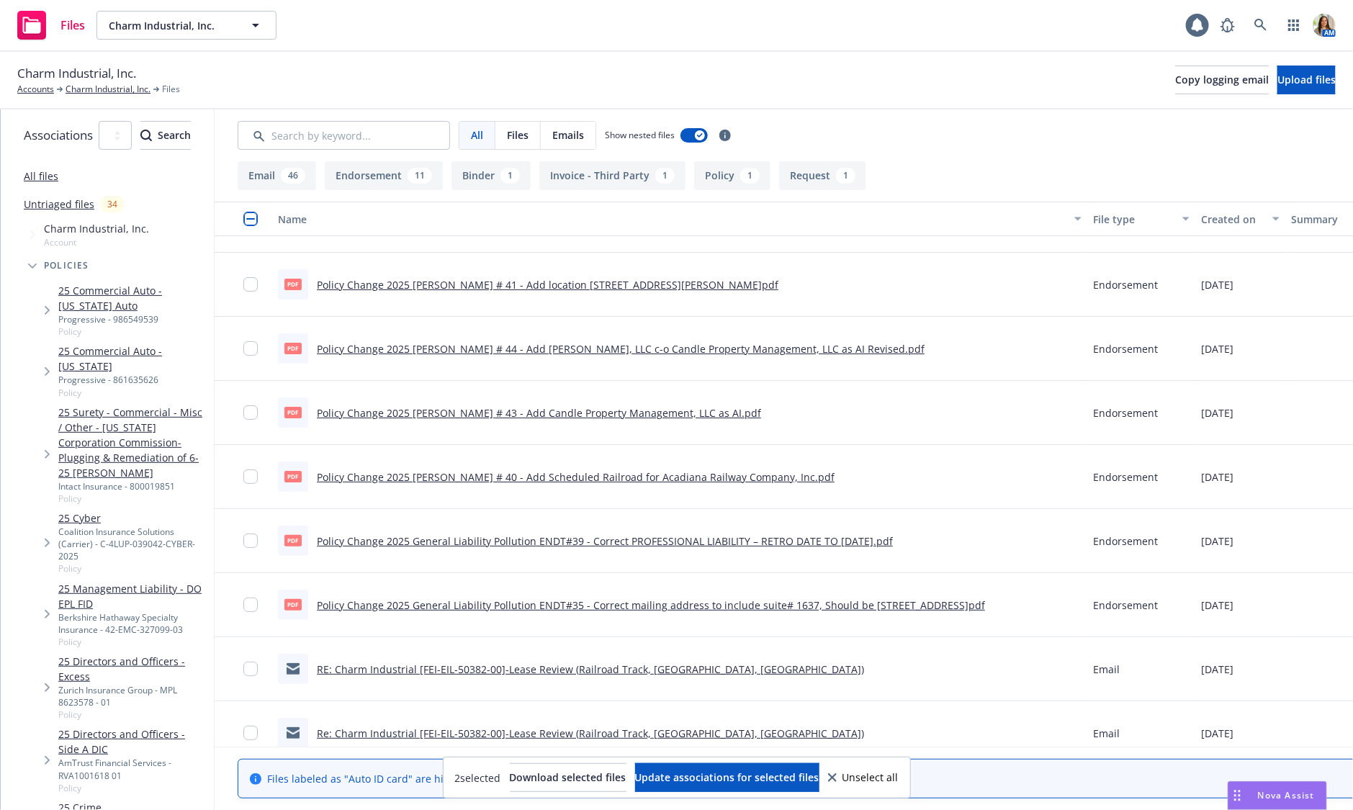
scroll to position [32, 0]
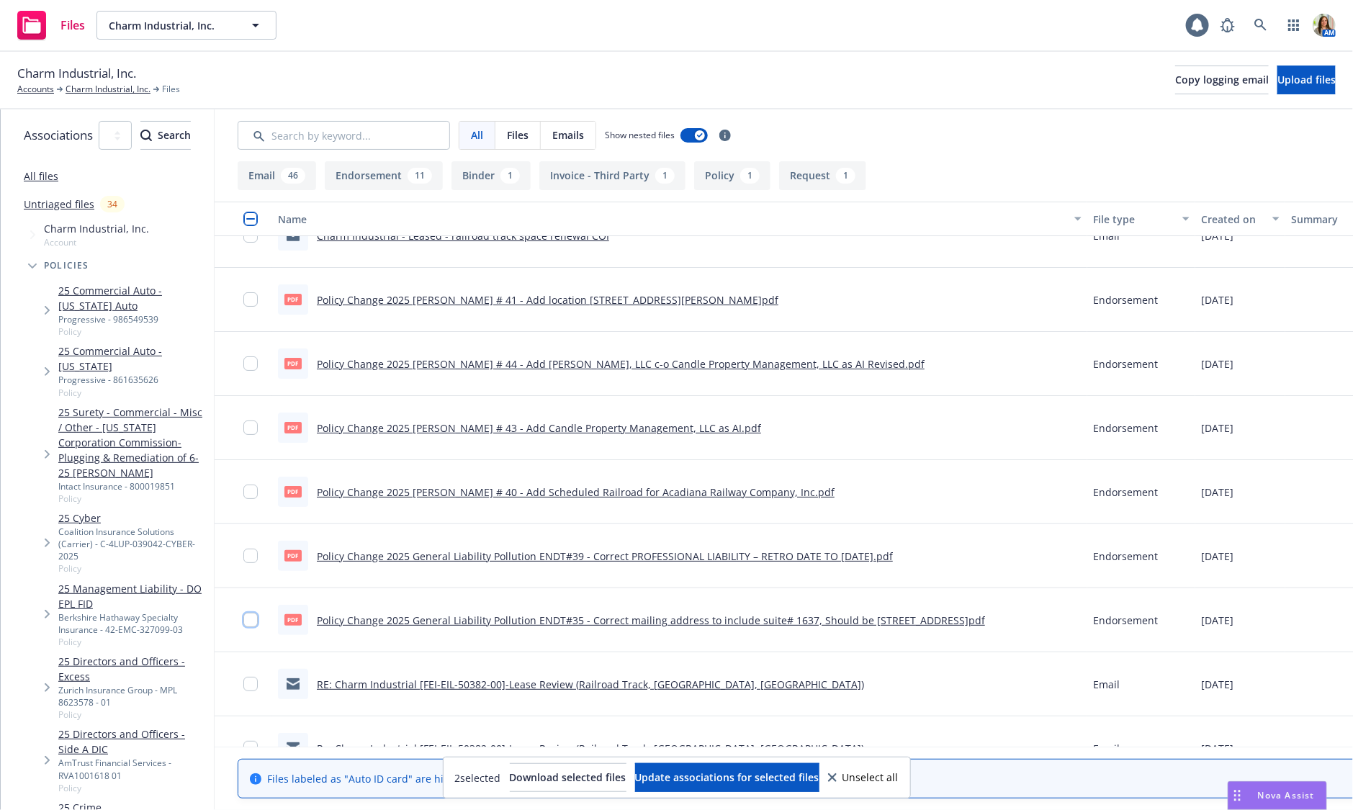
click at [258, 619] on input "checkbox" at bounding box center [250, 620] width 14 height 14
click at [258, 556] on input "checkbox" at bounding box center [250, 556] width 14 height 14
click at [258, 492] on input "checkbox" at bounding box center [250, 492] width 14 height 14
click at [258, 428] on input "checkbox" at bounding box center [250, 428] width 14 height 14
click at [258, 362] on input "checkbox" at bounding box center [250, 364] width 14 height 14
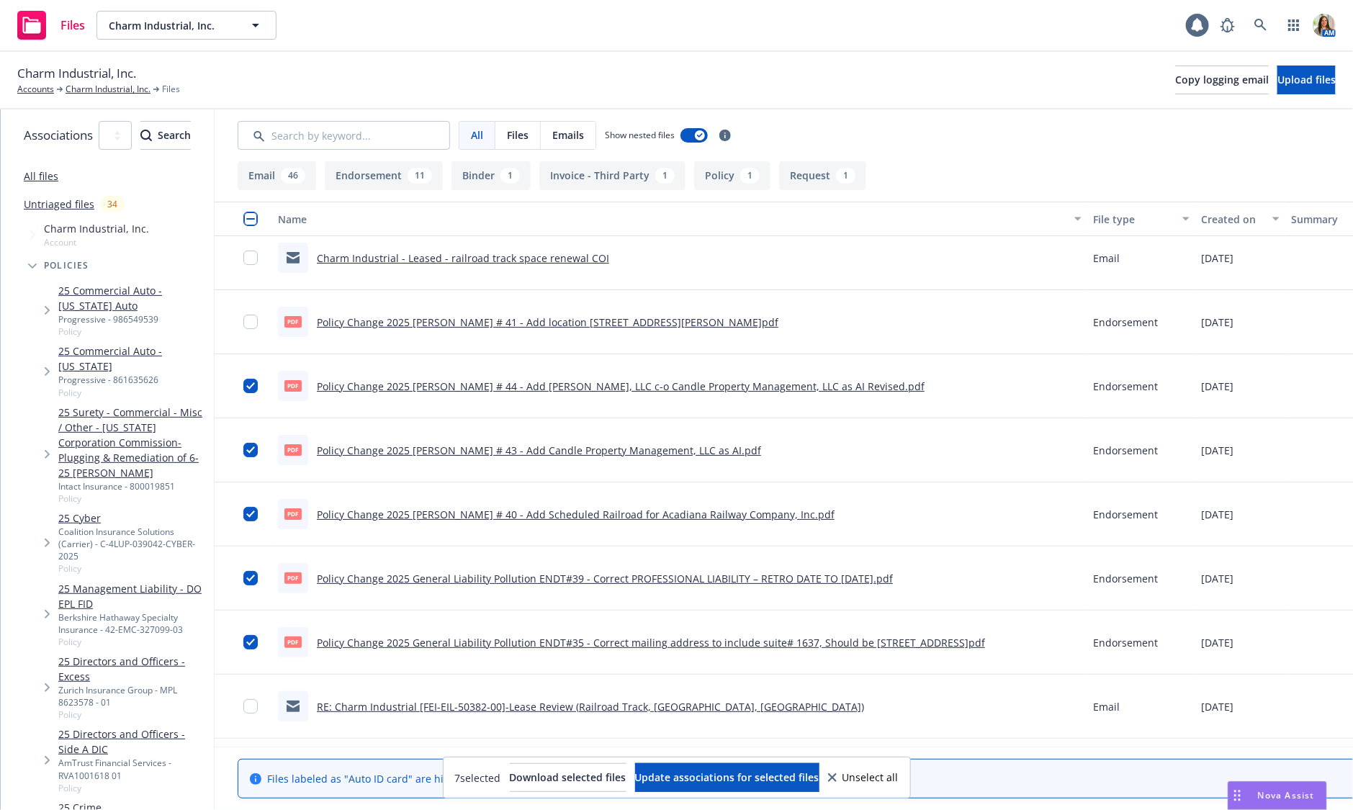
scroll to position [0, 0]
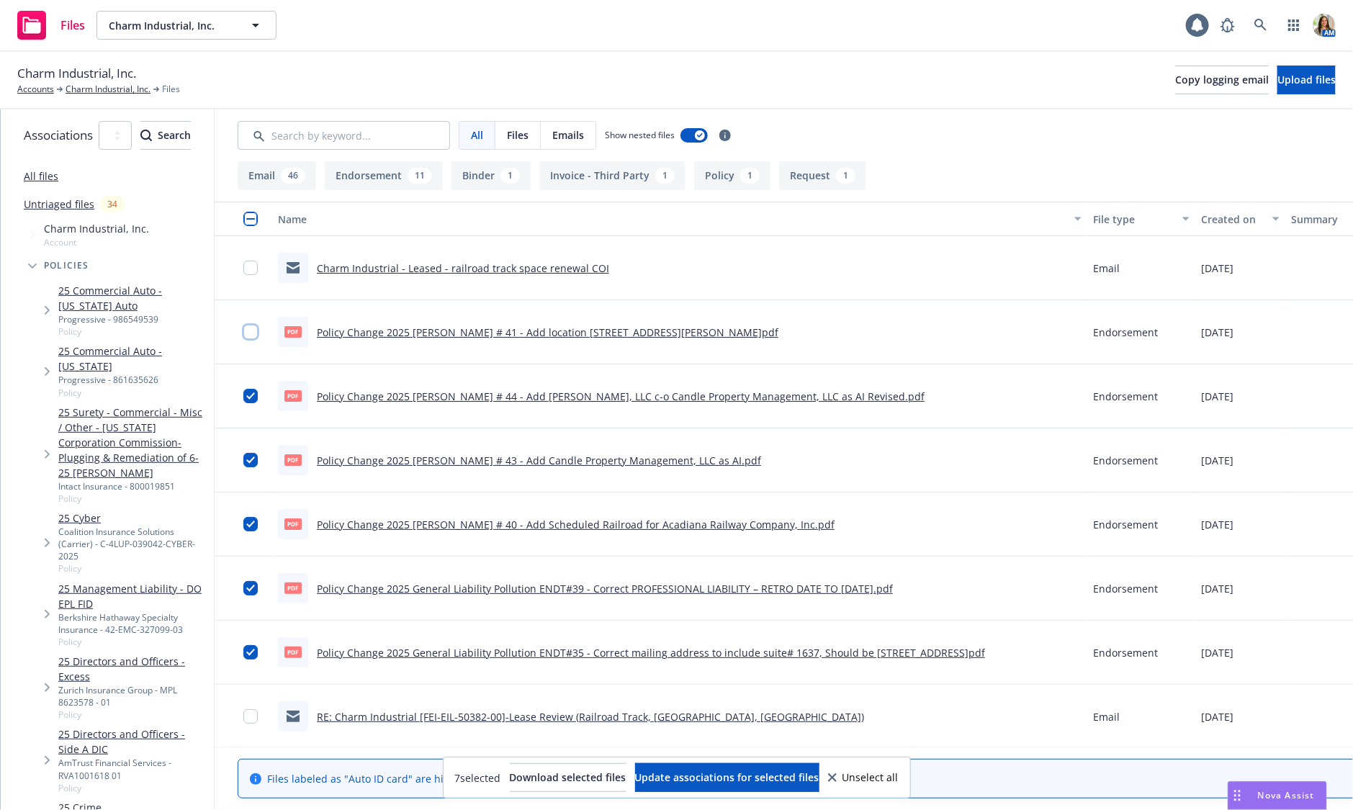
click at [258, 330] on input "checkbox" at bounding box center [250, 332] width 14 height 14
click at [524, 783] on span "Download selected files" at bounding box center [568, 778] width 117 height 14
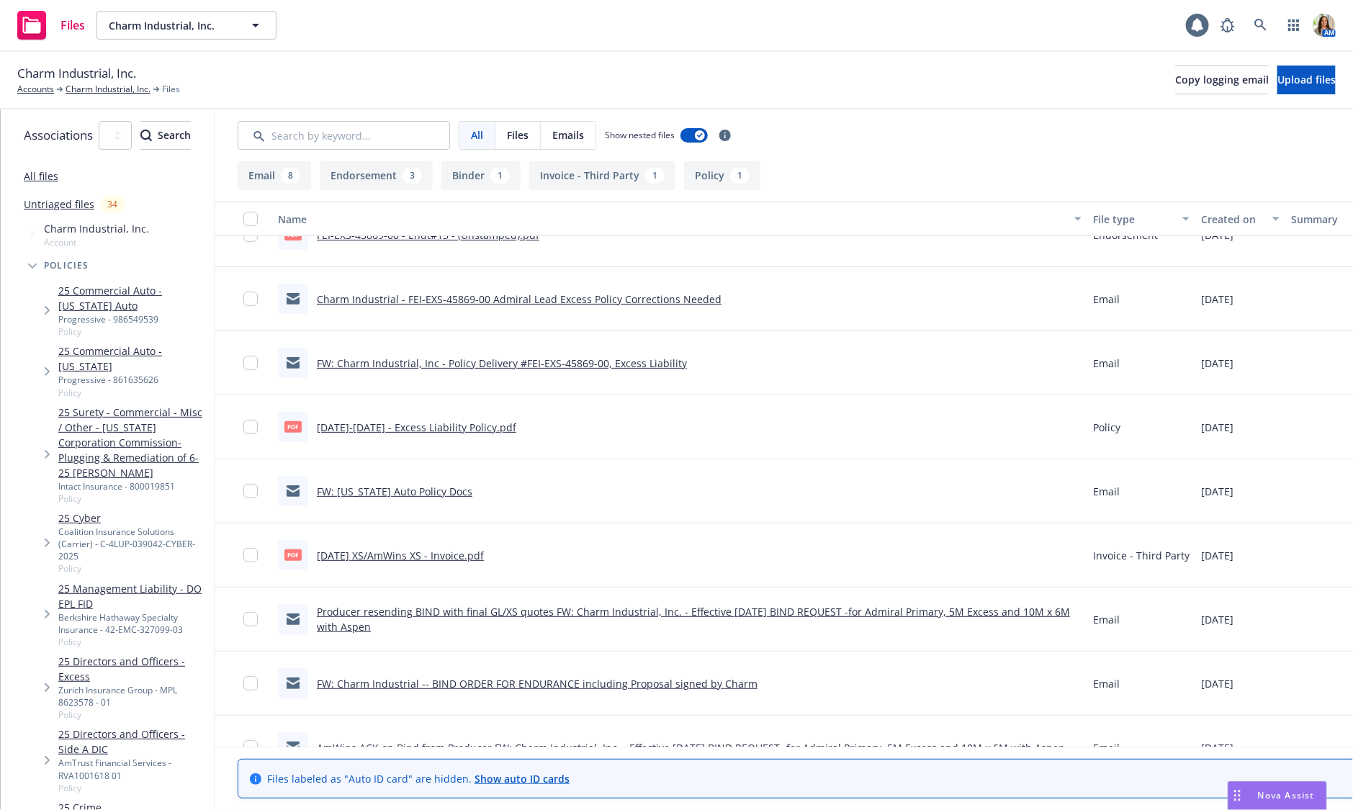
scroll to position [153, 0]
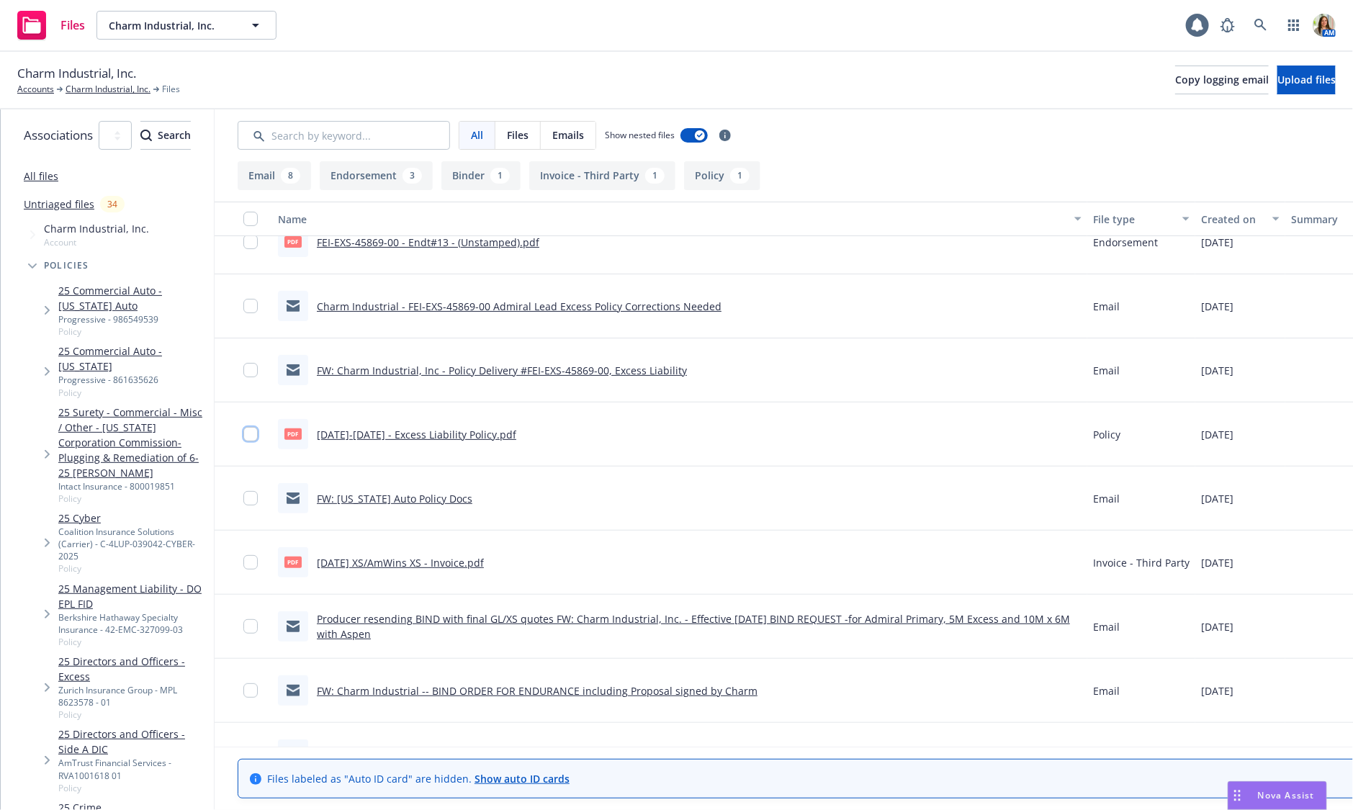
click at [258, 433] on input "checkbox" at bounding box center [250, 434] width 14 height 14
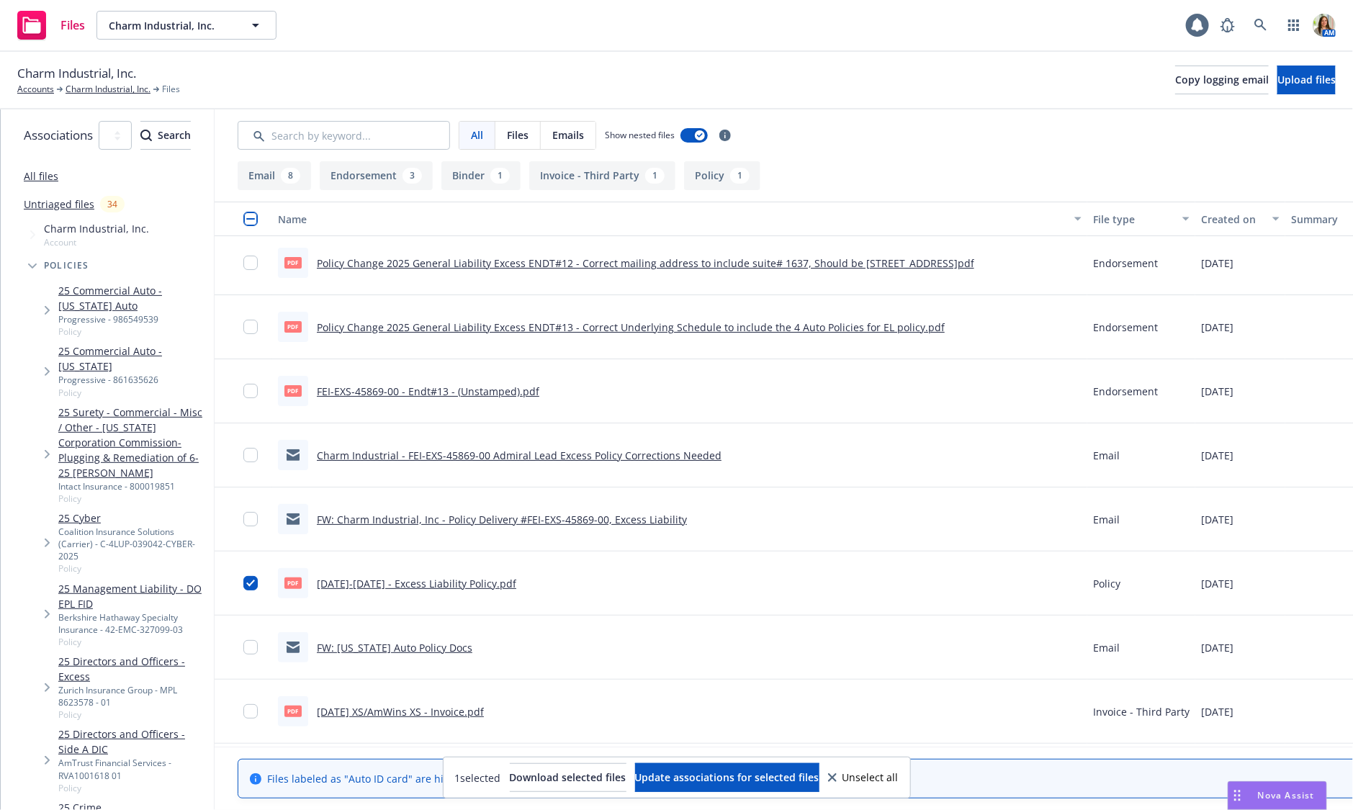
scroll to position [0, 0]
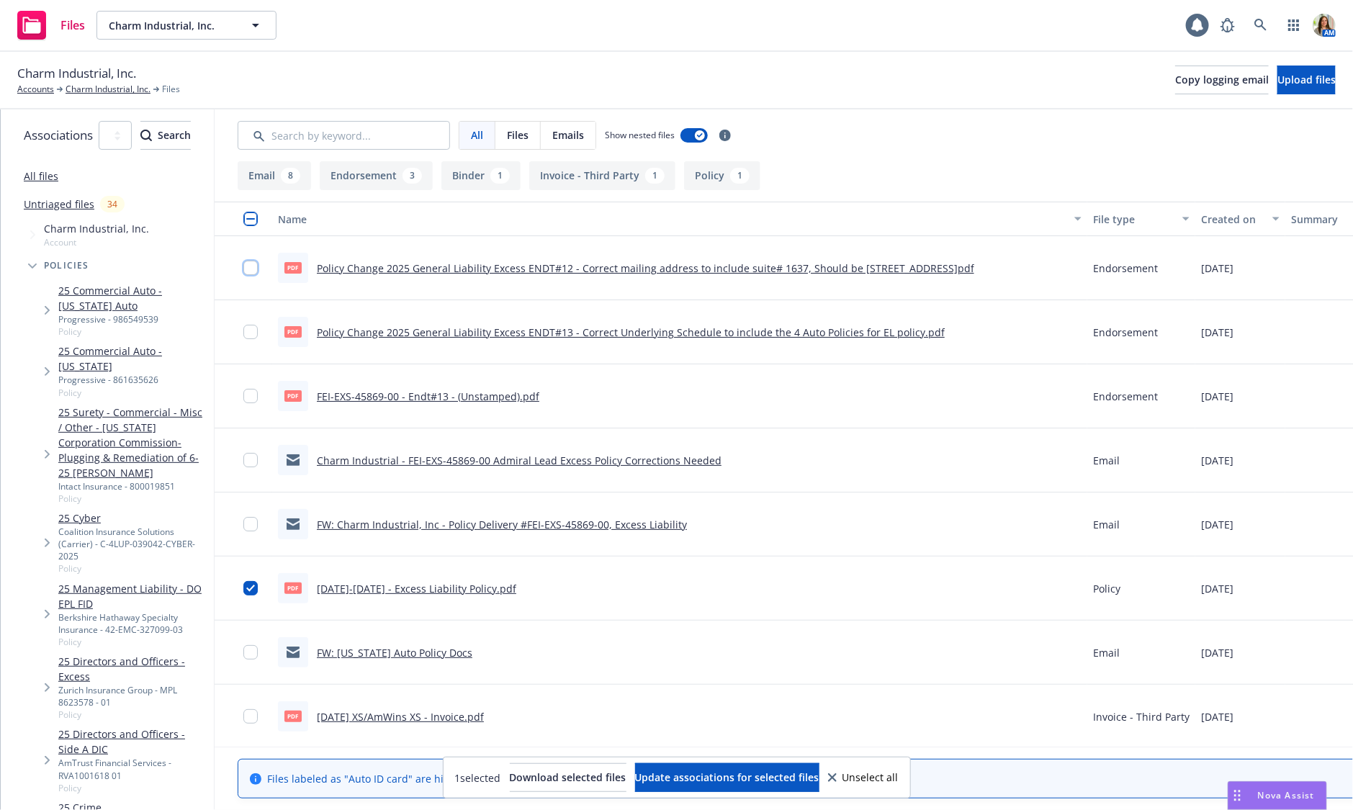
click at [258, 267] on input "checkbox" at bounding box center [250, 268] width 14 height 14
click at [258, 336] on input "checkbox" at bounding box center [250, 332] width 14 height 14
click at [527, 776] on span "Download selected files" at bounding box center [568, 778] width 117 height 14
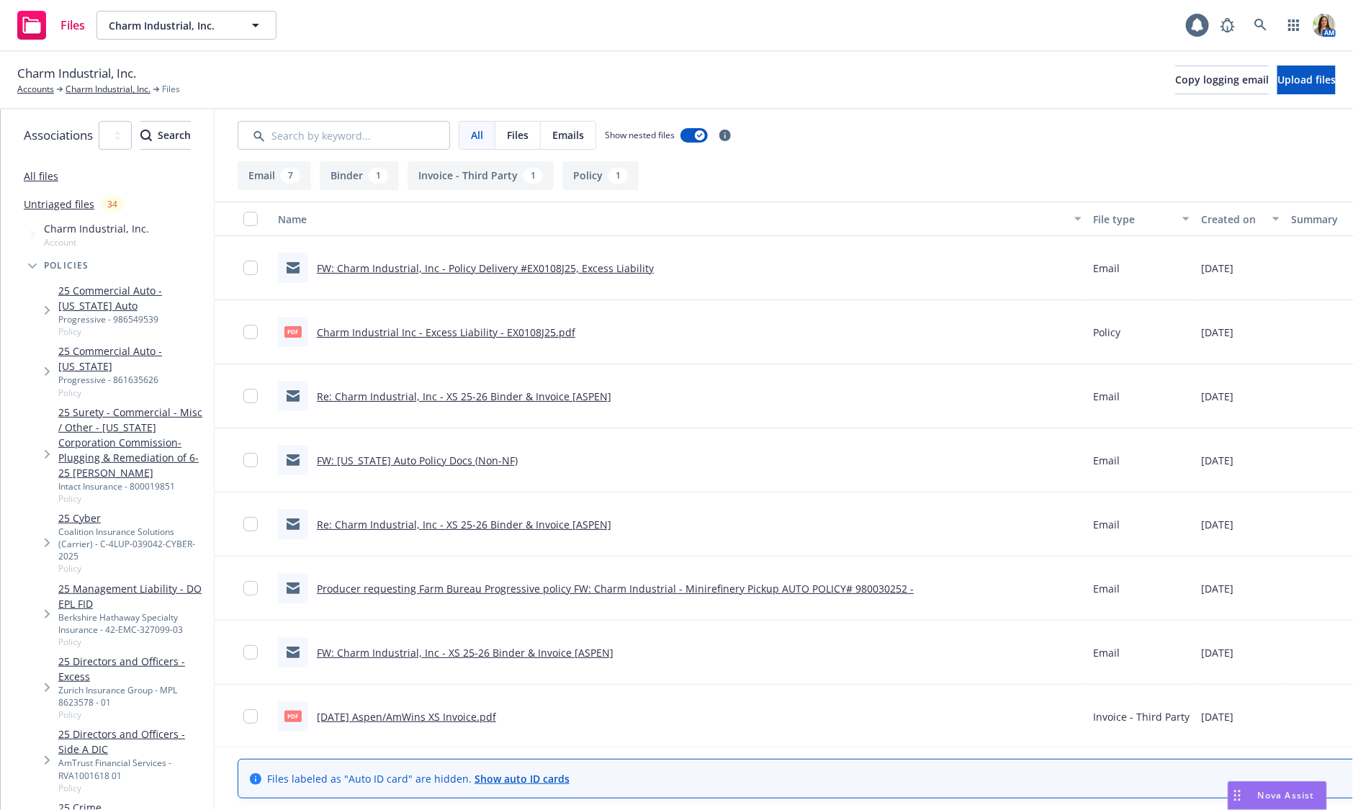
click at [455, 331] on link "Charm Industrial Inc - Excess Liability - EX0108J25.pdf" at bounding box center [446, 333] width 259 height 14
click at [258, 333] on input "checkbox" at bounding box center [250, 332] width 14 height 14
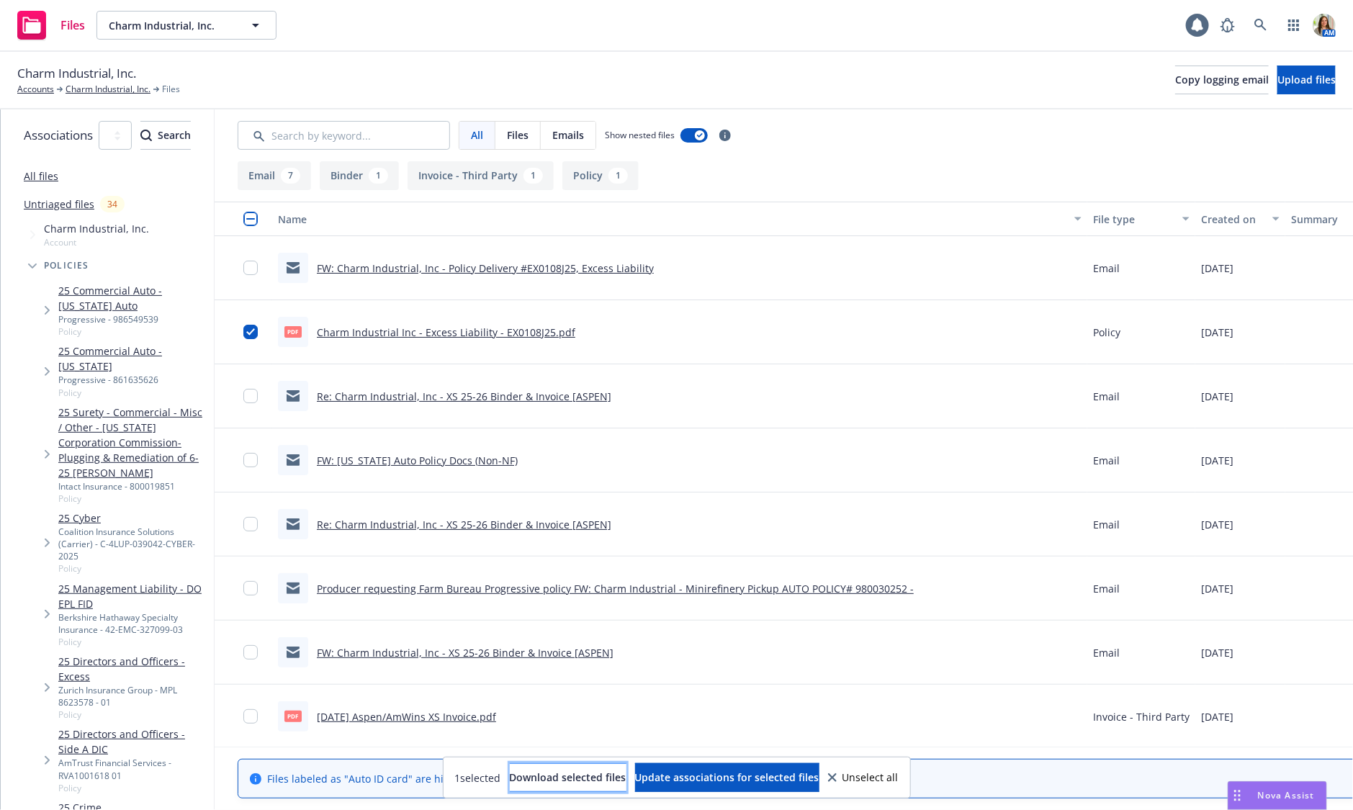
click at [582, 769] on button "Download selected files" at bounding box center [568, 777] width 117 height 29
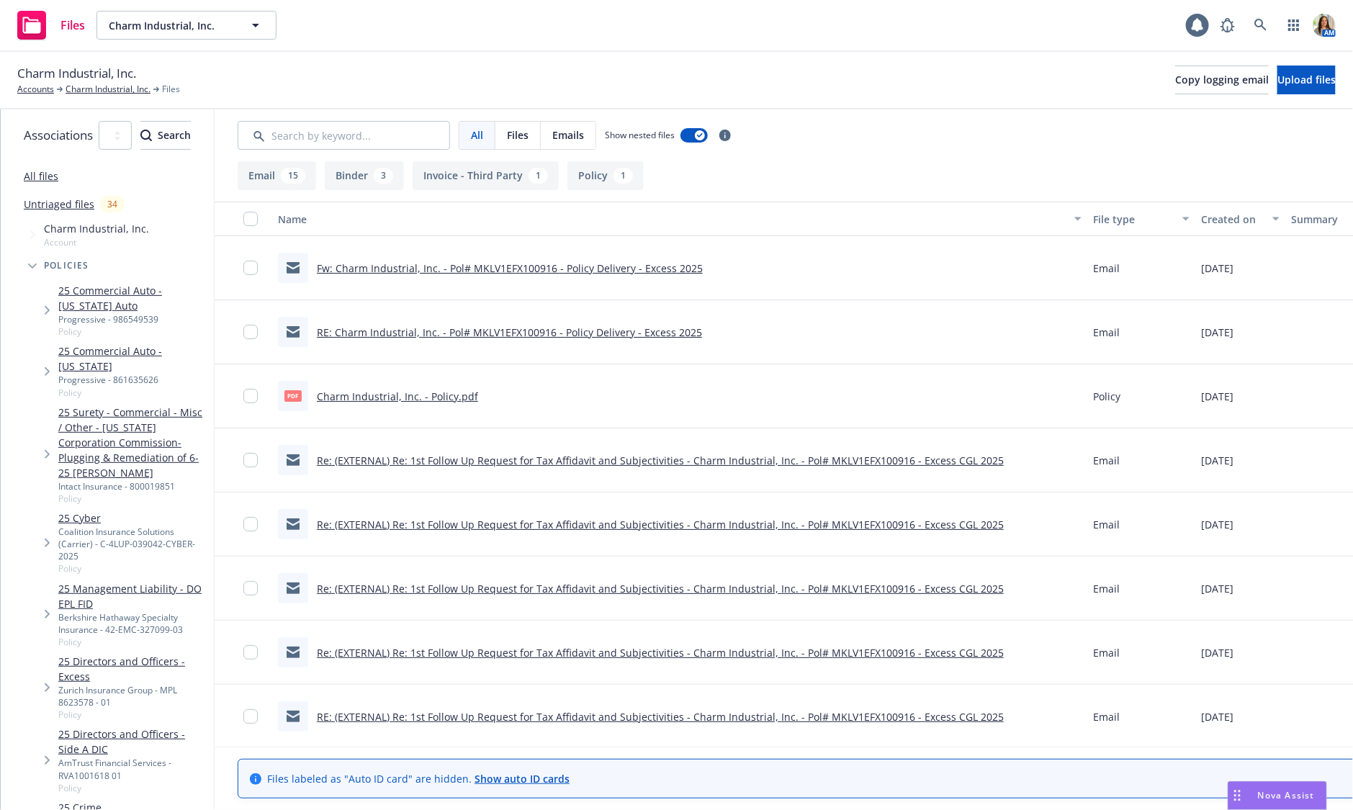
click at [462, 395] on link "Charm Industrial, Inc. - Policy.pdf" at bounding box center [397, 397] width 161 height 14
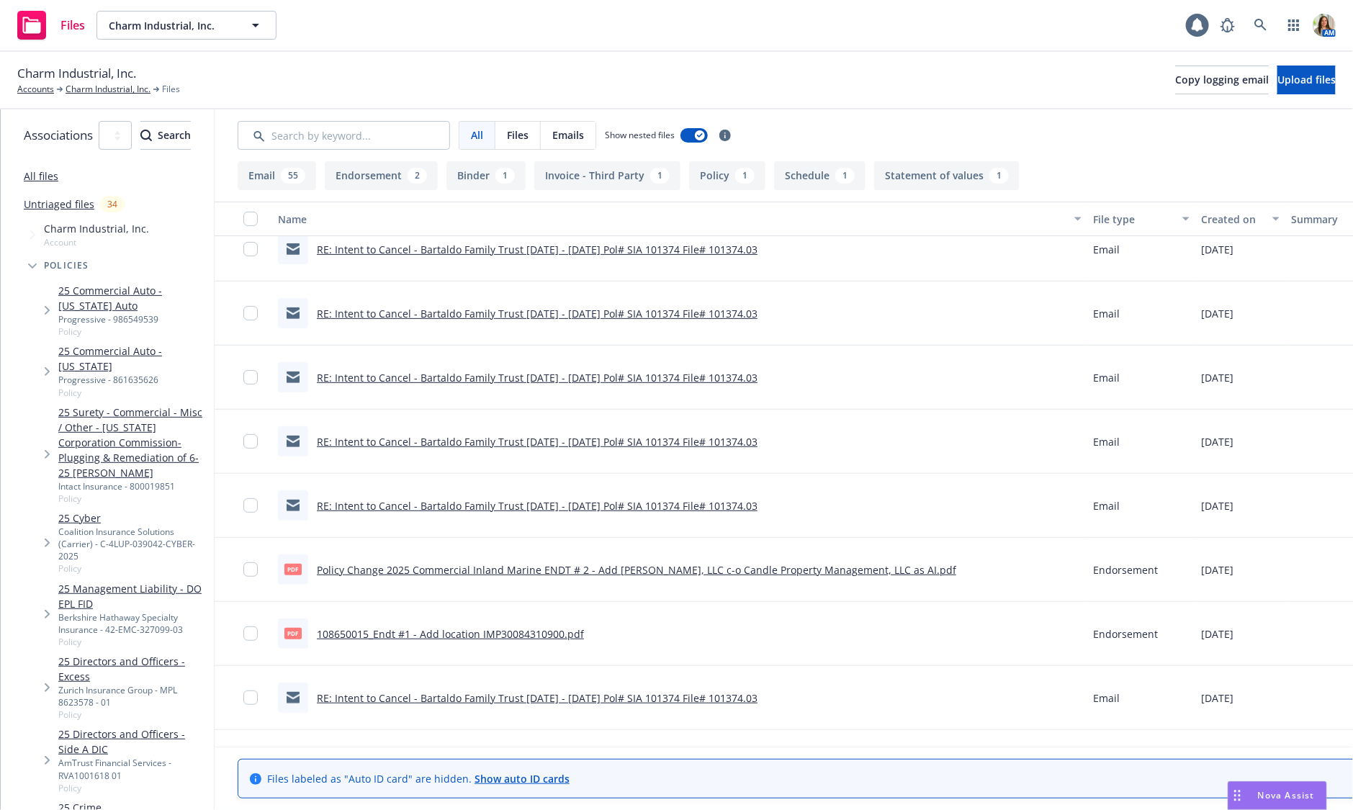
scroll to position [271, 0]
click at [258, 574] on input "checkbox" at bounding box center [250, 572] width 14 height 14
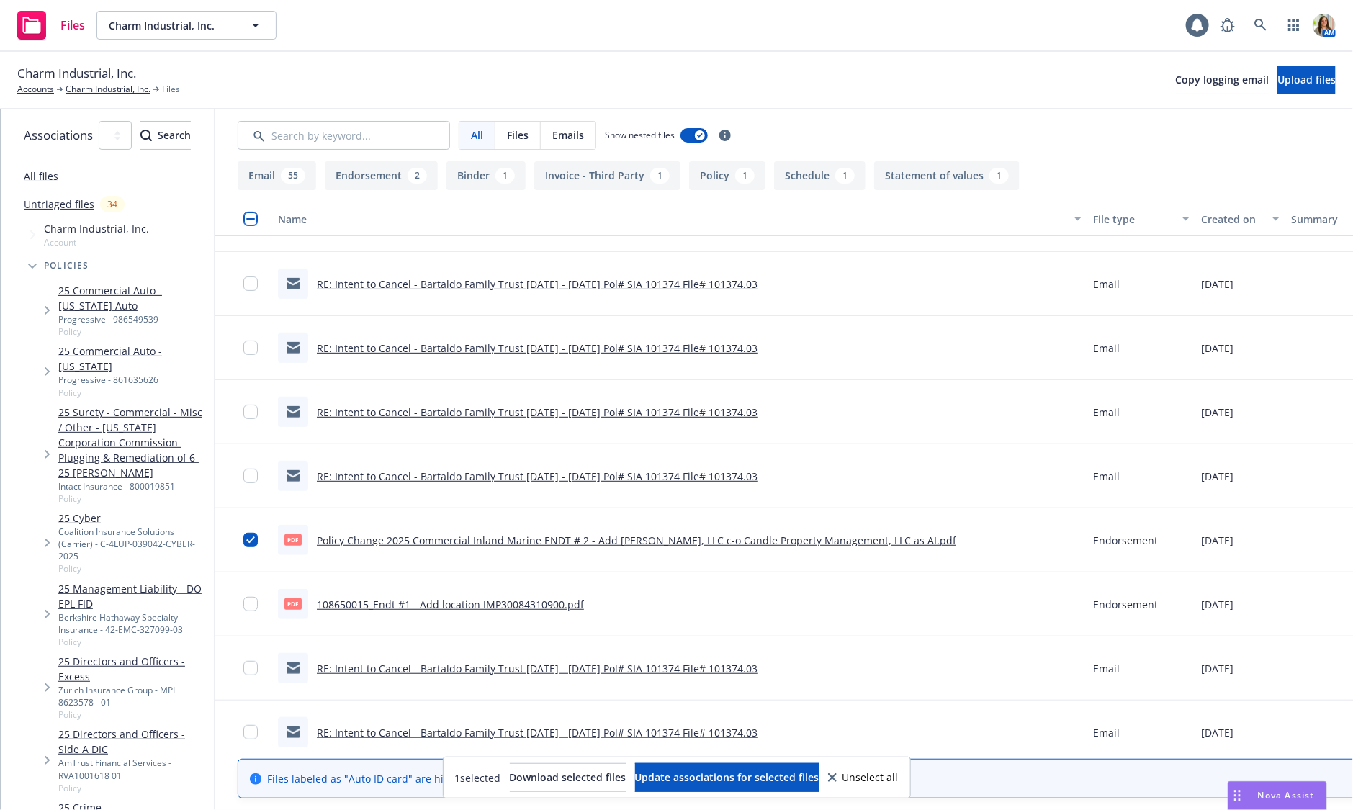
scroll to position [303, 0]
click at [258, 600] on input "checkbox" at bounding box center [250, 603] width 14 height 14
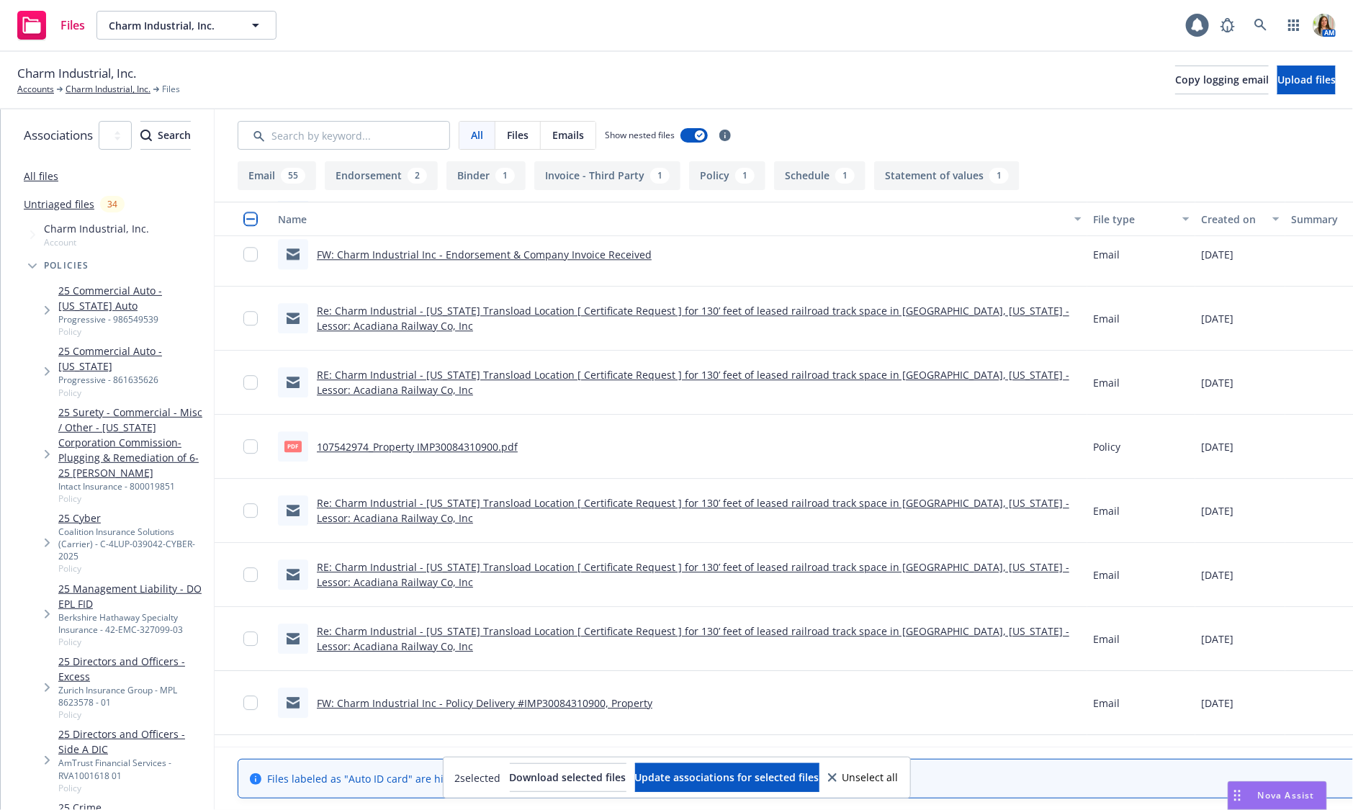
scroll to position [1928, 0]
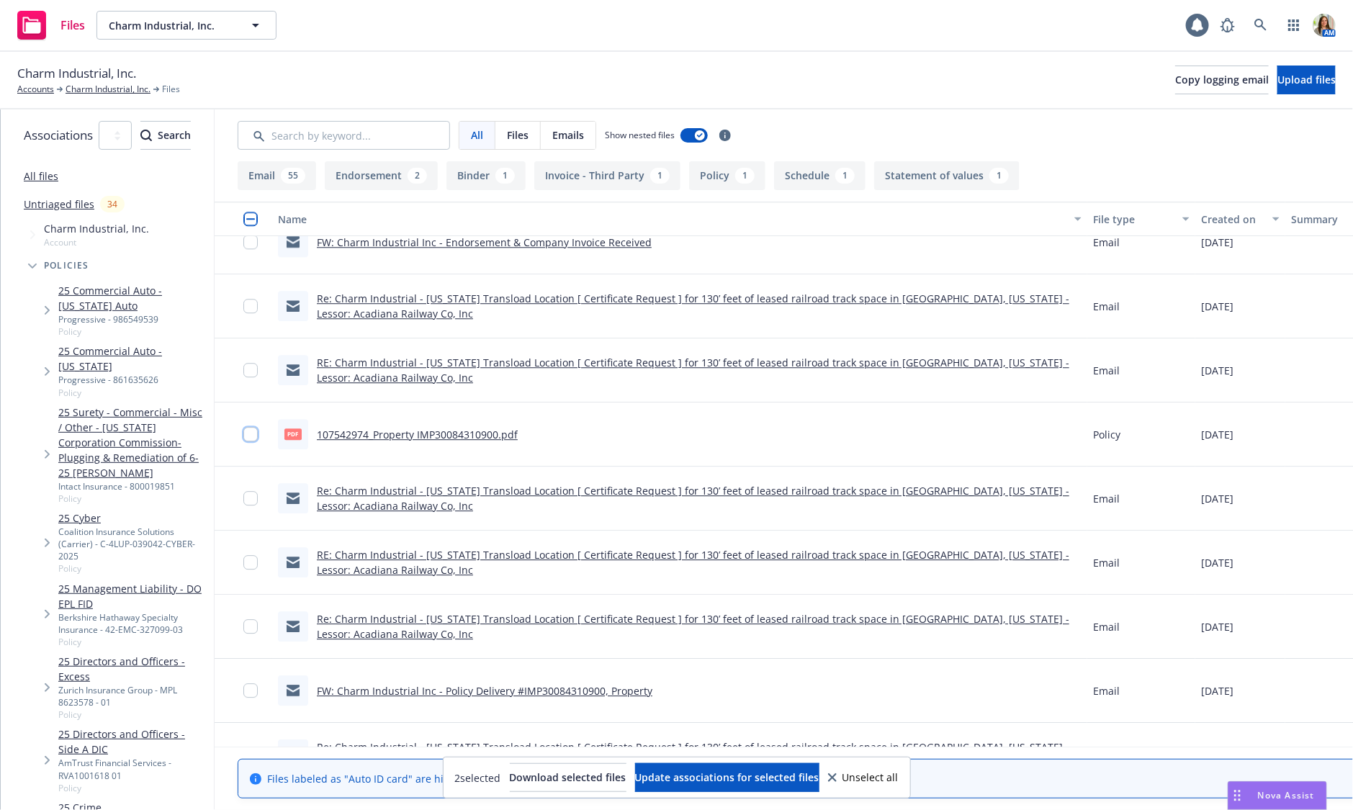
click at [258, 428] on input "checkbox" at bounding box center [250, 434] width 14 height 14
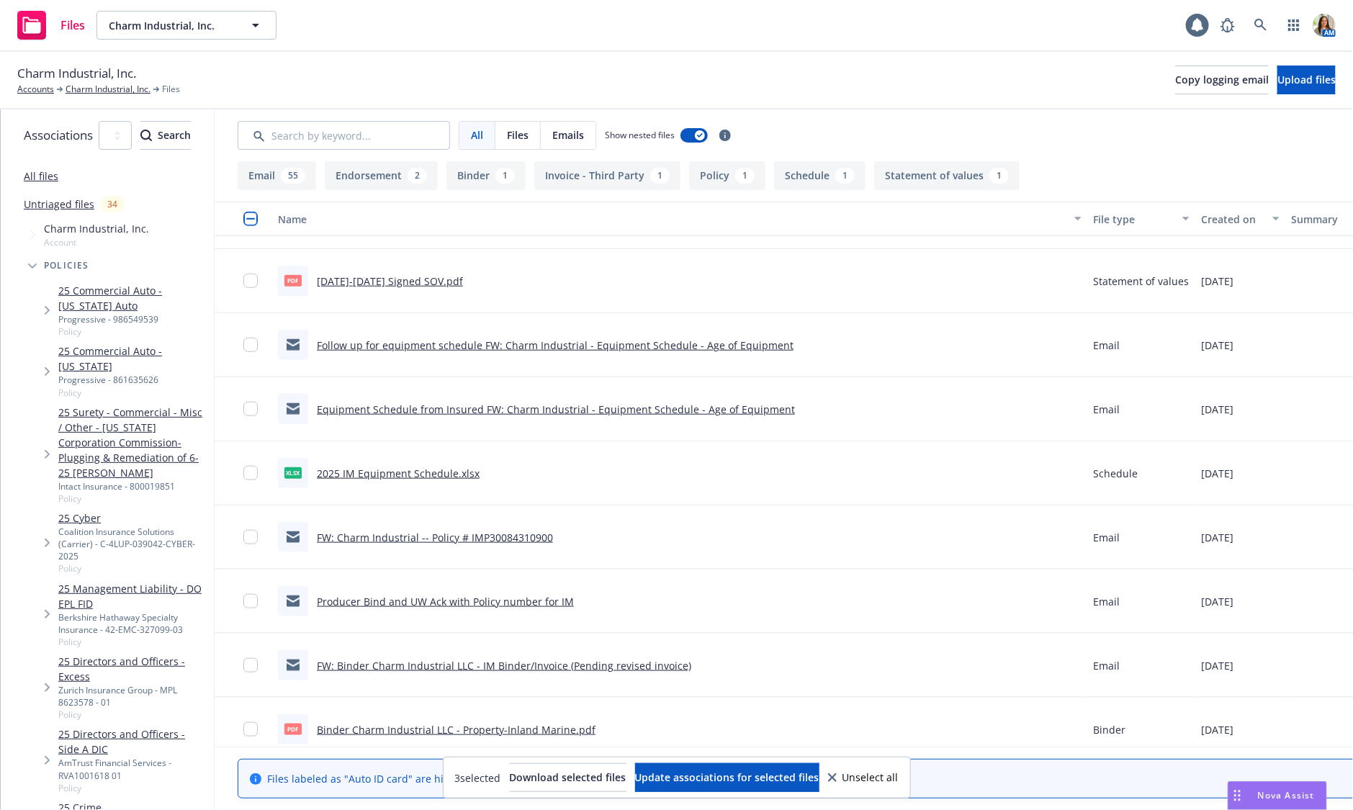
scroll to position [3423, 0]
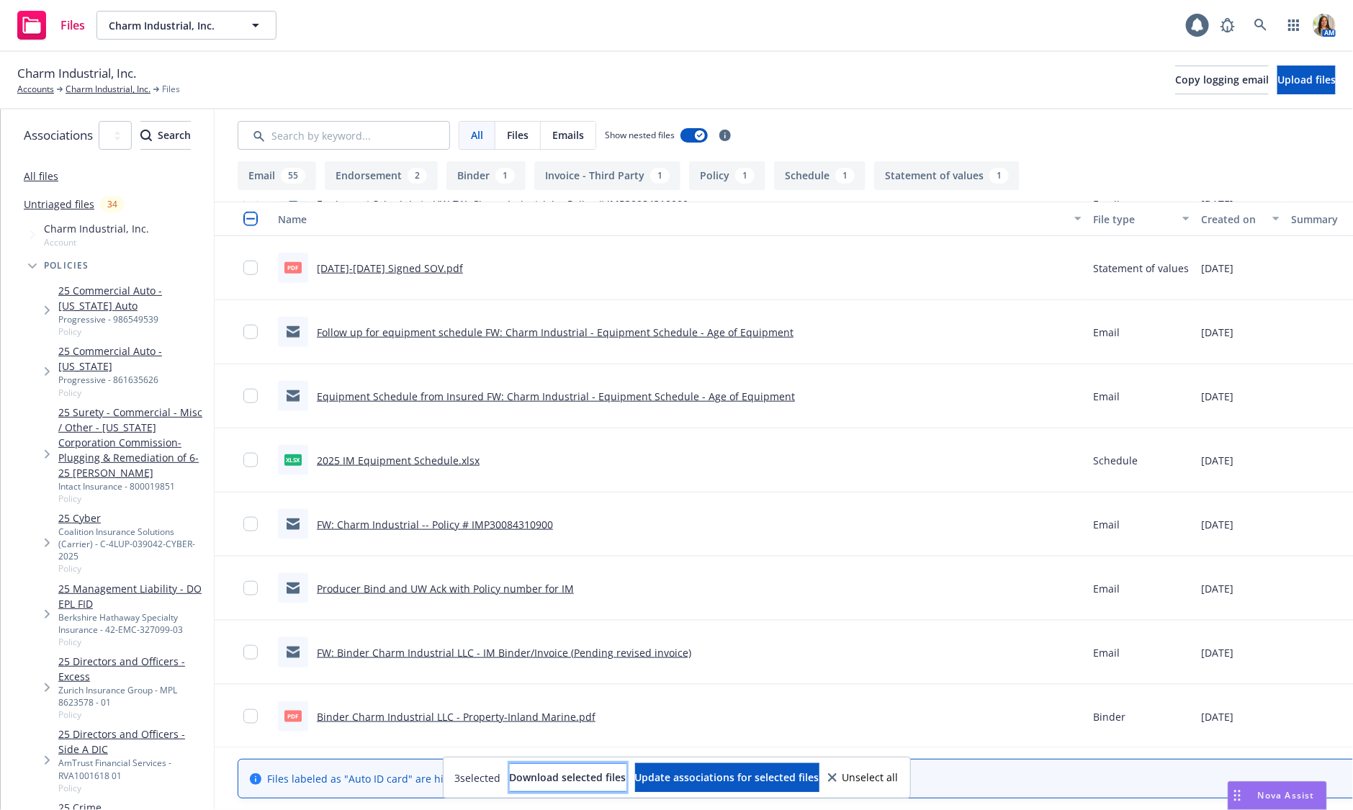
click at [555, 781] on span "Download selected files" at bounding box center [568, 778] width 117 height 14
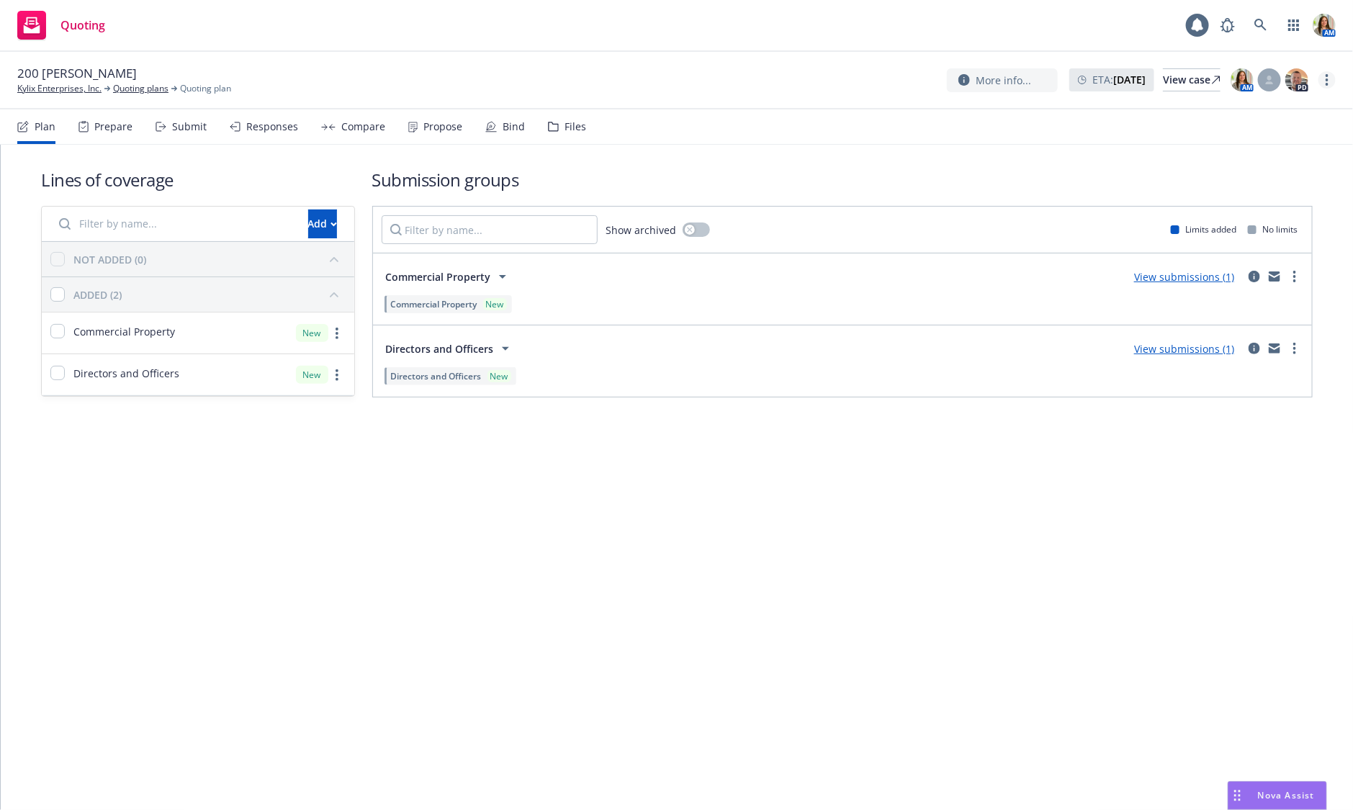
click at [1333, 85] on link "more" at bounding box center [1327, 79] width 17 height 17
click at [1301, 110] on link "Copy logging email" at bounding box center [1255, 109] width 161 height 29
click at [242, 142] on div "Responses" at bounding box center [264, 126] width 68 height 35
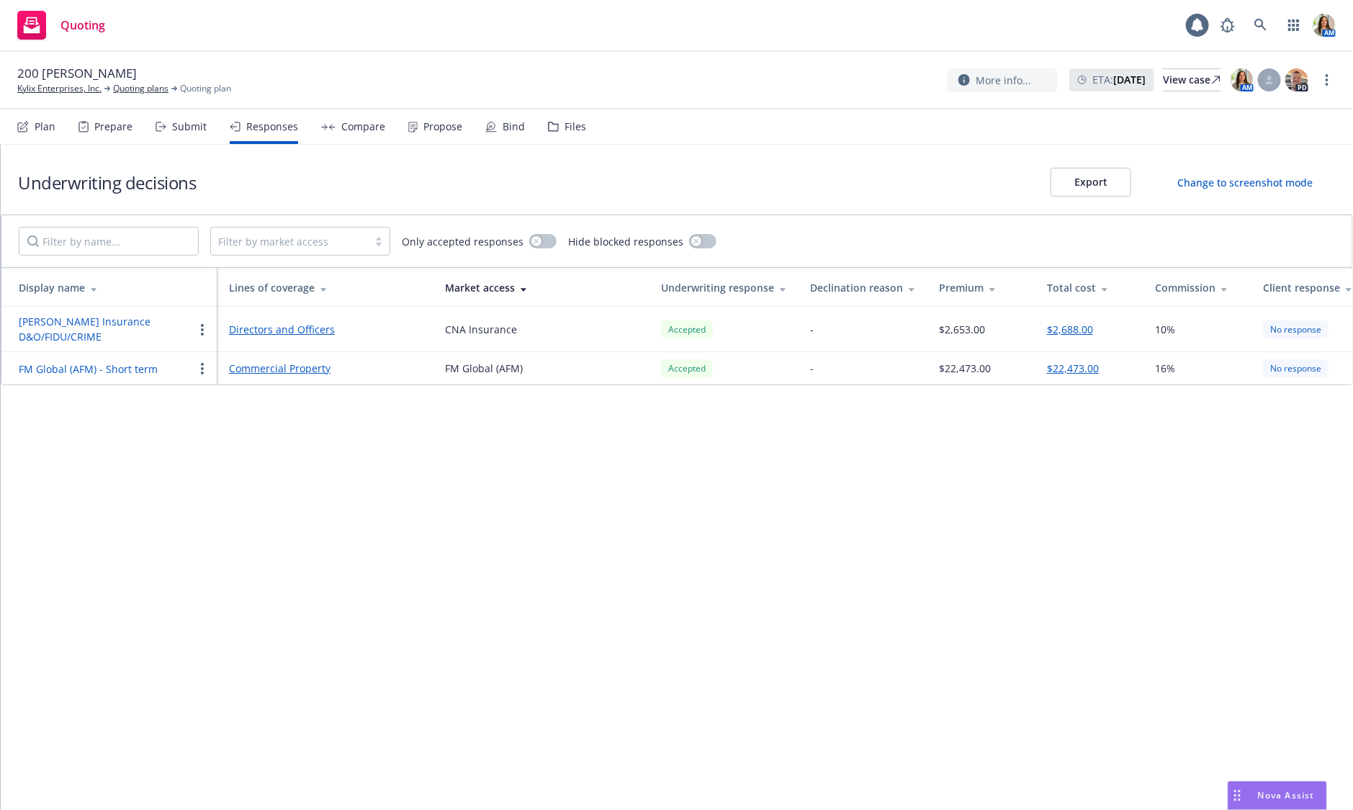
click at [205, 362] on button "button" at bounding box center [202, 368] width 17 height 17
click at [497, 107] on div "200 [PERSON_NAME] Kylix Enterprises, Inc. Quoting plans Quoting plan More info.…" at bounding box center [676, 81] width 1353 height 58
click at [495, 120] on div "Bind" at bounding box center [505, 126] width 40 height 35
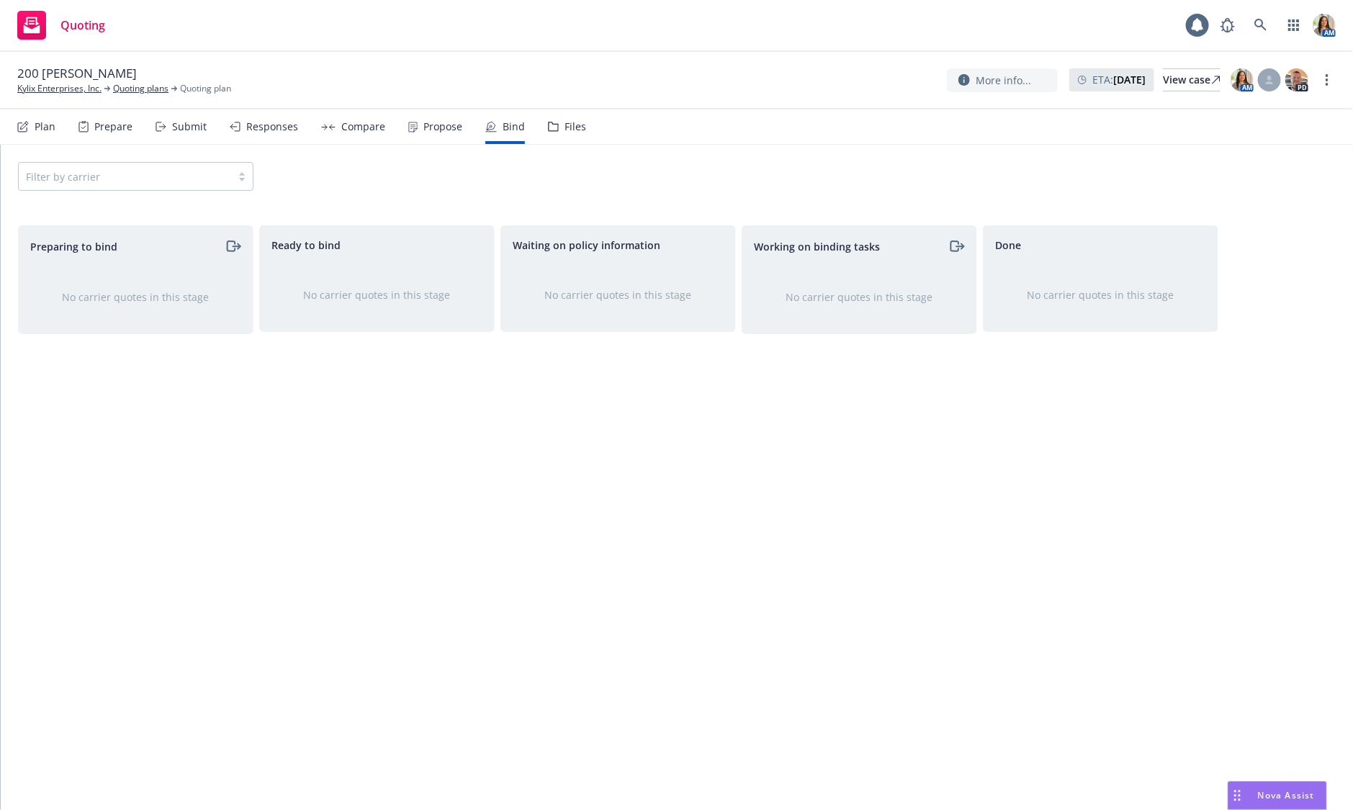
click at [274, 122] on div "Responses" at bounding box center [272, 127] width 52 height 12
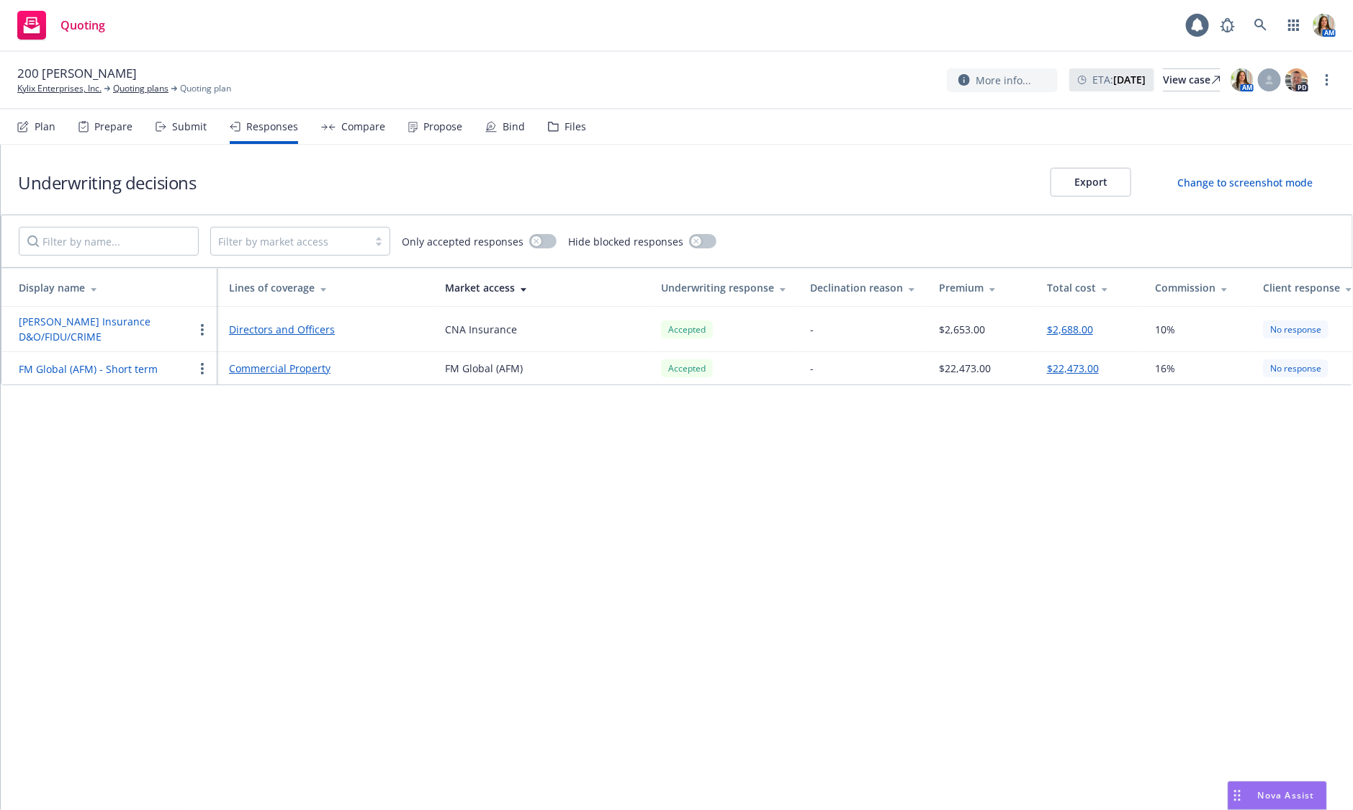
click at [40, 121] on div "Plan" at bounding box center [45, 127] width 21 height 12
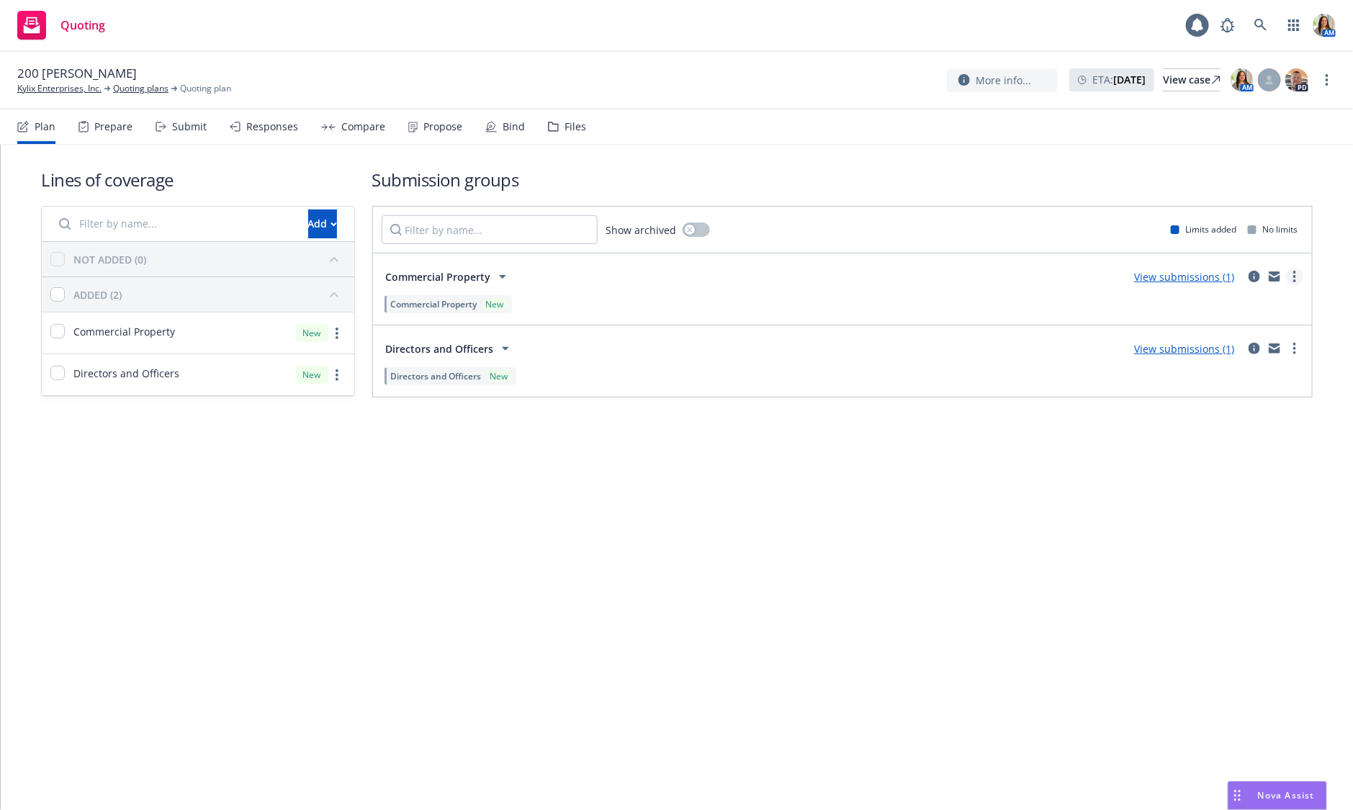
click at [1298, 279] on link "more" at bounding box center [1294, 276] width 17 height 17
click at [1242, 330] on link "Copy logging email" at bounding box center [1228, 340] width 152 height 29
click at [264, 125] on div "Responses" at bounding box center [272, 127] width 52 height 12
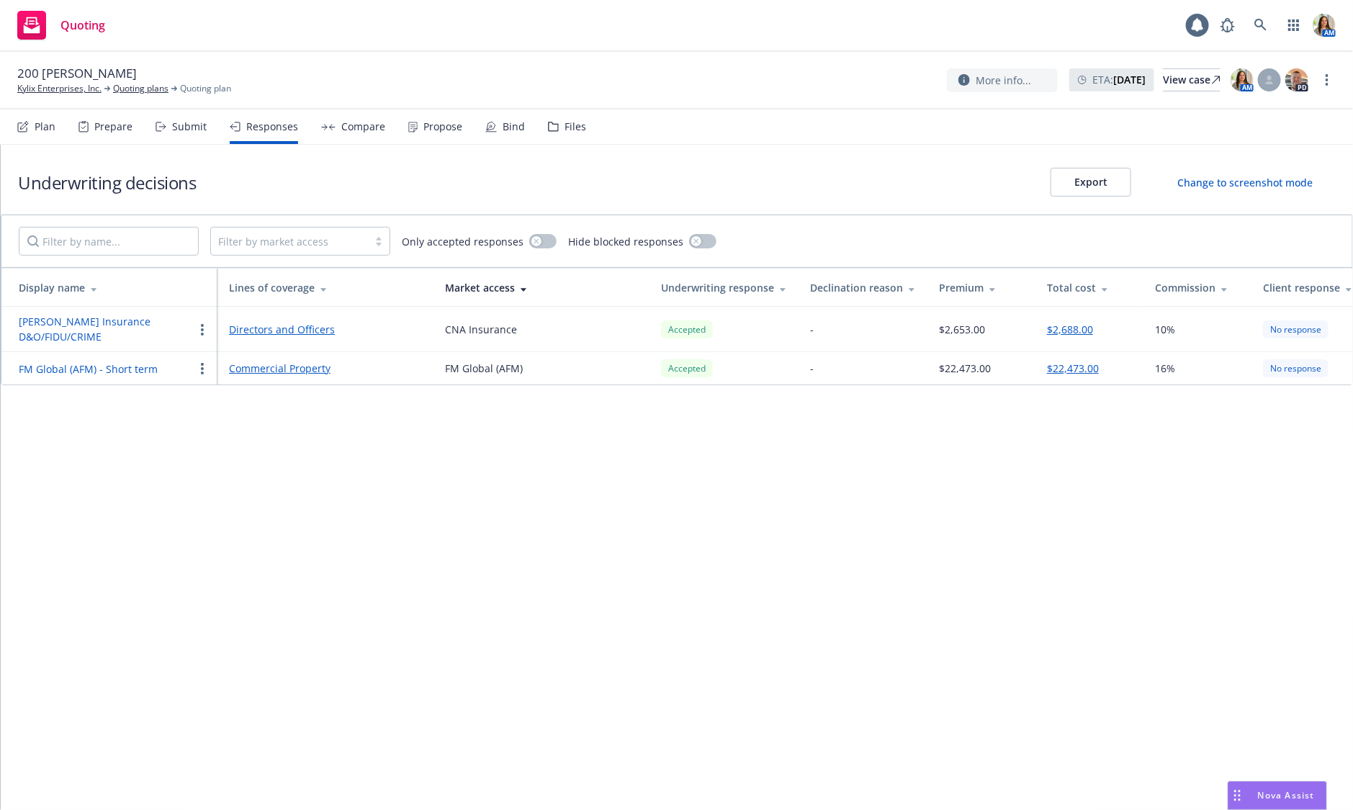
click at [88, 321] on button "[PERSON_NAME] Insurance D&O/FIDU/CRIME" at bounding box center [106, 329] width 175 height 30
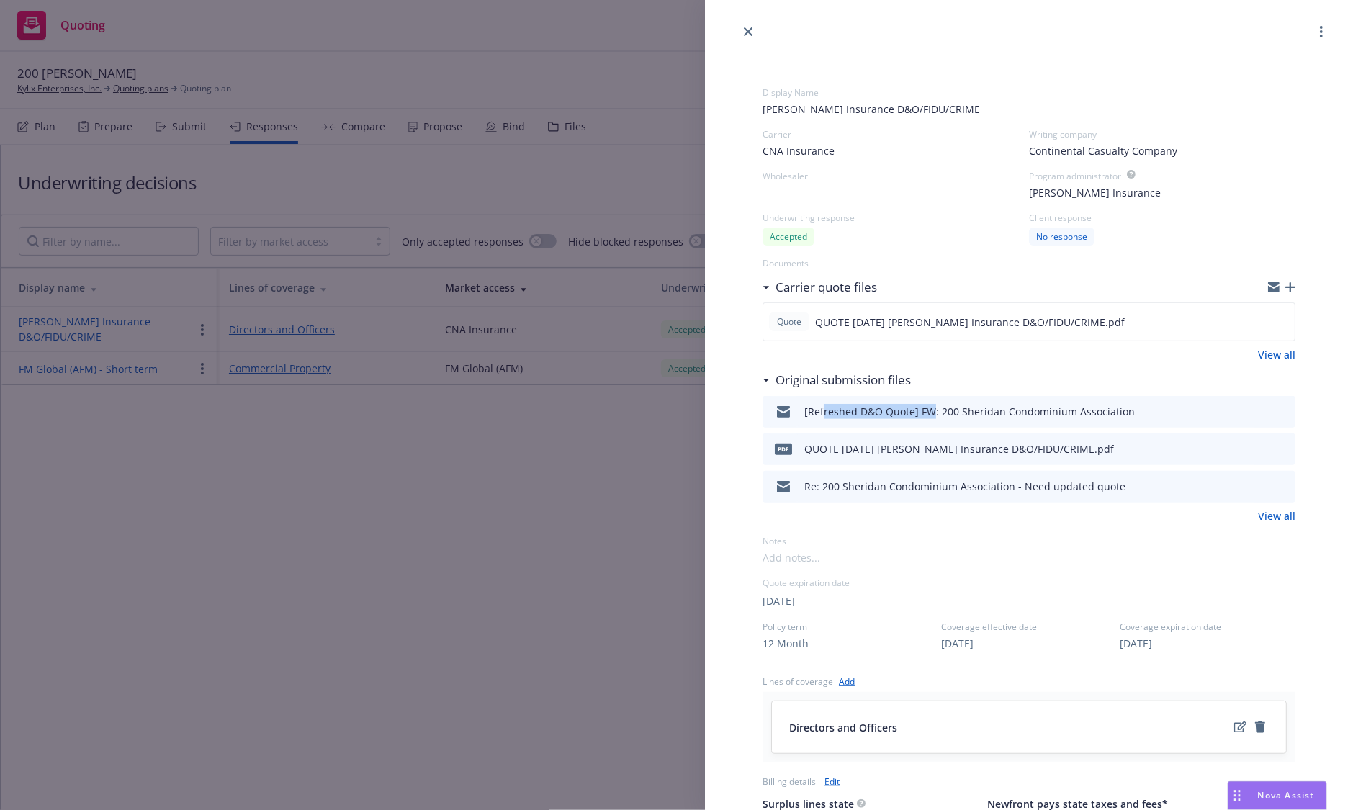
drag, startPoint x: 1137, startPoint y: 416, endPoint x: 931, endPoint y: 415, distance: 206.0
click at [931, 415] on div "[Refreshed D&O Quote] FW: 200 Sheridan Condominium Association" at bounding box center [1029, 412] width 533 height 32
drag, startPoint x: 1150, startPoint y: 411, endPoint x: 921, endPoint y: 418, distance: 228.4
click at [921, 418] on div "[Refreshed D&O Quote] FW: 200 Sheridan Condominium Association" at bounding box center [1029, 412] width 533 height 32
copy div "FW: 200 Sheridan Condominium Association"
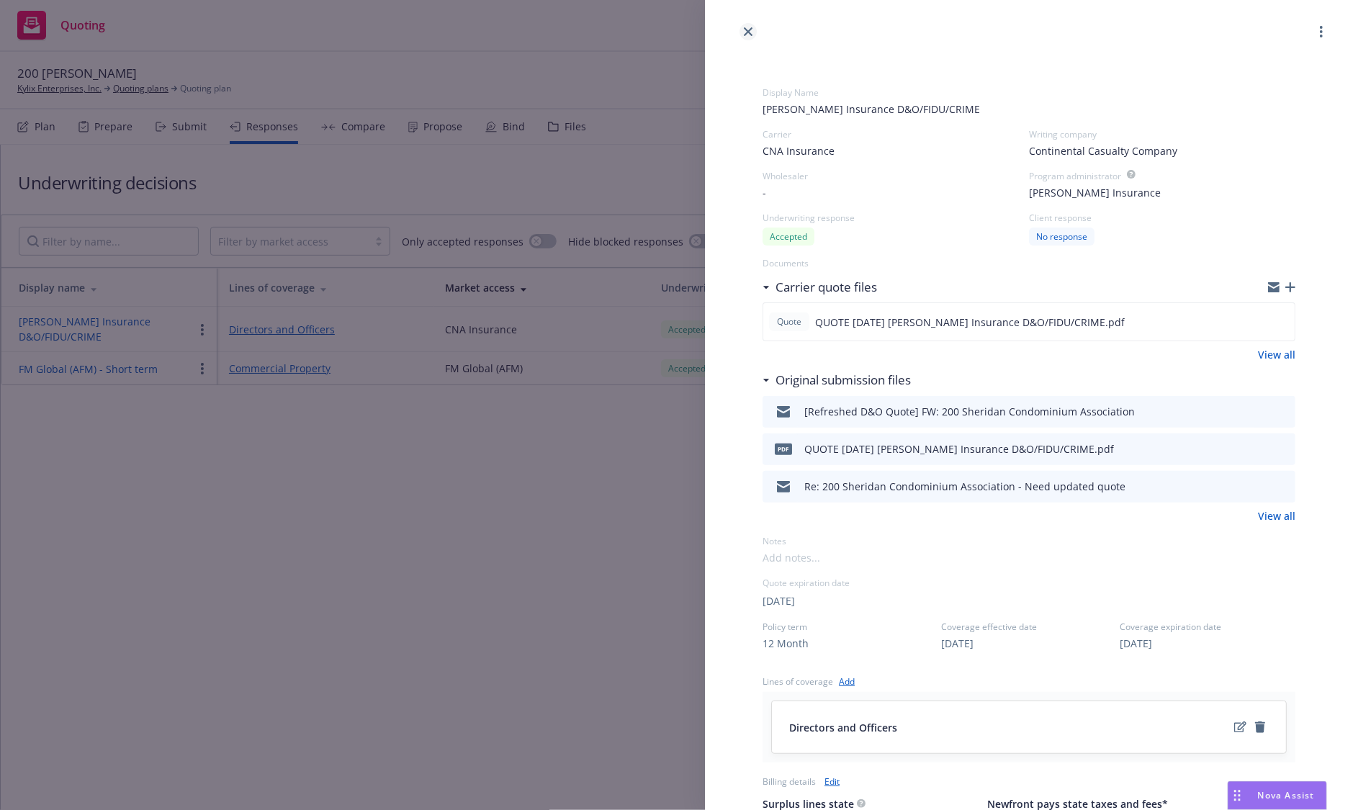
click at [748, 32] on icon "close" at bounding box center [748, 31] width 9 height 9
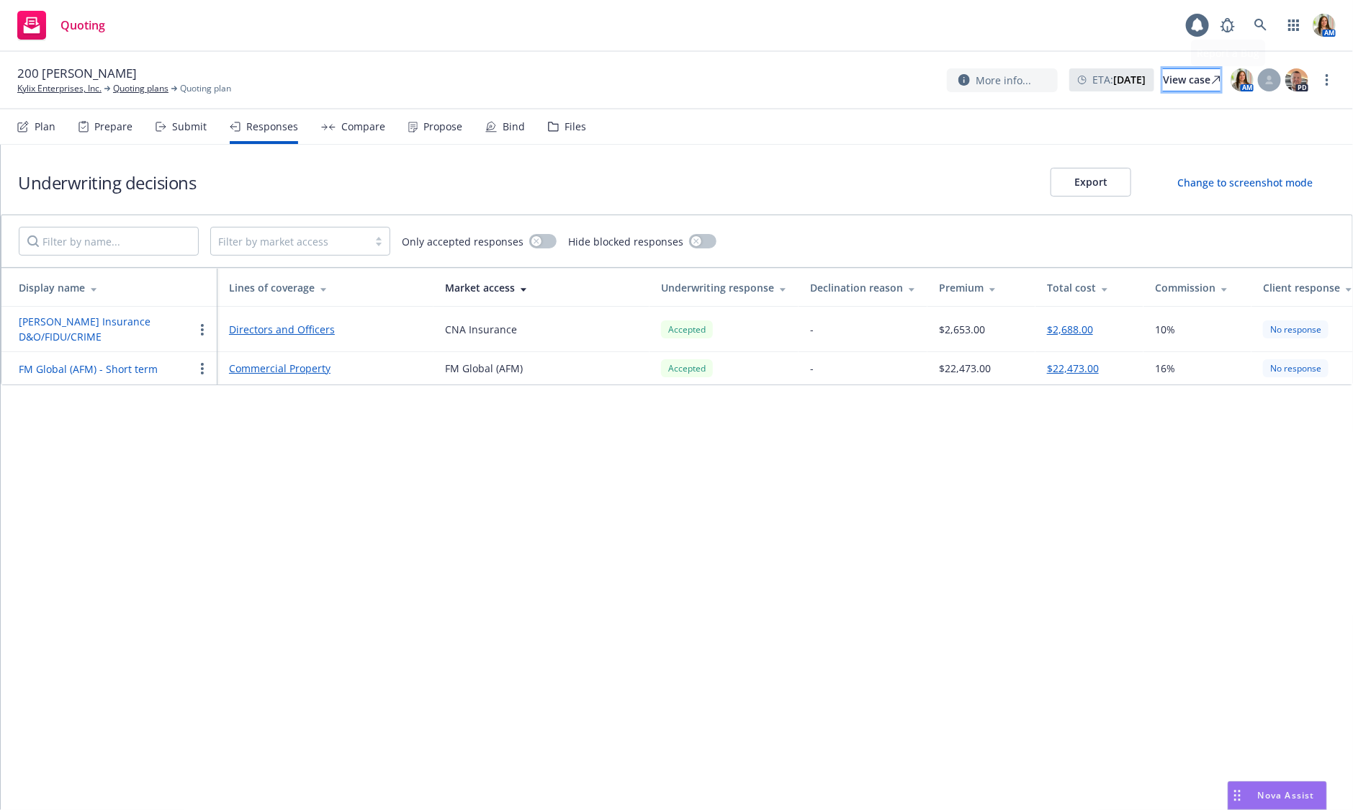
click at [1168, 72] on div "View case" at bounding box center [1192, 80] width 58 height 22
click at [1266, 18] on link at bounding box center [1261, 25] width 29 height 29
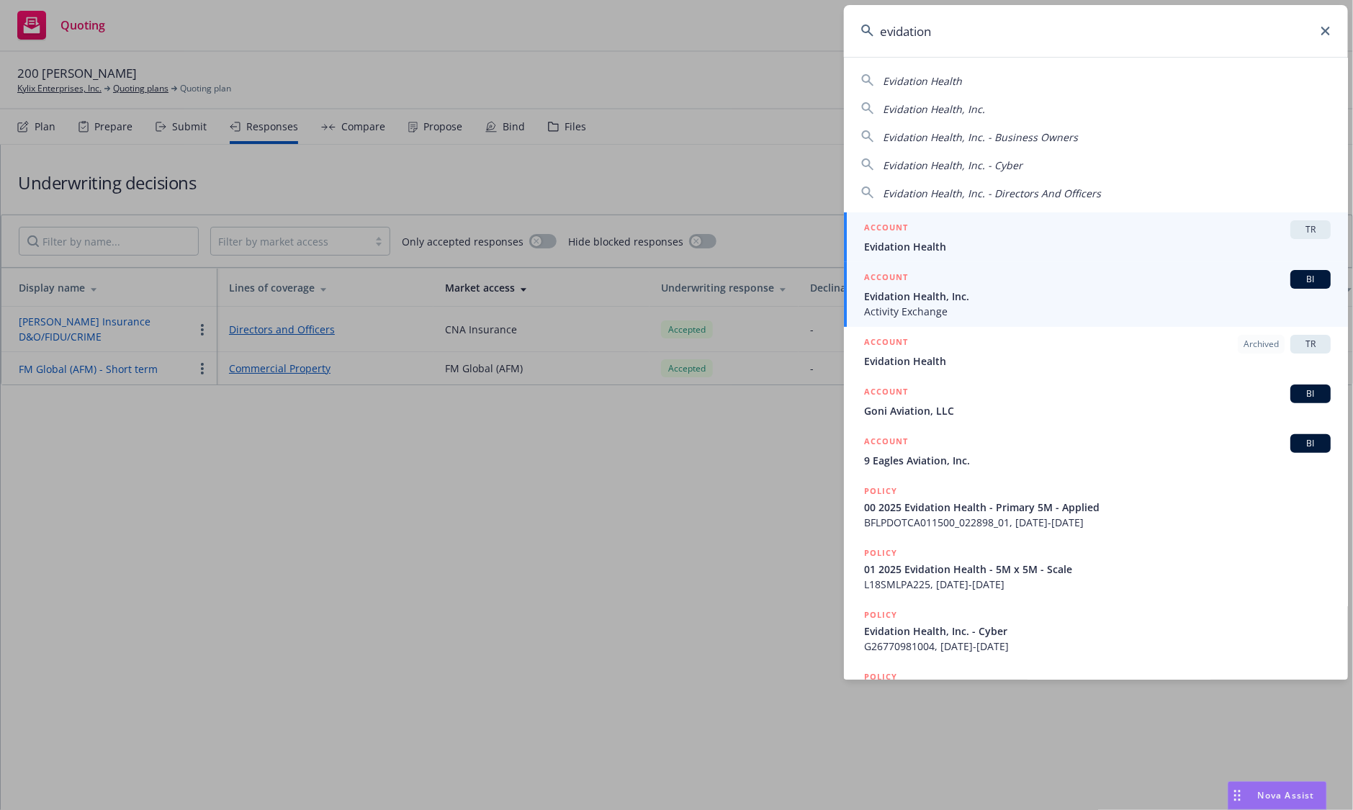
type input "evidation"
click at [942, 295] on span "Evidation Health, Inc." at bounding box center [1097, 296] width 467 height 15
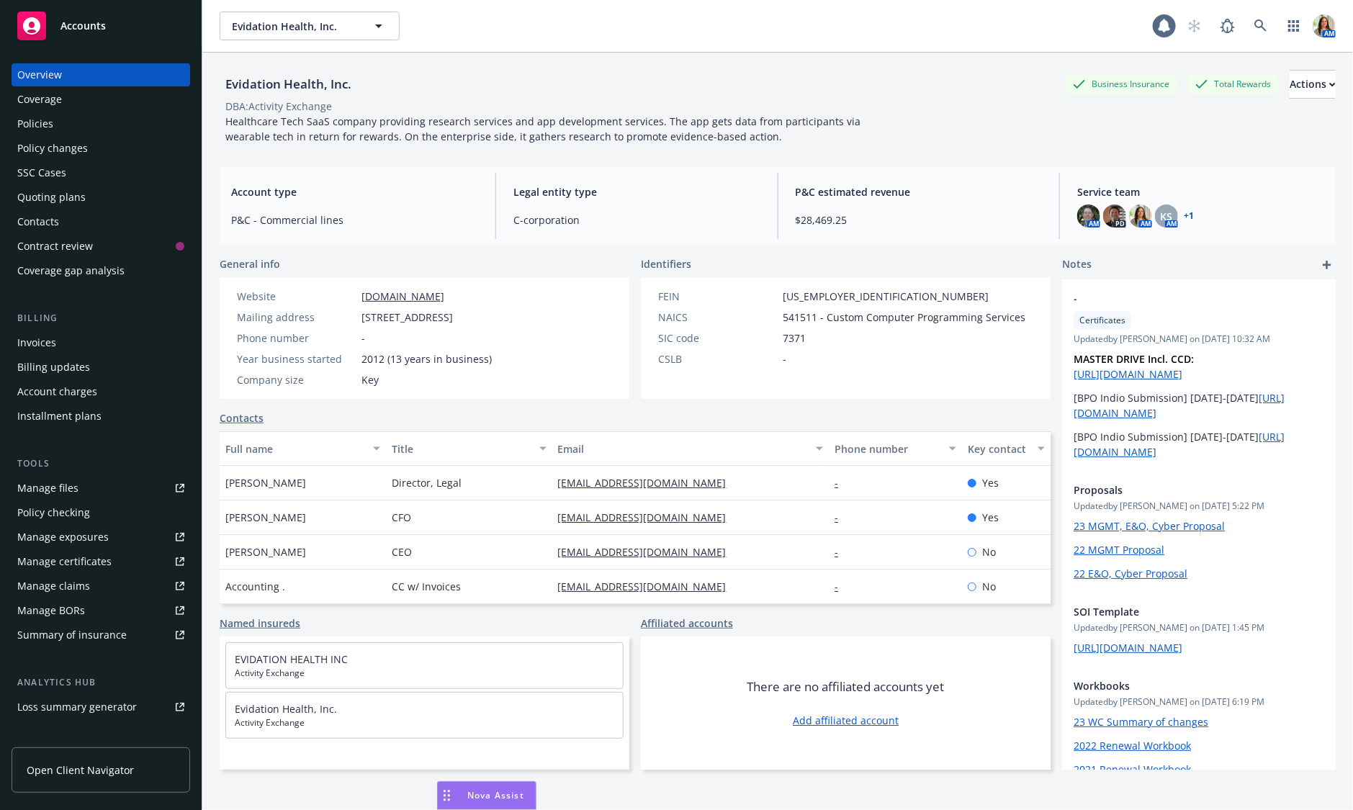
click at [66, 127] on div "Policies" at bounding box center [100, 123] width 167 height 23
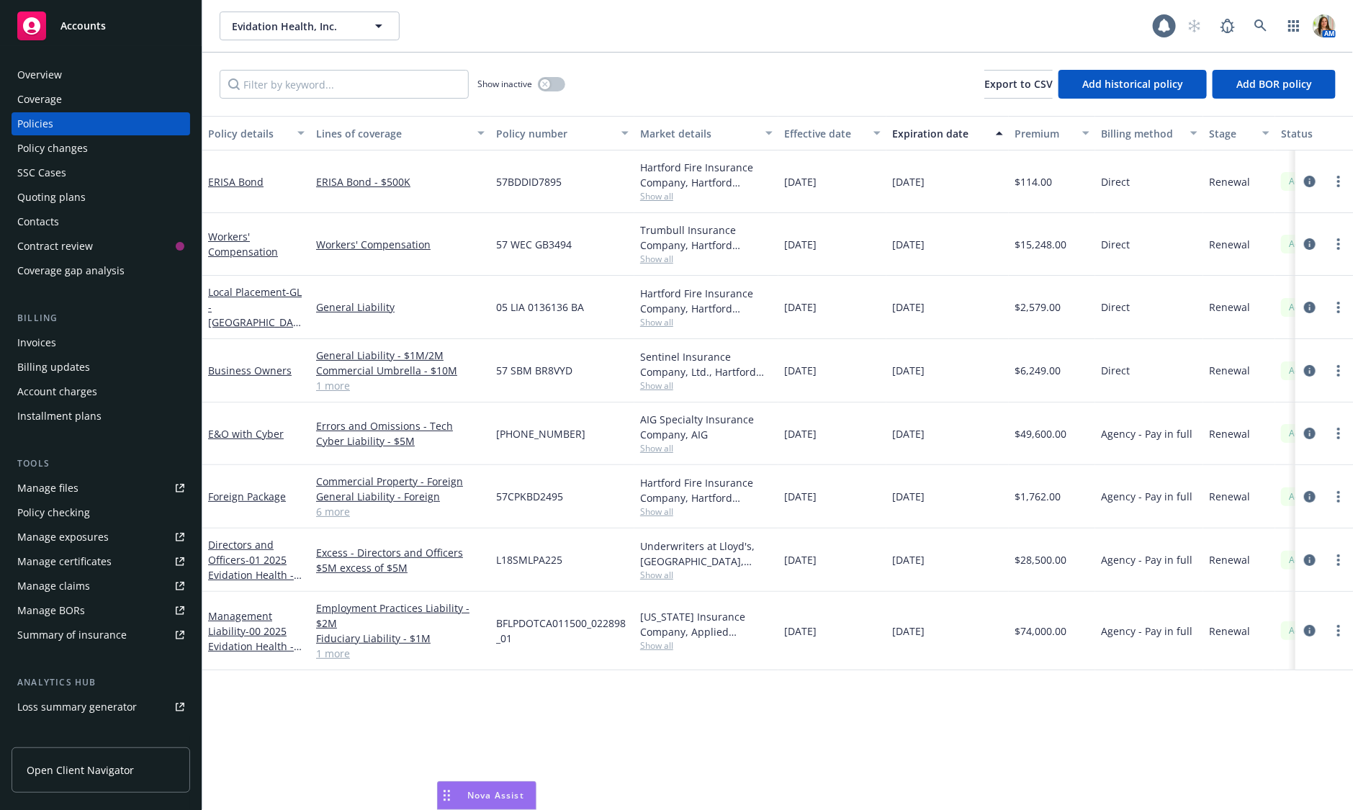
click at [104, 26] on span "Accounts" at bounding box center [83, 26] width 45 height 12
click at [1264, 22] on icon at bounding box center [1261, 25] width 13 height 13
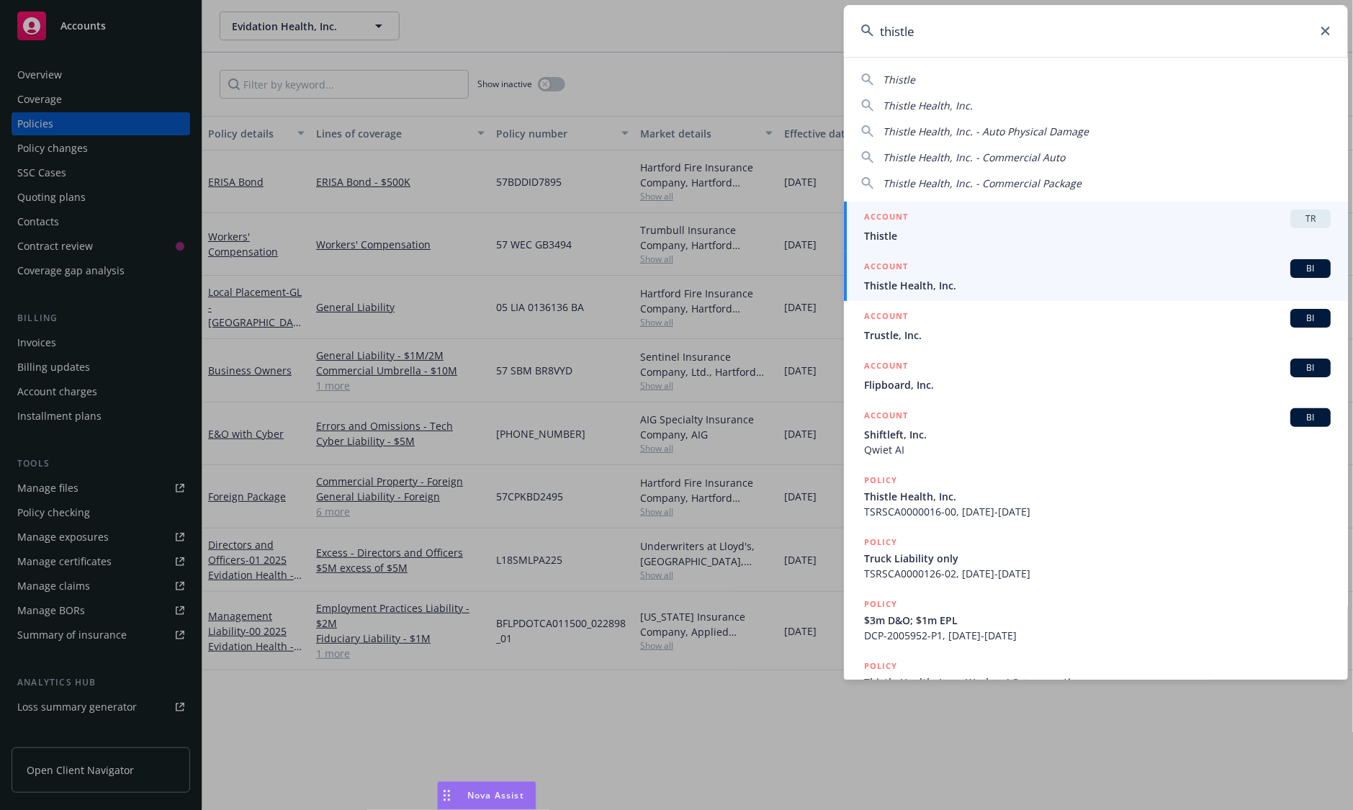
type input "thistle"
click at [970, 278] on span "Thistle Health, Inc." at bounding box center [1097, 285] width 467 height 15
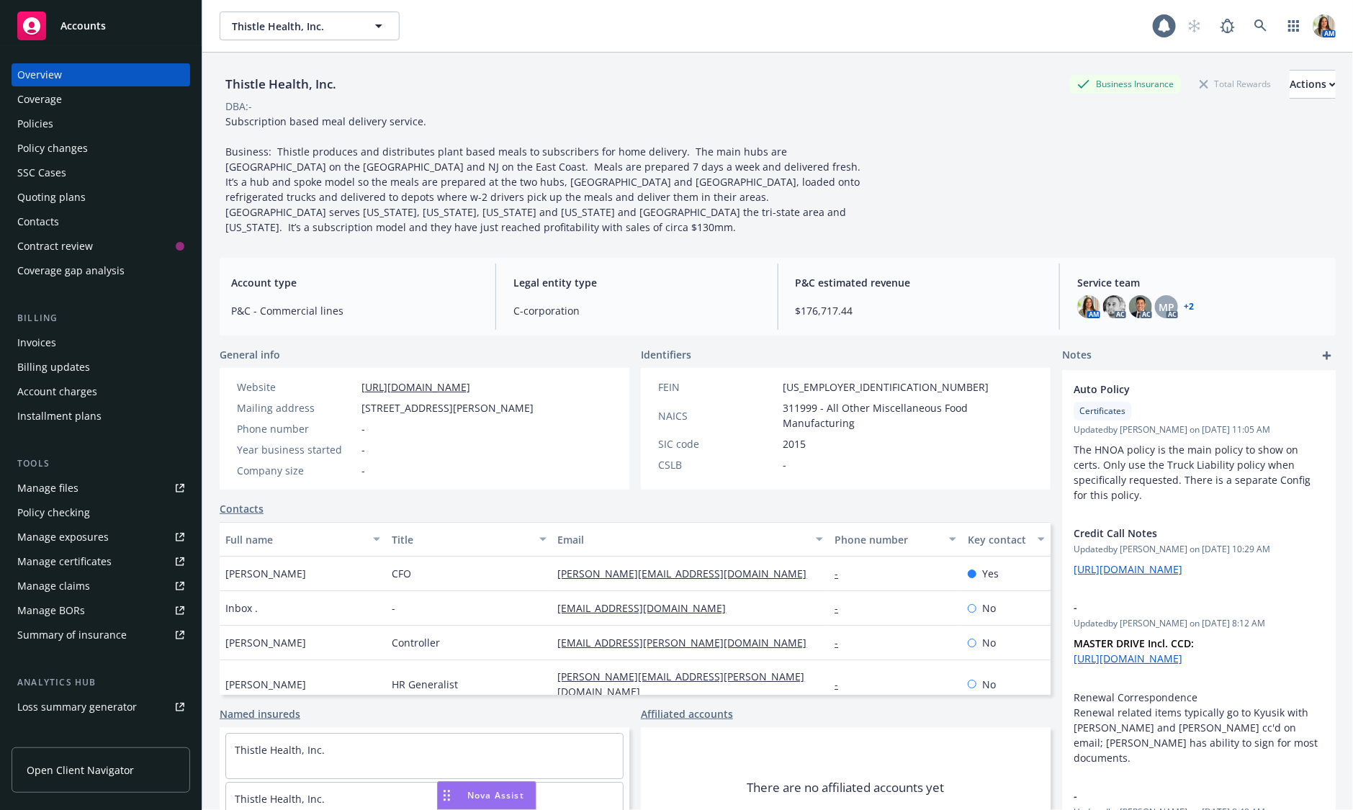
click at [80, 565] on div "Manage certificates" at bounding box center [64, 561] width 94 height 23
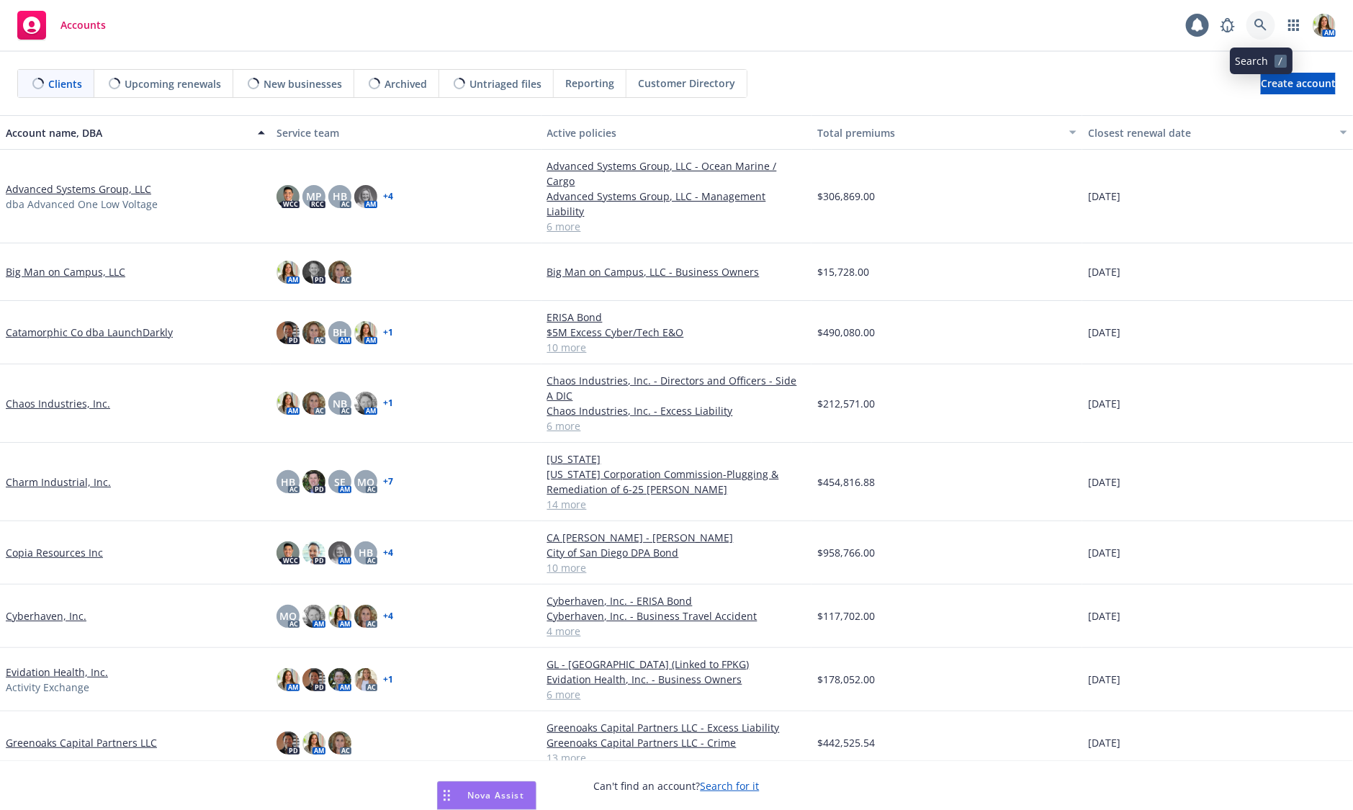
click at [1265, 25] on icon at bounding box center [1261, 25] width 13 height 13
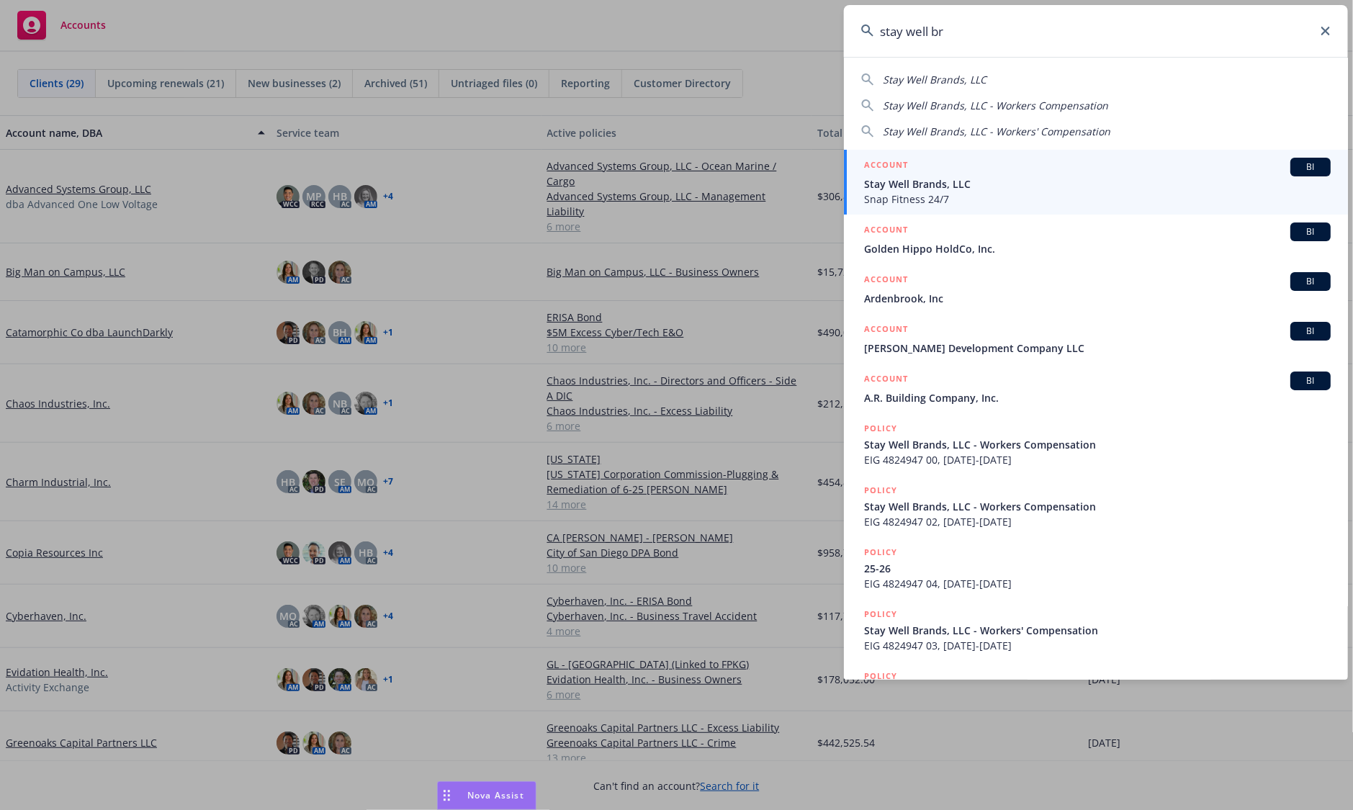
type input "stay well br"
click at [1127, 197] on span "Snap Fitness 24/7" at bounding box center [1097, 199] width 467 height 15
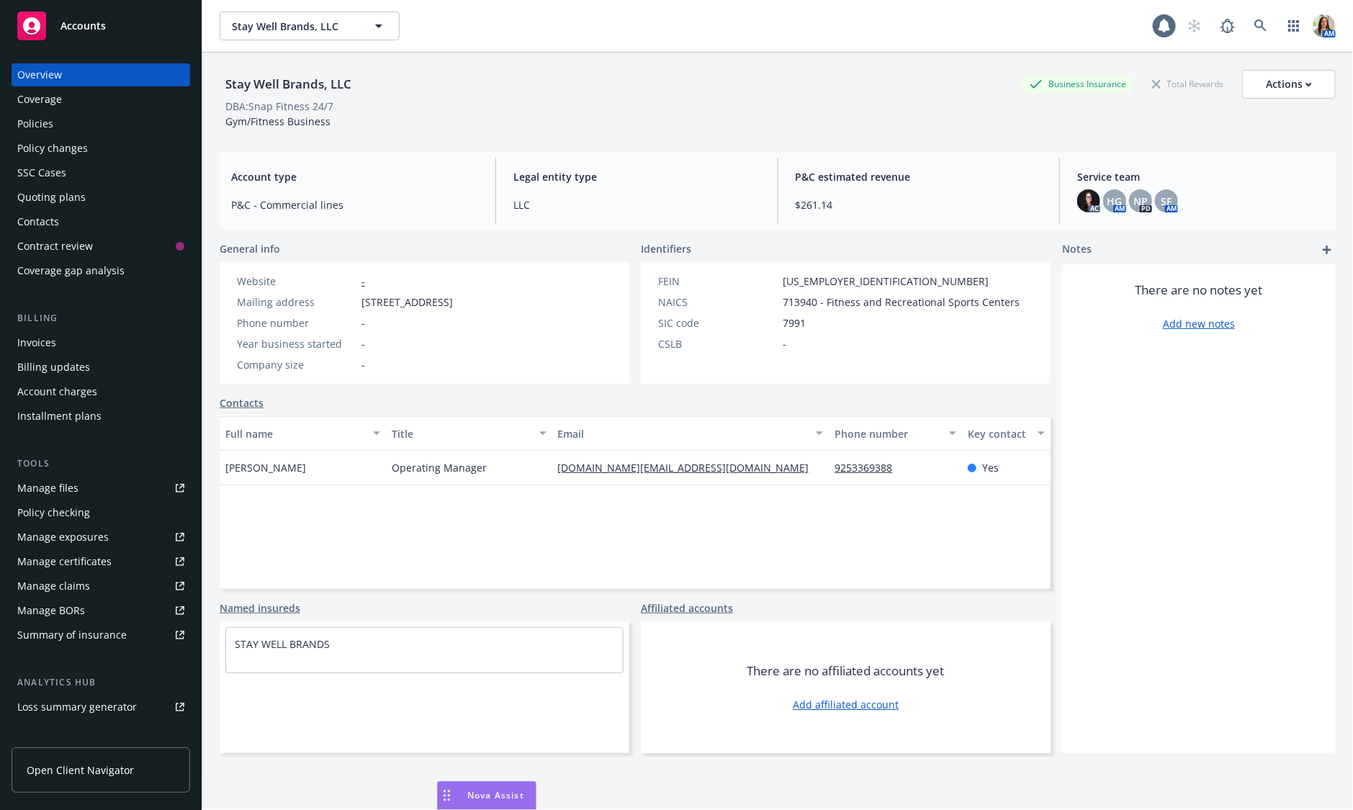
click at [75, 125] on div "Policies" at bounding box center [100, 123] width 167 height 23
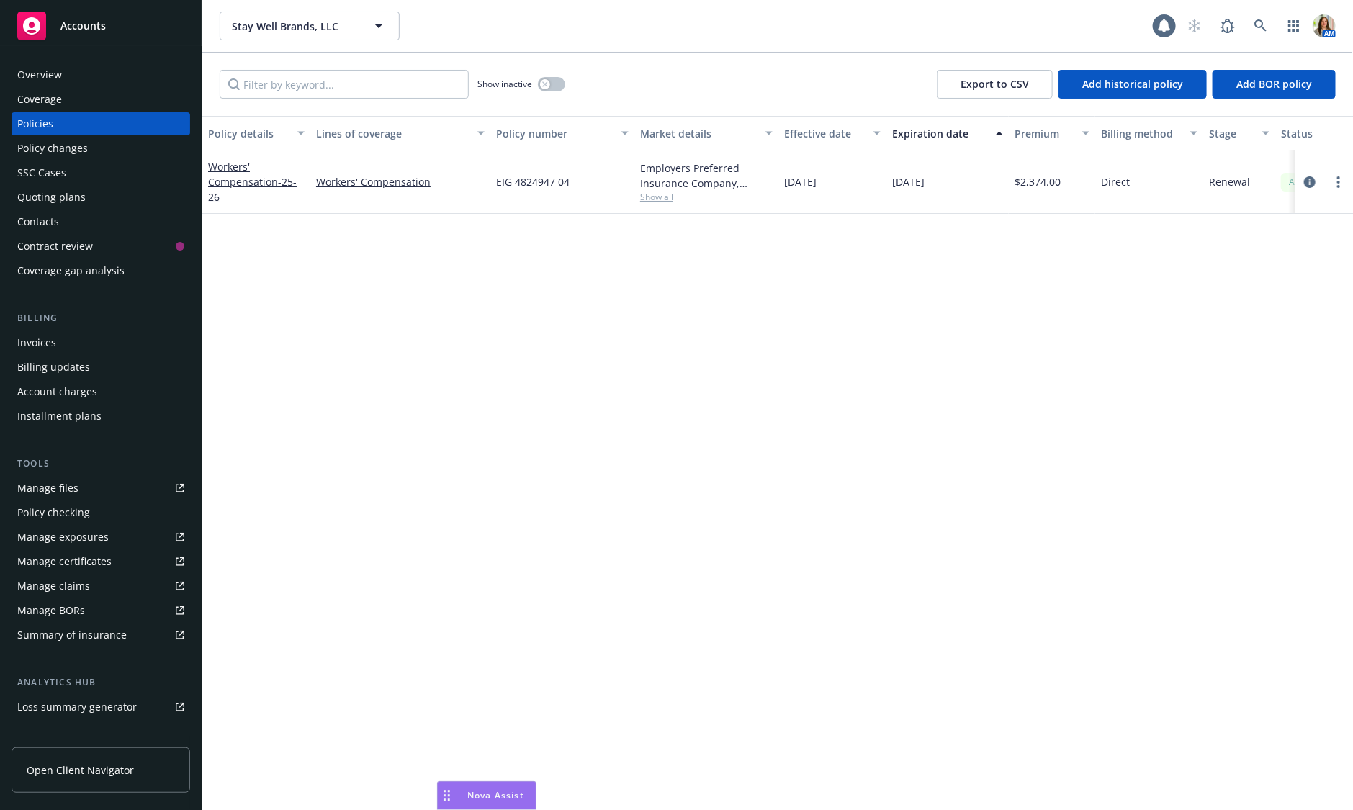
scroll to position [0, 238]
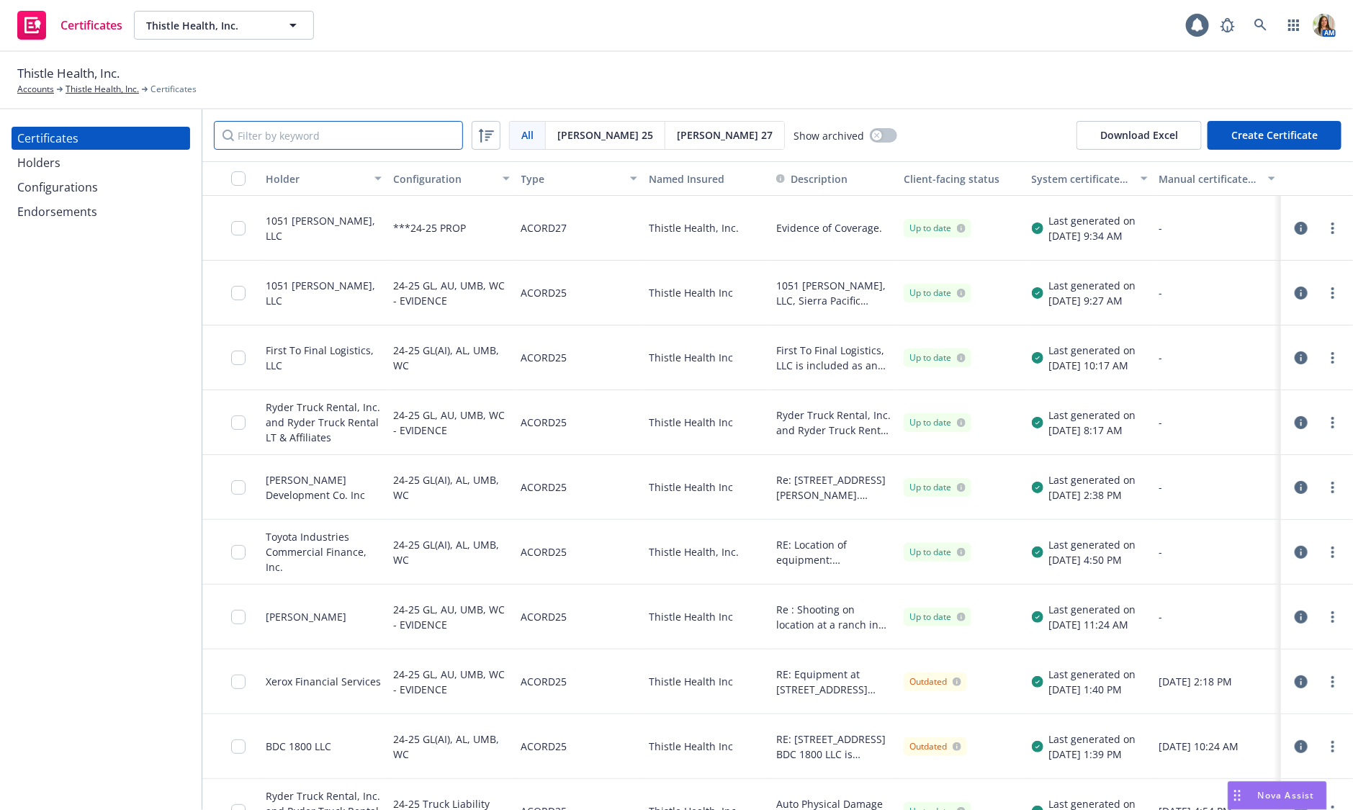
click at [391, 130] on input "Filter by keyword" at bounding box center [338, 135] width 249 height 29
paste input "[PERSON_NAME]"
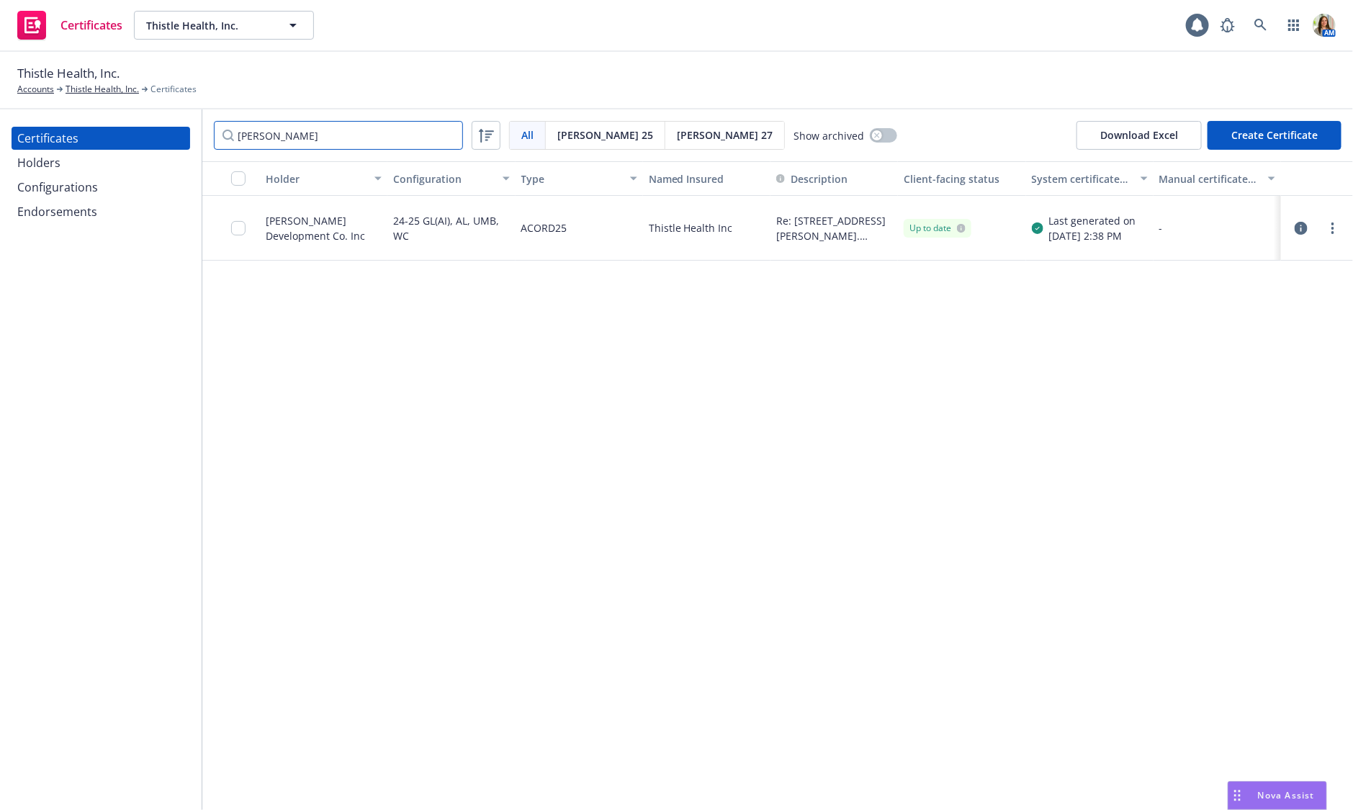
type input "[PERSON_NAME]"
click at [1300, 229] on icon "button" at bounding box center [1301, 228] width 13 height 13
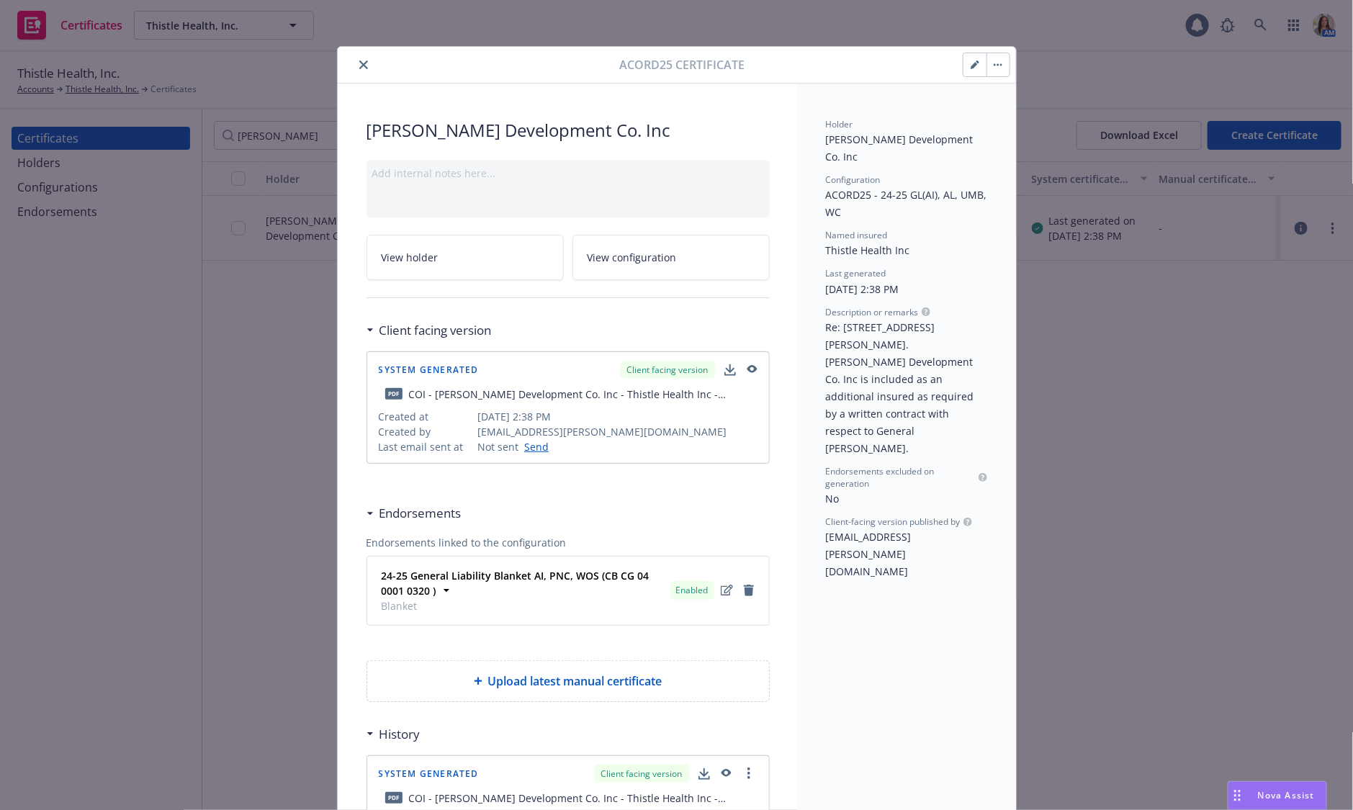
click at [754, 368] on icon "button" at bounding box center [752, 369] width 10 height 8
